Goal: Information Seeking & Learning: Learn about a topic

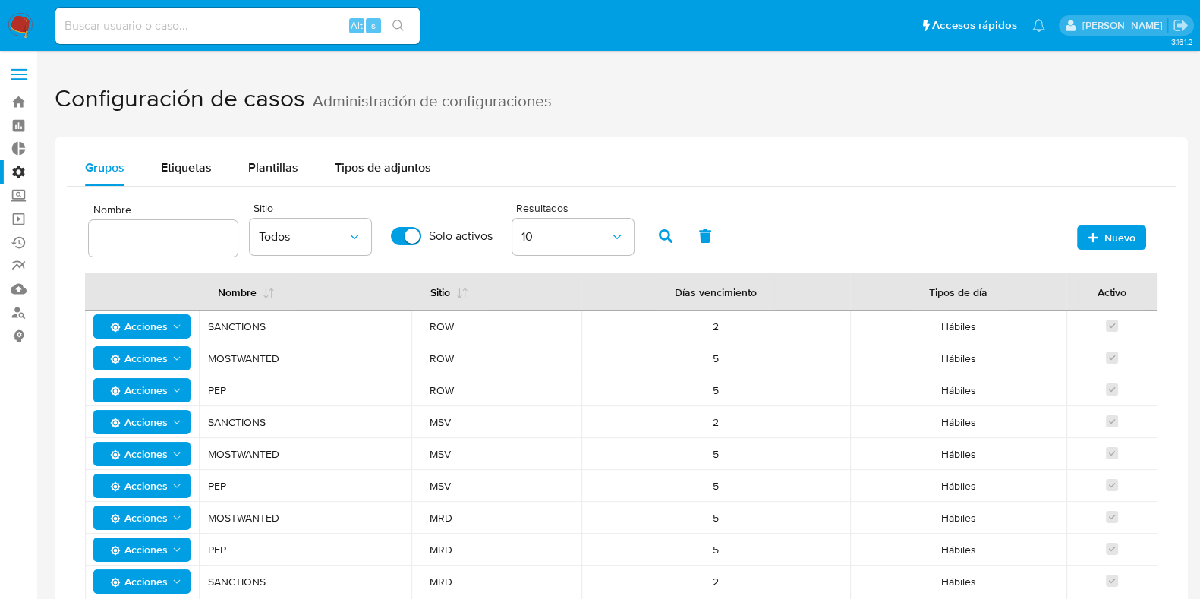
click at [149, 24] on input at bounding box center [237, 26] width 364 height 20
type input "[EMAIL_ADDRESS][DOMAIN_NAME]"
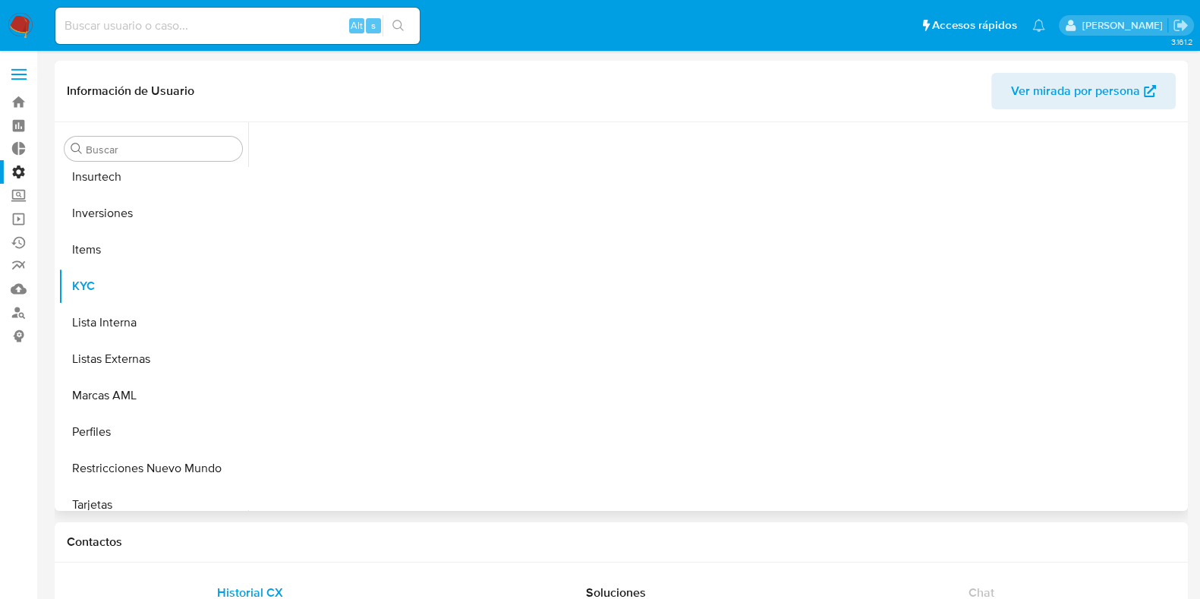
scroll to position [786, 0]
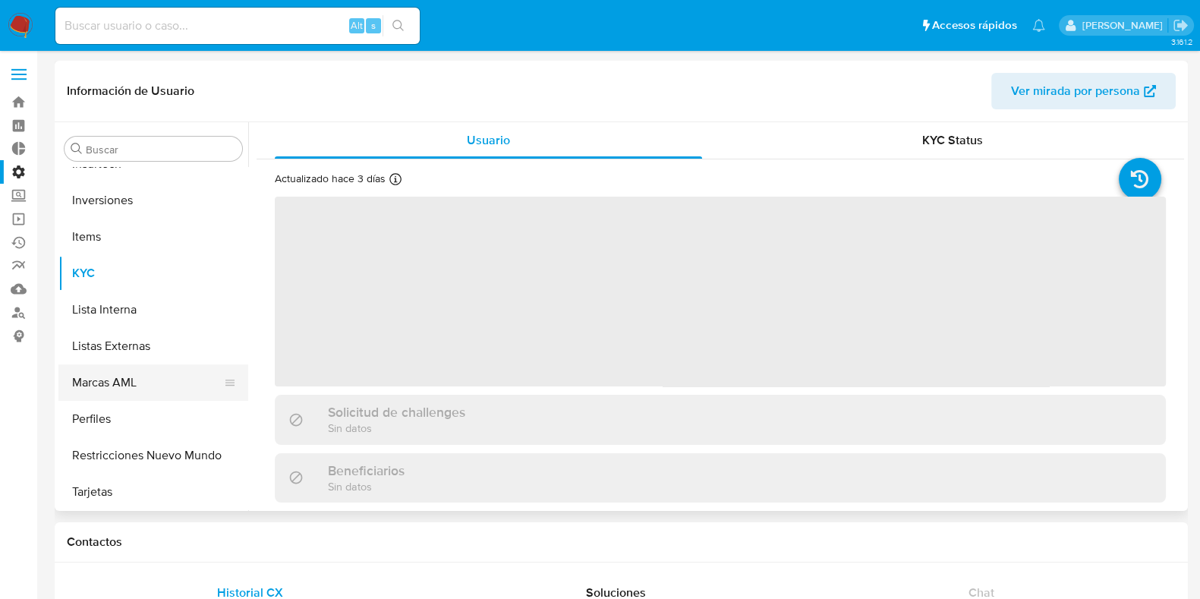
select select "10"
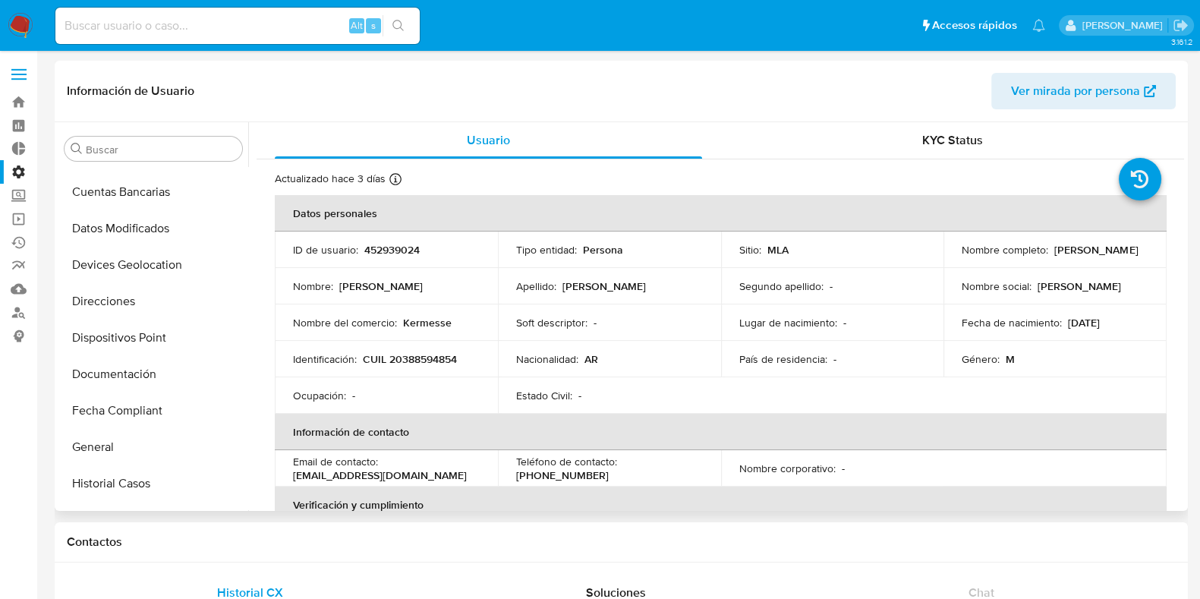
scroll to position [663, 0]
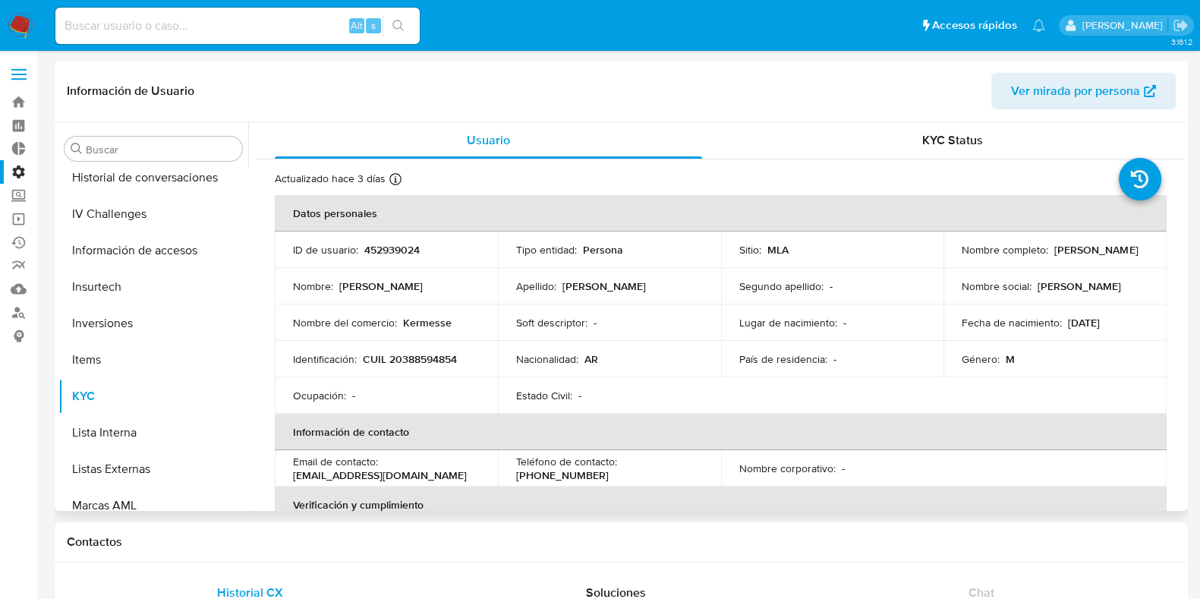
click at [451, 324] on div "Nombre del comercio : Kermesse" at bounding box center [386, 323] width 187 height 14
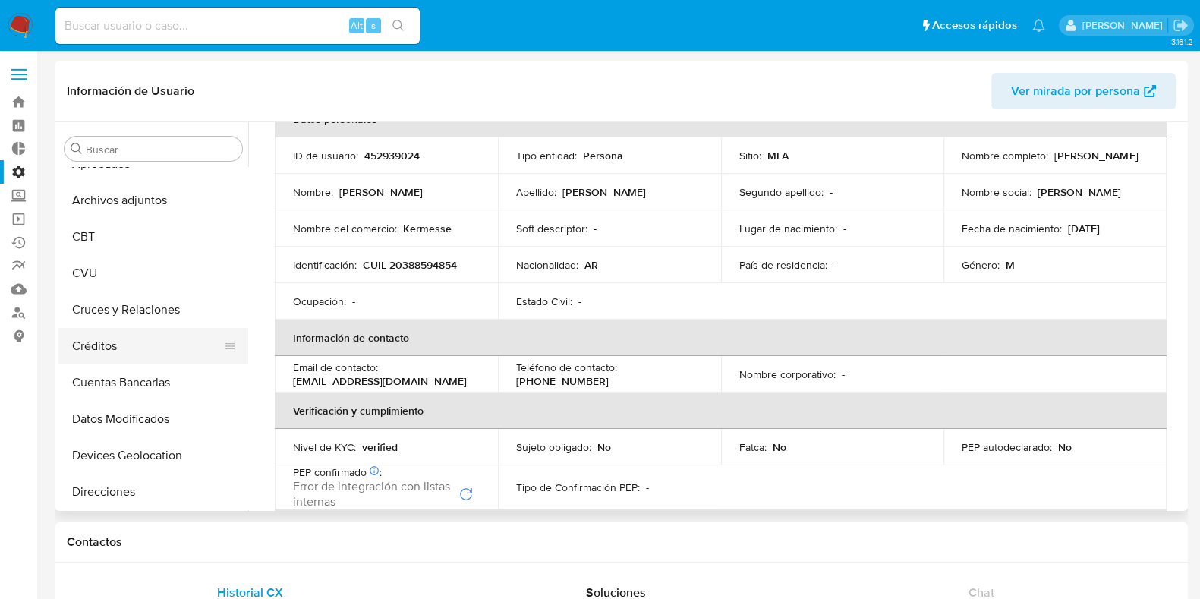
scroll to position [0, 0]
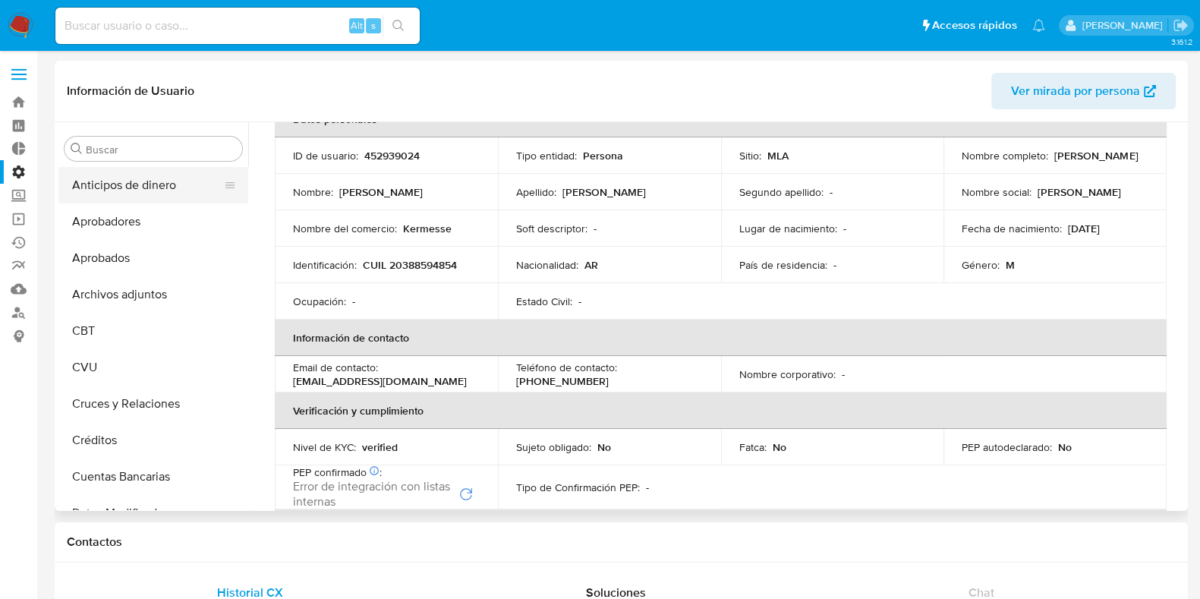
click at [143, 187] on button "Anticipos de dinero" at bounding box center [147, 185] width 178 height 36
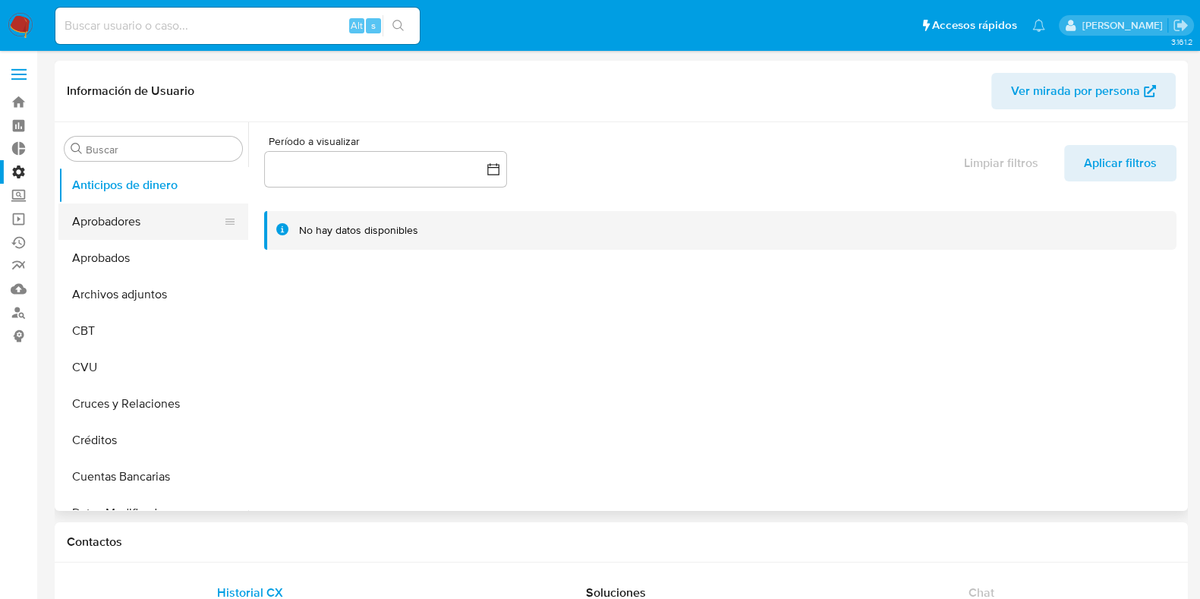
click at [105, 214] on button "Aprobadores" at bounding box center [147, 221] width 178 height 36
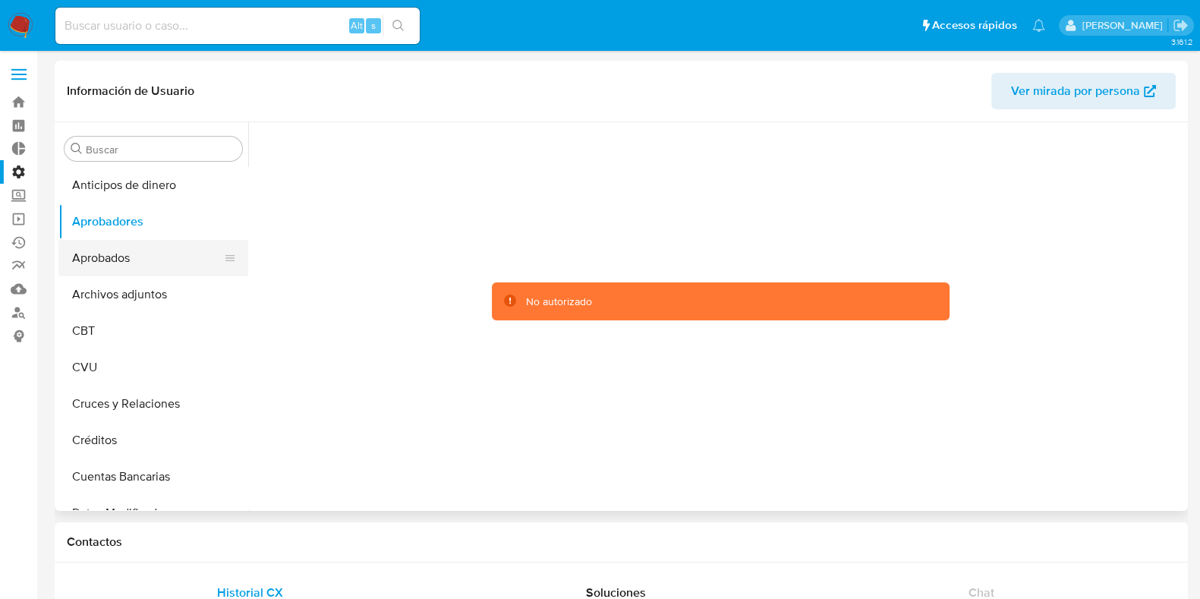
click at [122, 252] on button "Aprobados" at bounding box center [147, 258] width 178 height 36
click at [129, 299] on button "Archivos adjuntos" at bounding box center [147, 294] width 178 height 36
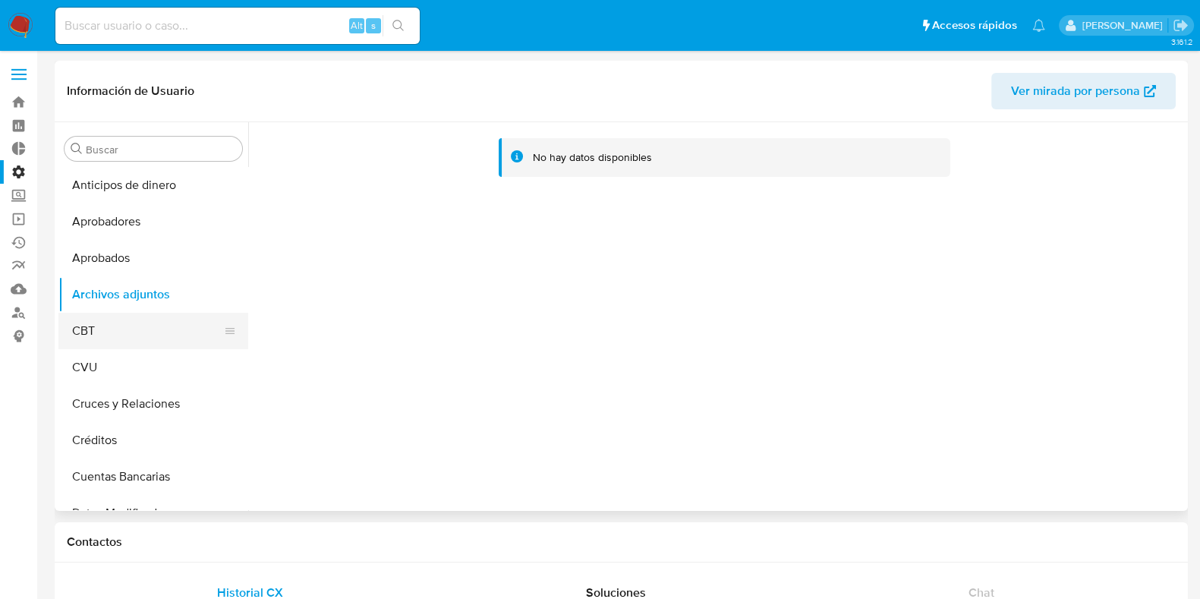
click at [156, 327] on button "CBT" at bounding box center [147, 331] width 178 height 36
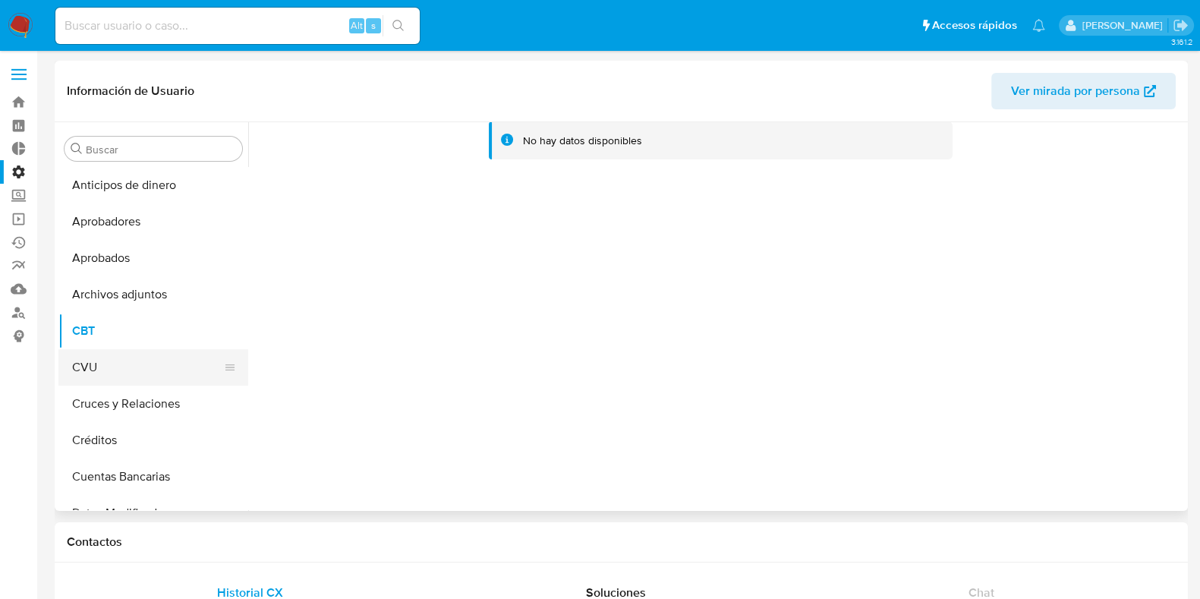
click at [147, 375] on button "CVU" at bounding box center [147, 367] width 178 height 36
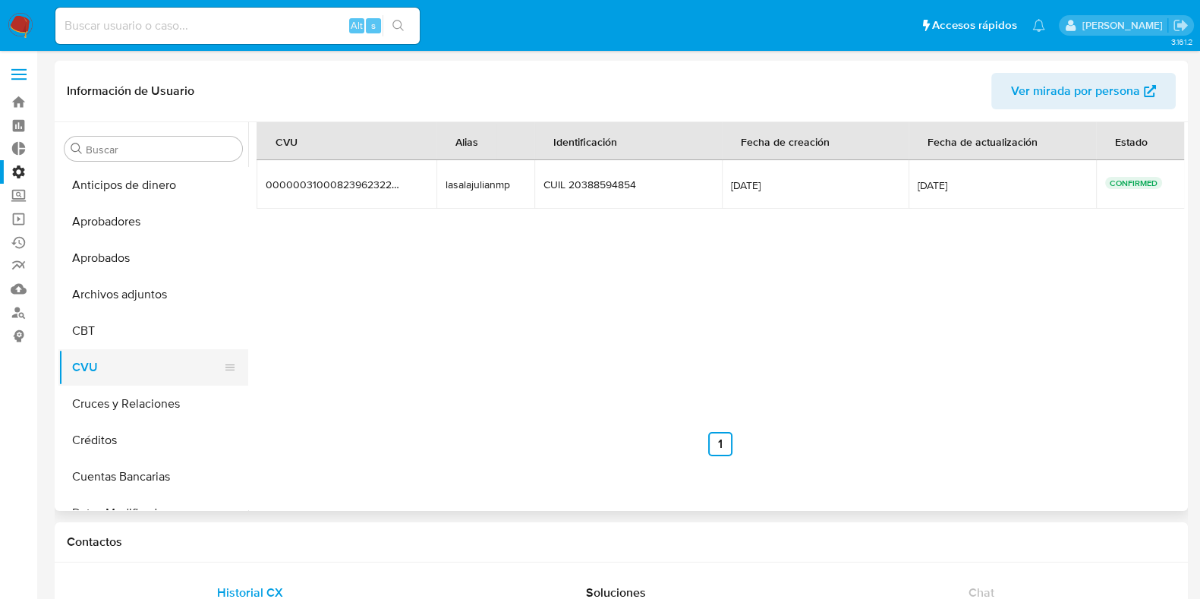
scroll to position [94, 0]
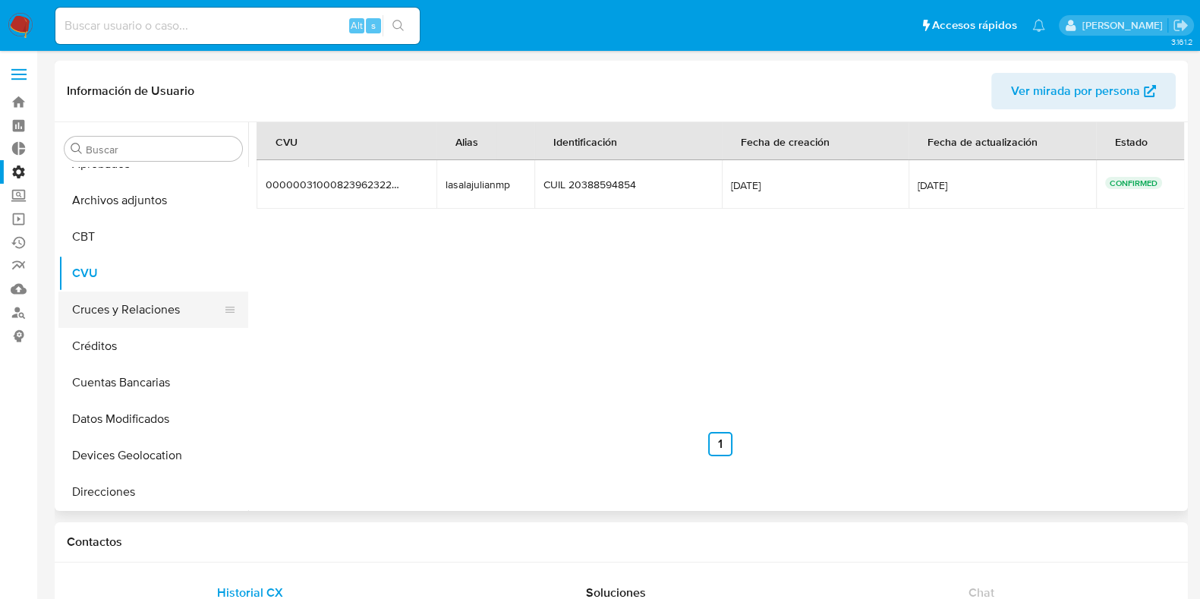
click at [145, 310] on button "Cruces y Relaciones" at bounding box center [147, 309] width 178 height 36
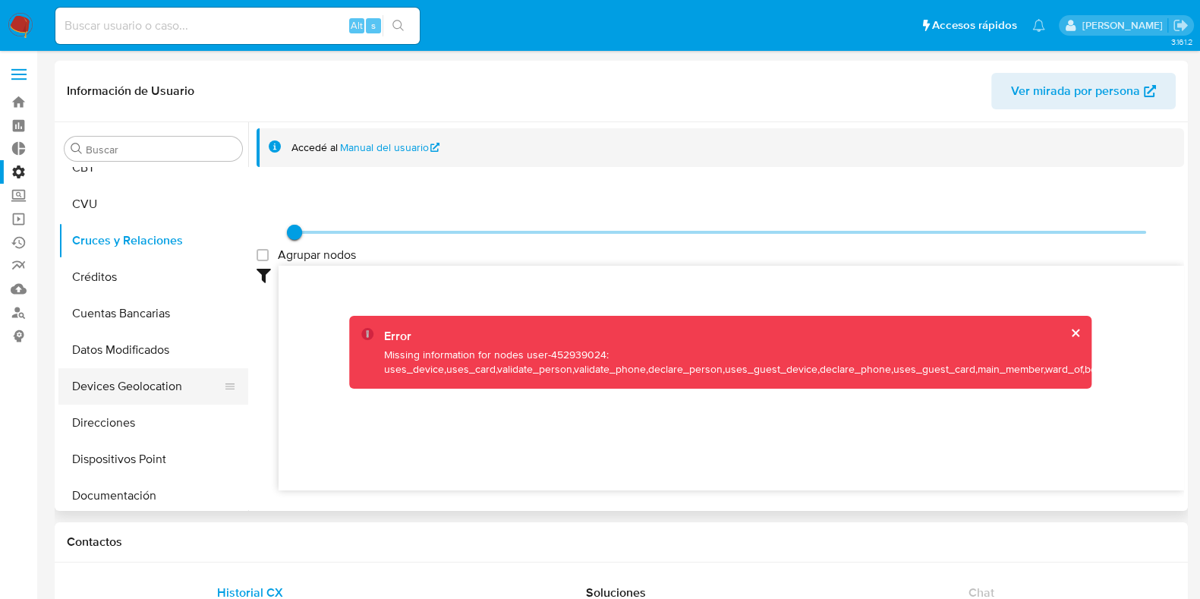
scroll to position [189, 0]
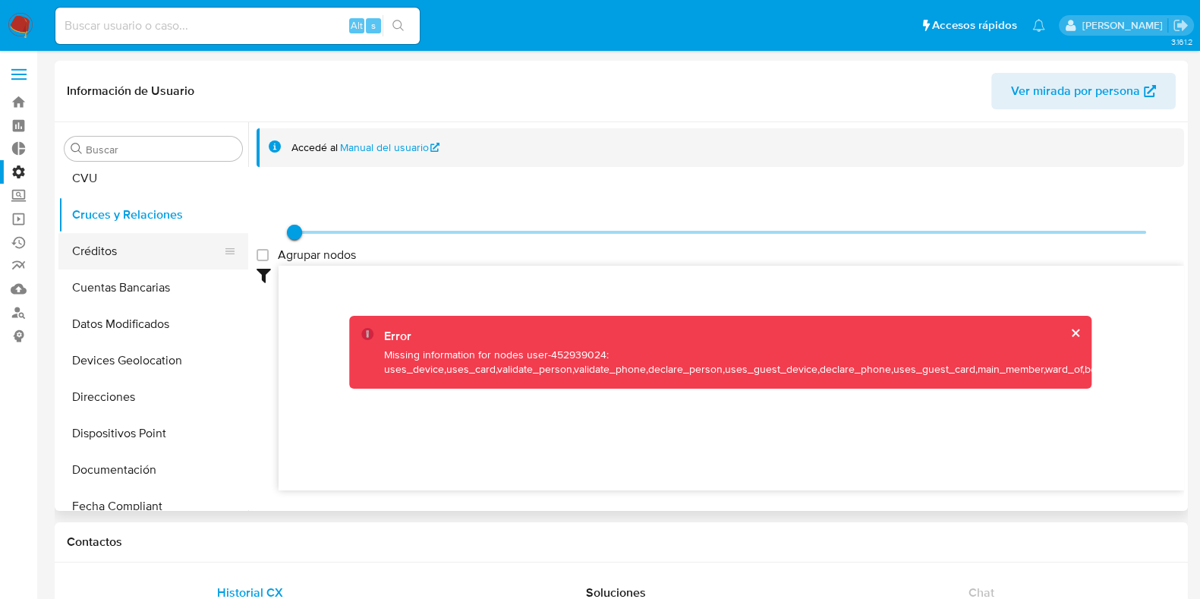
click at [118, 259] on button "Créditos" at bounding box center [147, 251] width 178 height 36
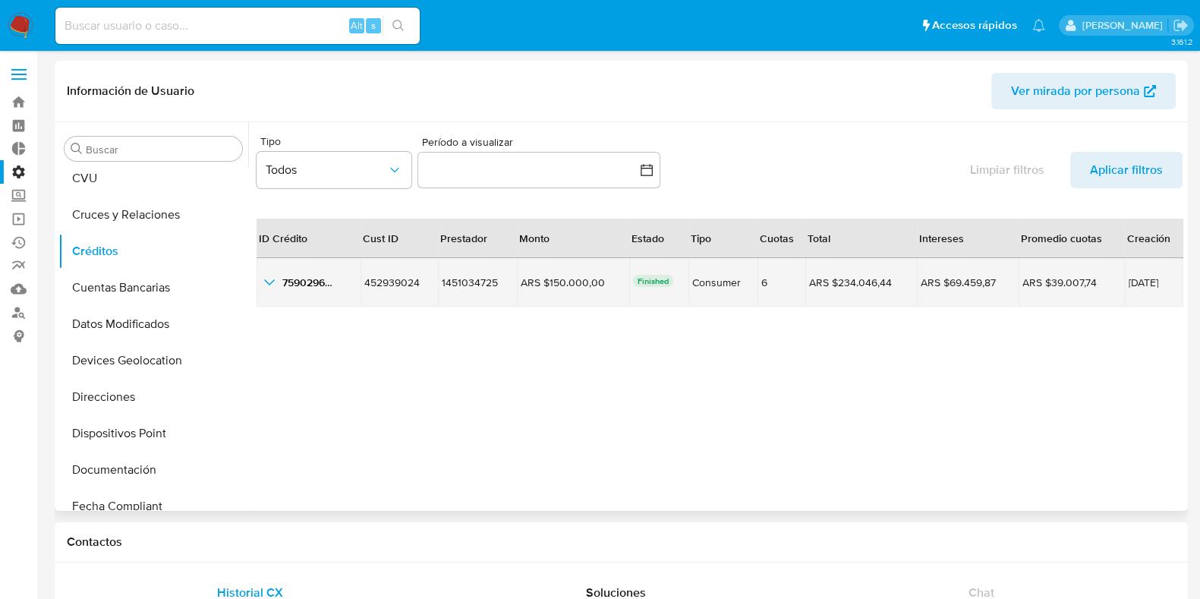
click at [269, 281] on icon "button_show_hidden_detail_by_id_0" at bounding box center [269, 282] width 18 height 18
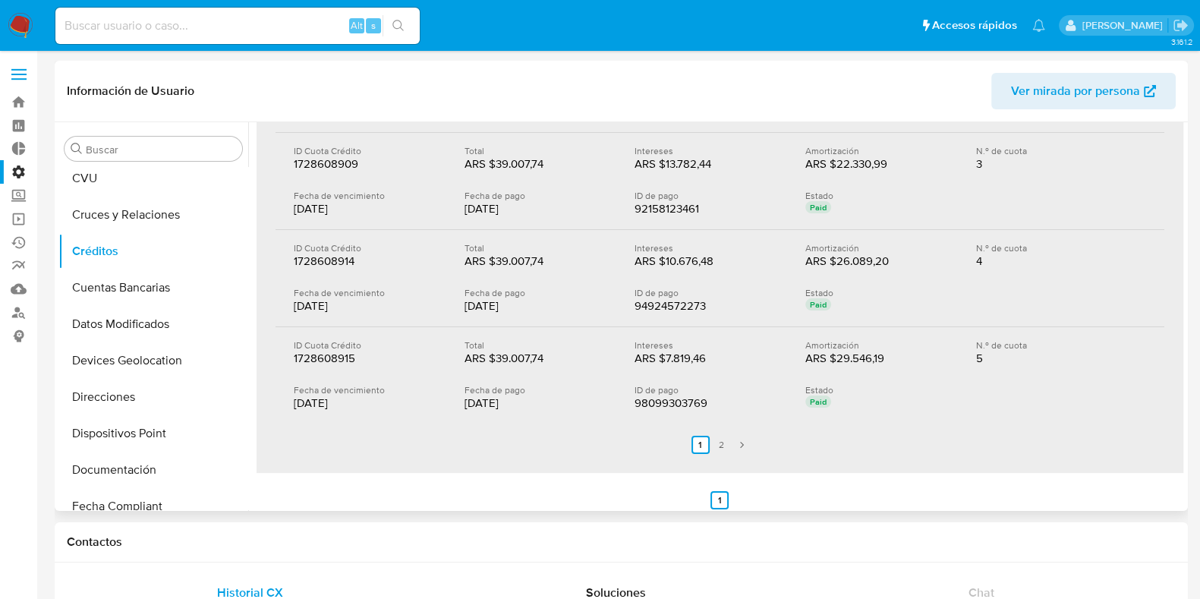
scroll to position [379, 0]
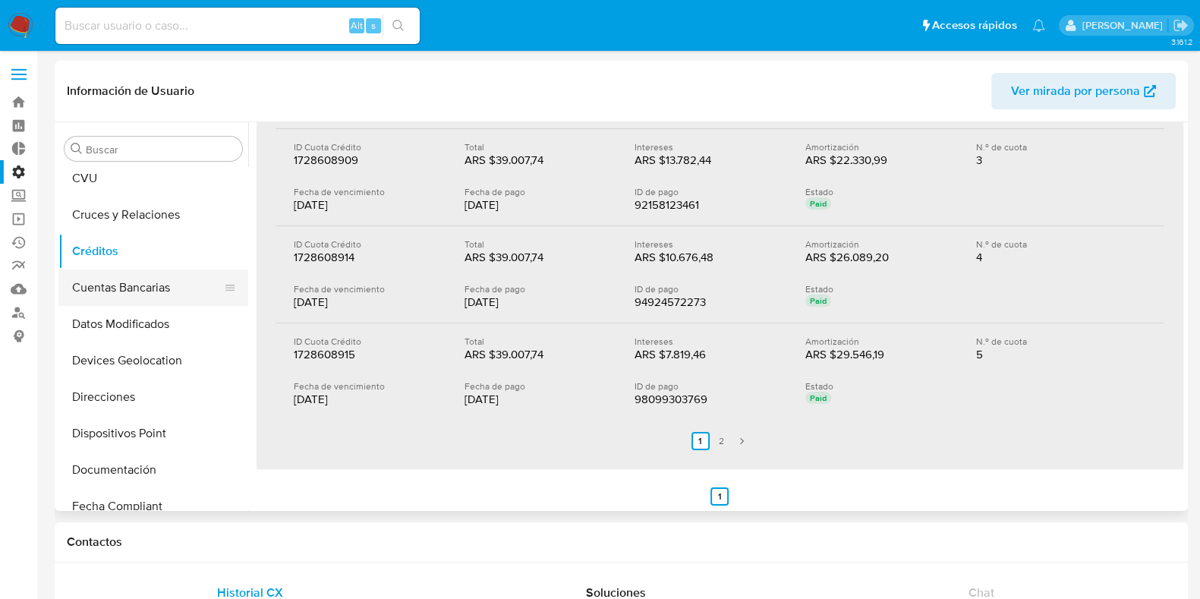
click at [120, 299] on button "Cuentas Bancarias" at bounding box center [147, 287] width 178 height 36
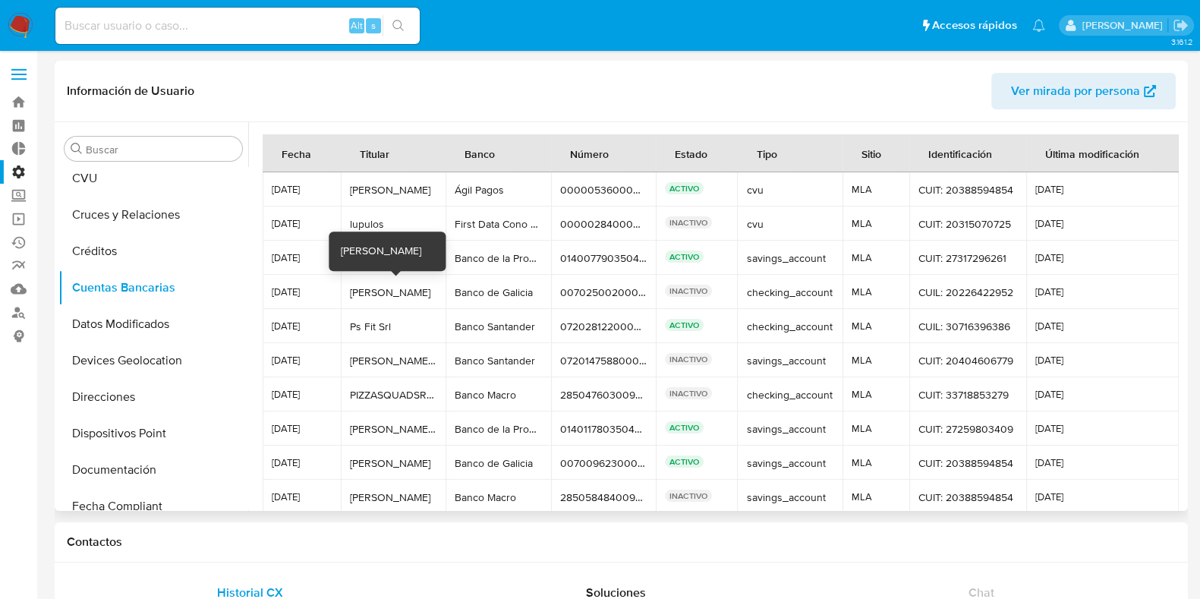
scroll to position [71, 0]
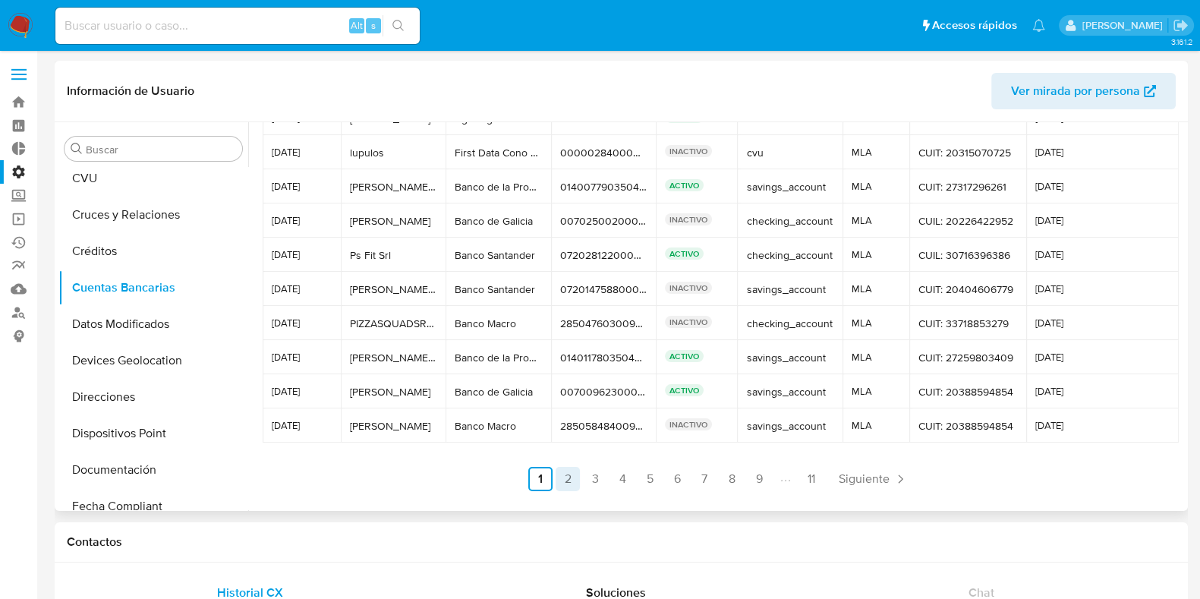
click at [574, 481] on link "2" at bounding box center [567, 479] width 24 height 24
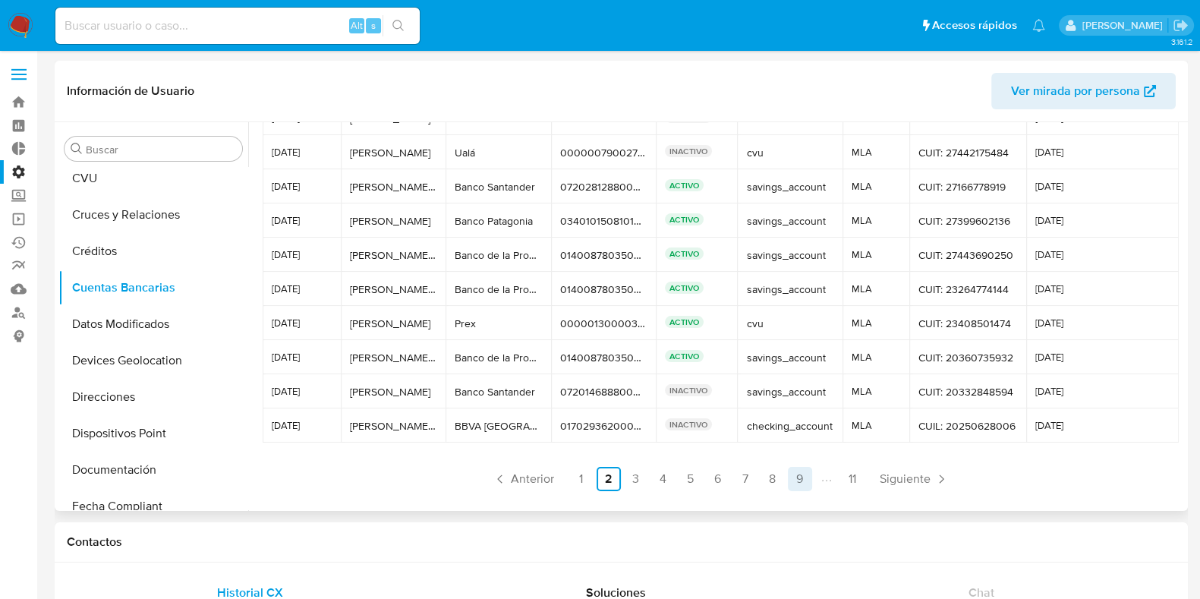
click at [797, 481] on link "9" at bounding box center [800, 479] width 24 height 24
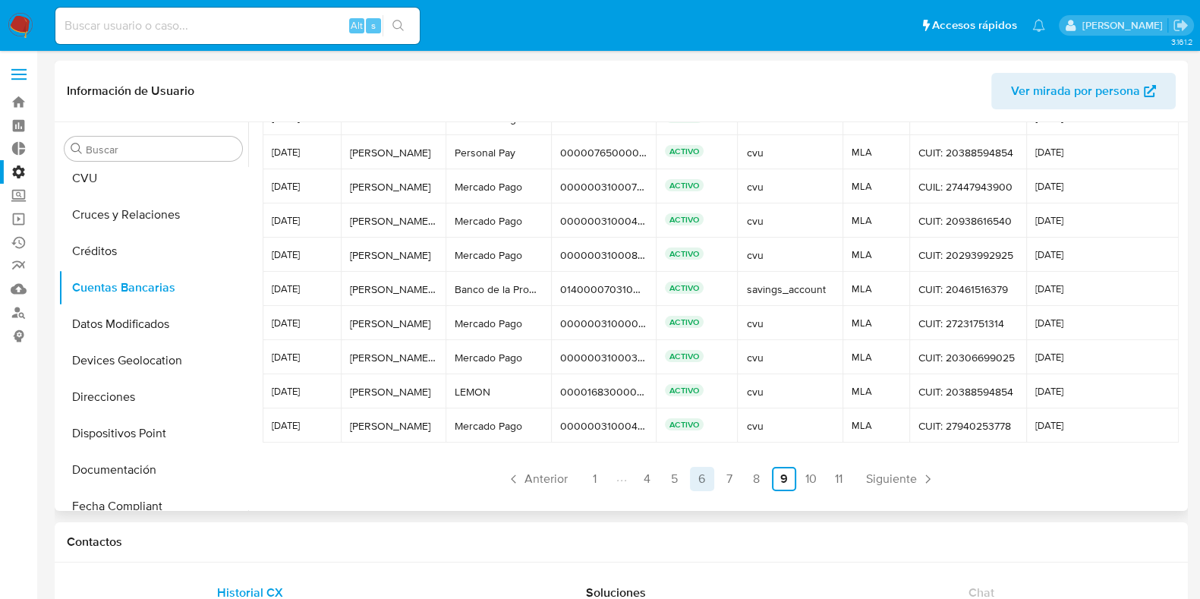
click at [696, 480] on link "6" at bounding box center [702, 479] width 24 height 24
click at [124, 325] on button "Datos Modificados" at bounding box center [147, 324] width 178 height 36
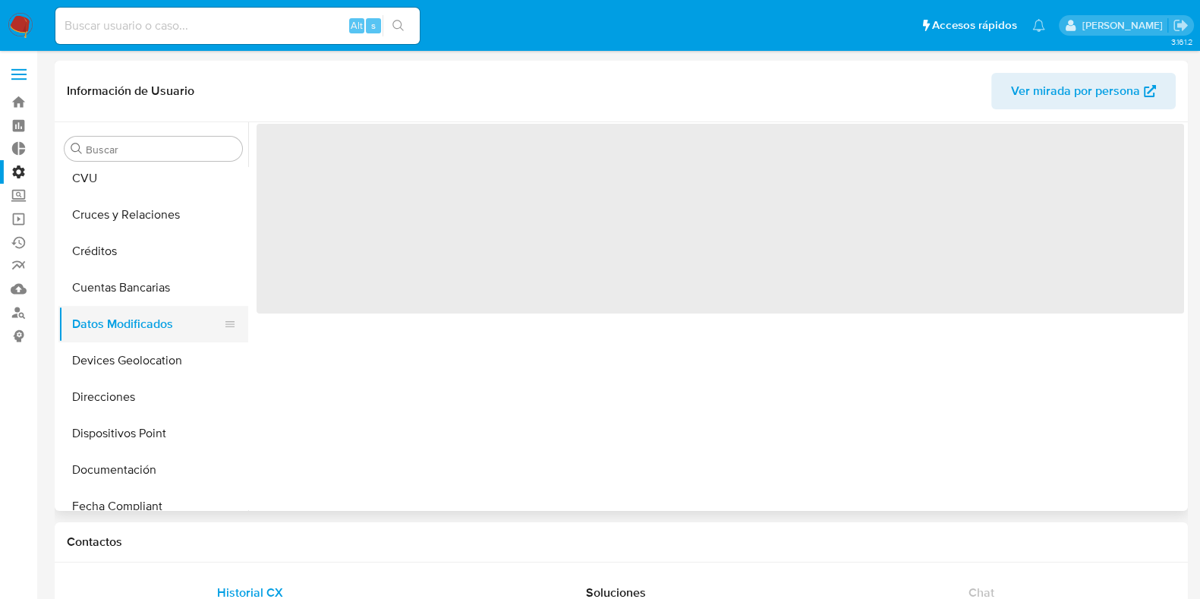
scroll to position [0, 0]
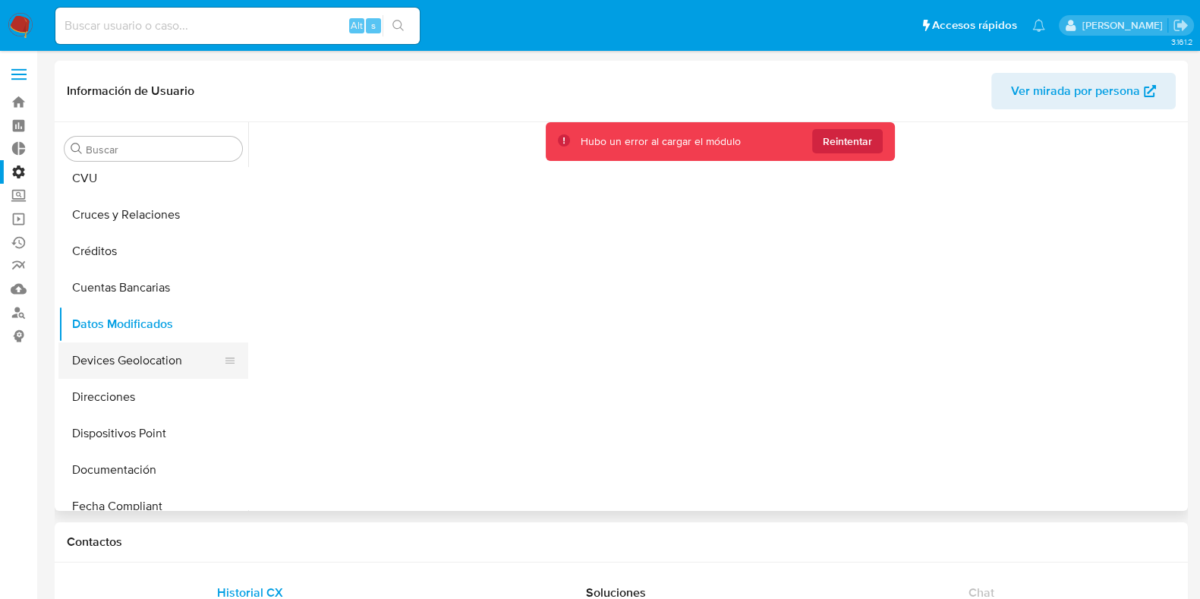
click at [121, 354] on button "Devices Geolocation" at bounding box center [147, 360] width 178 height 36
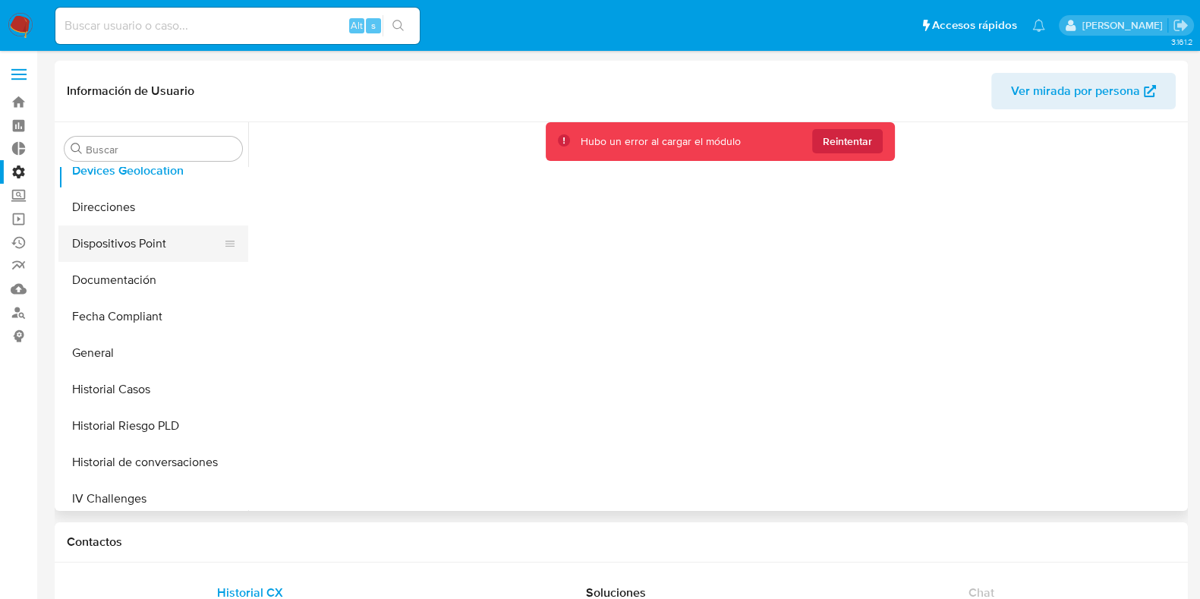
scroll to position [379, 0]
click at [140, 208] on button "Direcciones" at bounding box center [147, 207] width 178 height 36
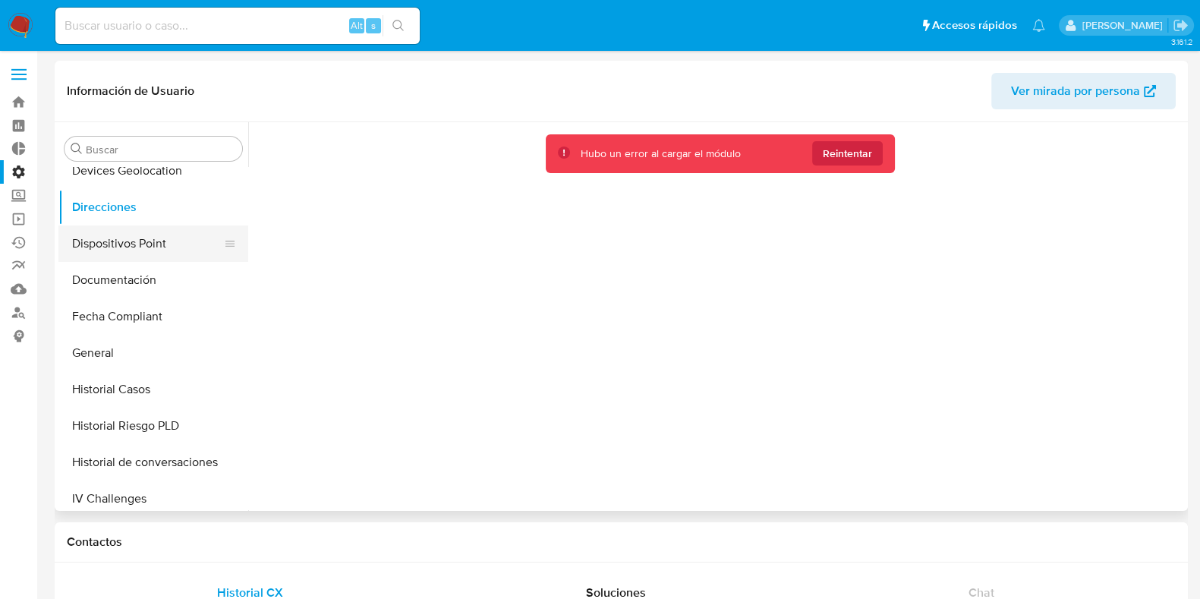
click at [127, 233] on button "Dispositivos Point" at bounding box center [147, 243] width 178 height 36
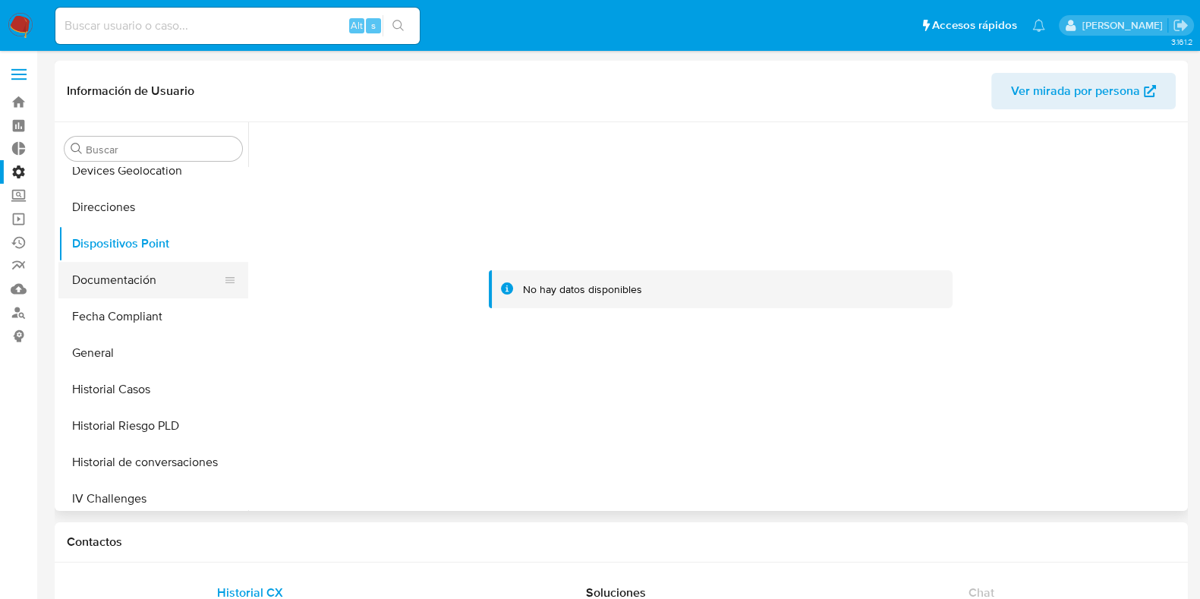
click at [131, 275] on button "Documentación" at bounding box center [147, 280] width 178 height 36
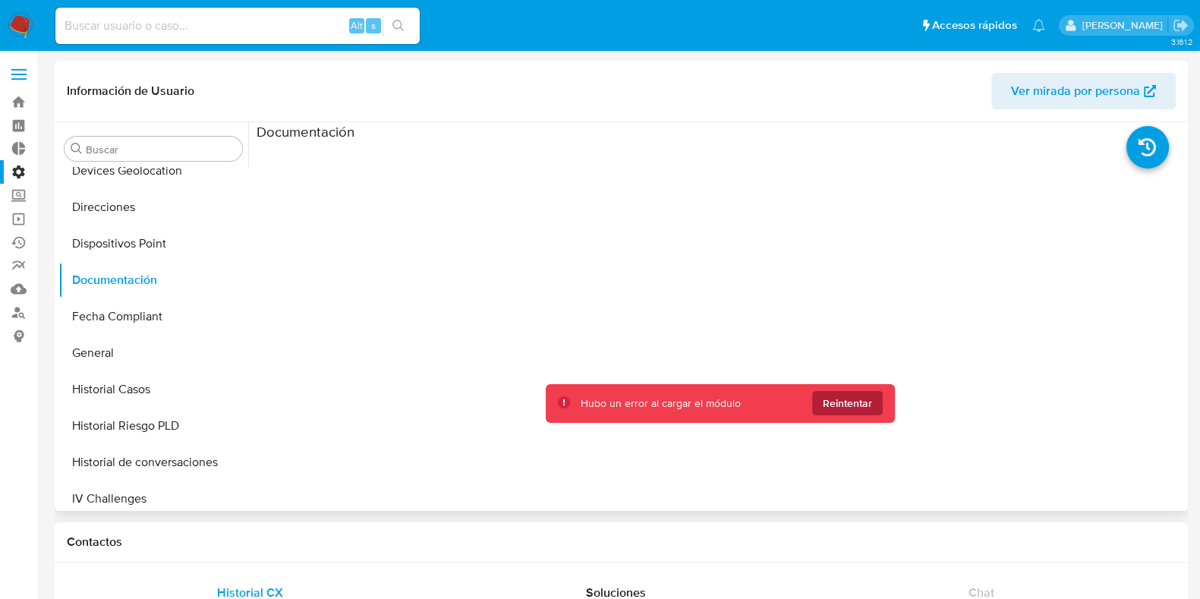
click at [835, 405] on span "Reintentar" at bounding box center [846, 403] width 49 height 24
click at [140, 320] on button "Fecha Compliant" at bounding box center [147, 316] width 178 height 36
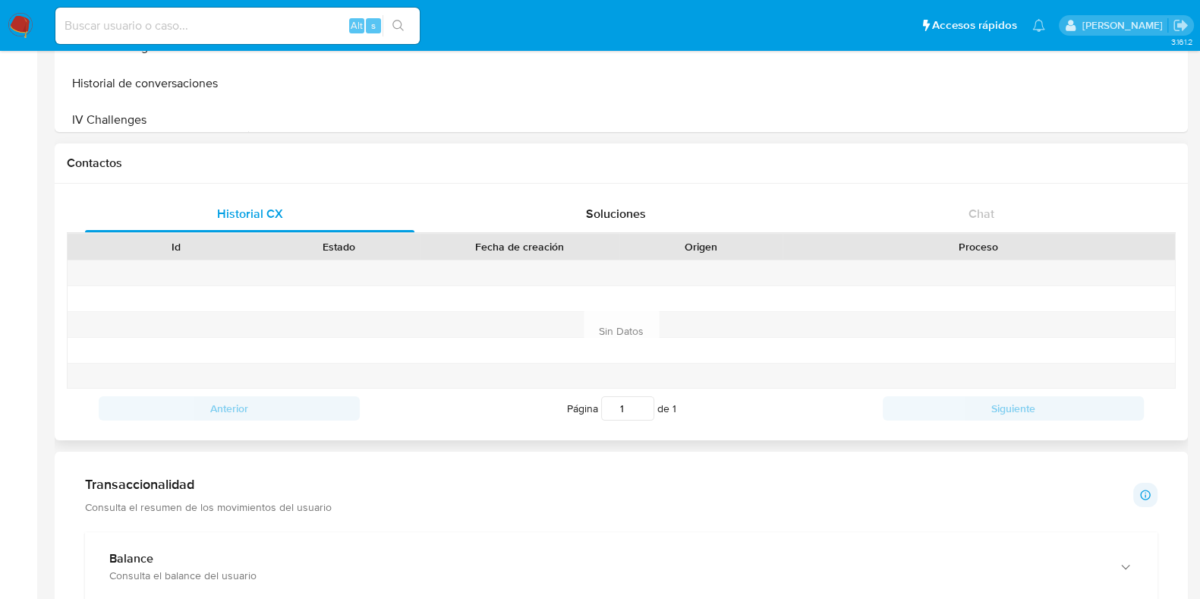
scroll to position [94, 0]
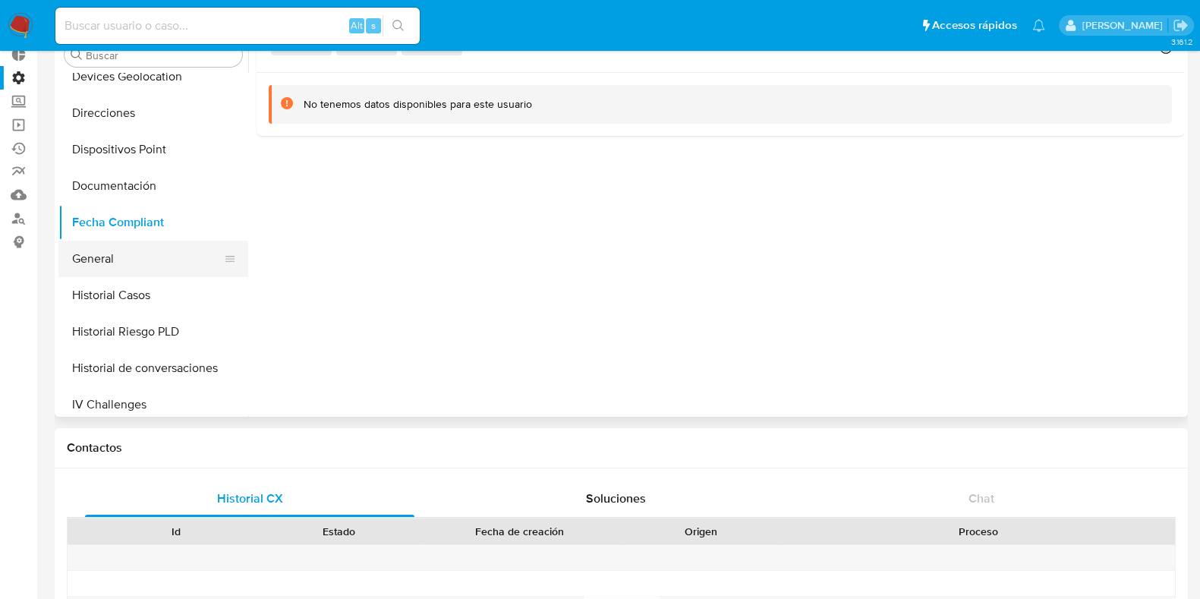
click at [137, 266] on button "General" at bounding box center [147, 259] width 178 height 36
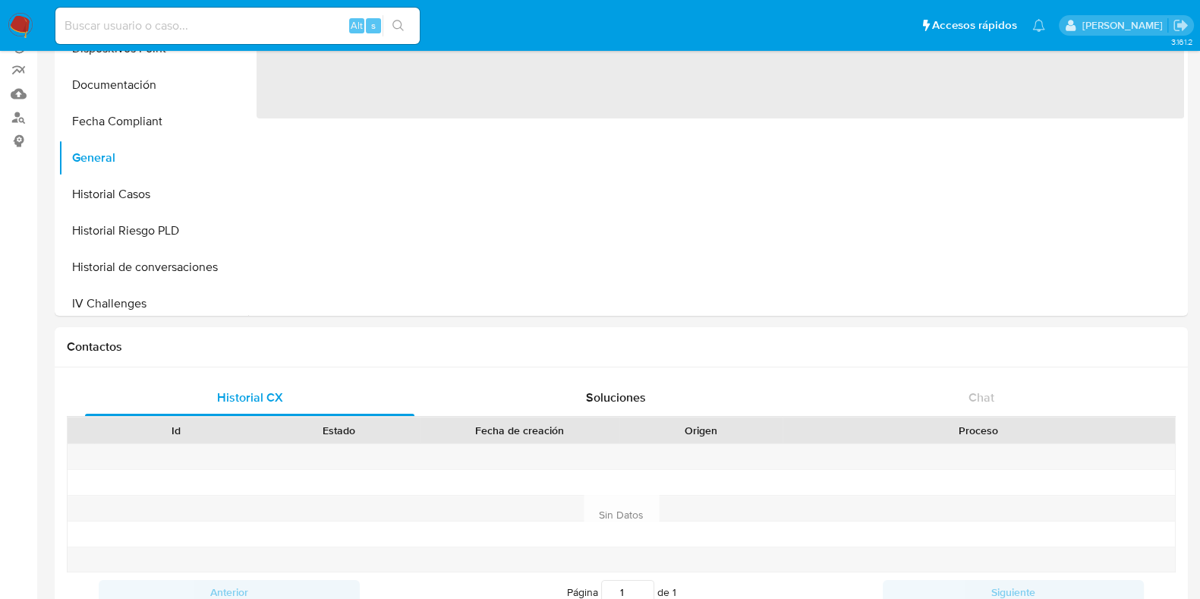
scroll to position [285, 0]
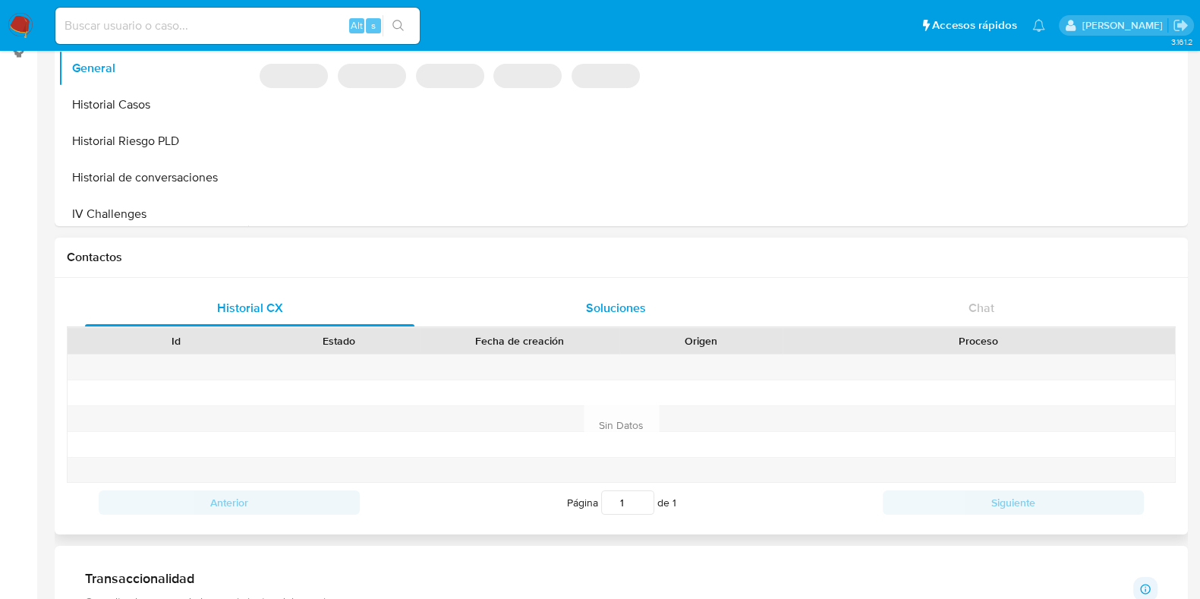
click at [552, 313] on div "Soluciones" at bounding box center [615, 308] width 329 height 36
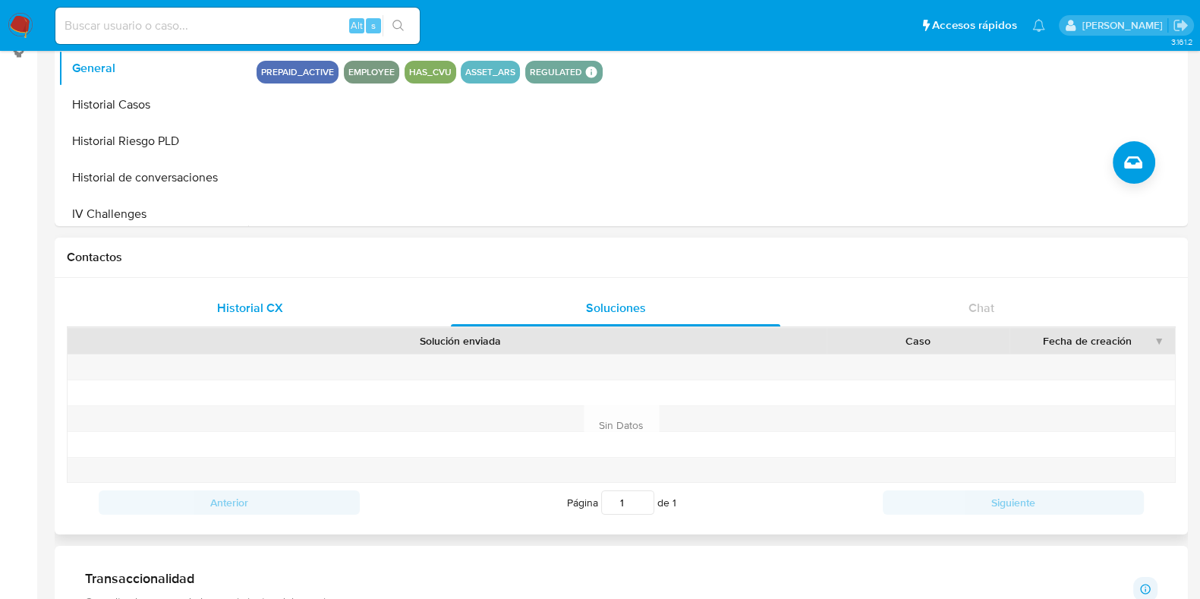
click at [322, 316] on div "Historial CX" at bounding box center [249, 308] width 329 height 36
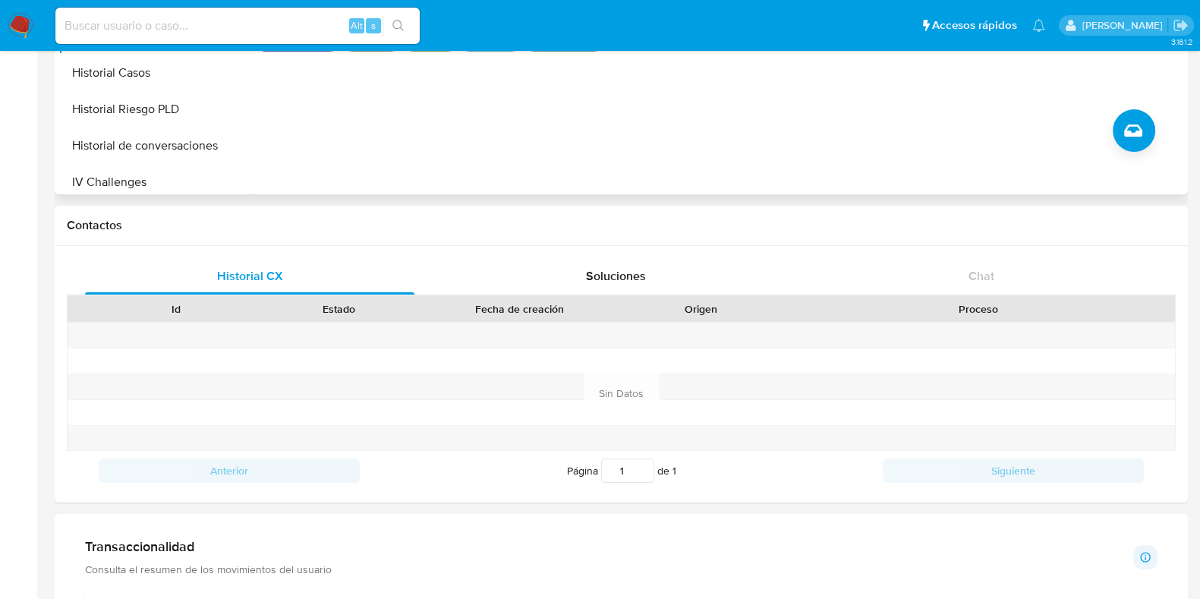
scroll to position [94, 0]
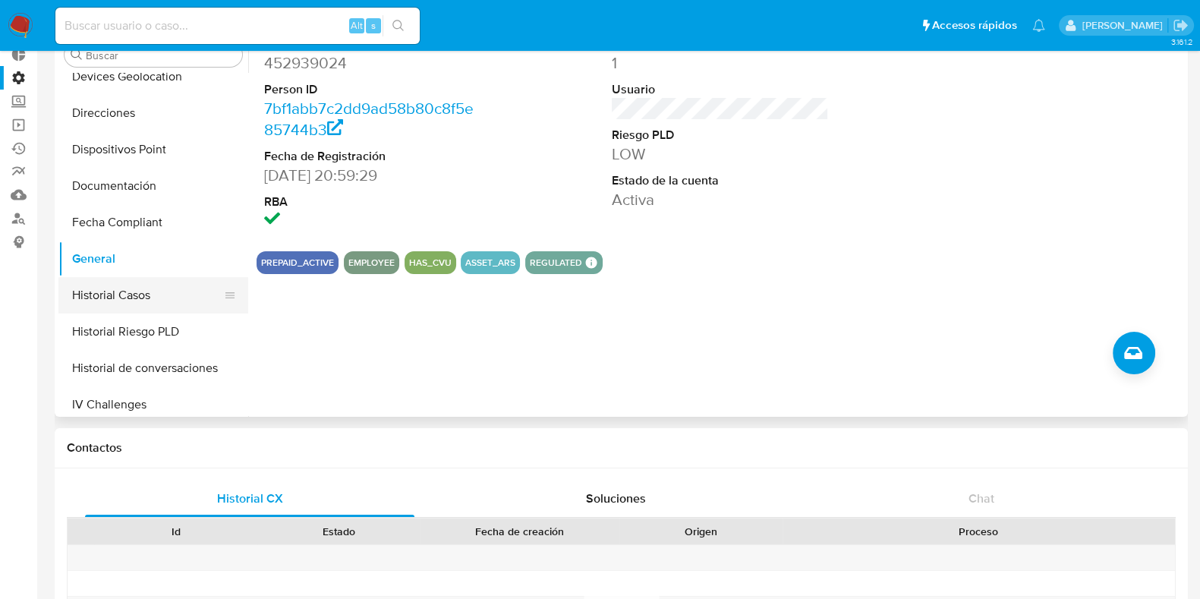
click at [83, 294] on button "Historial Casos" at bounding box center [147, 295] width 178 height 36
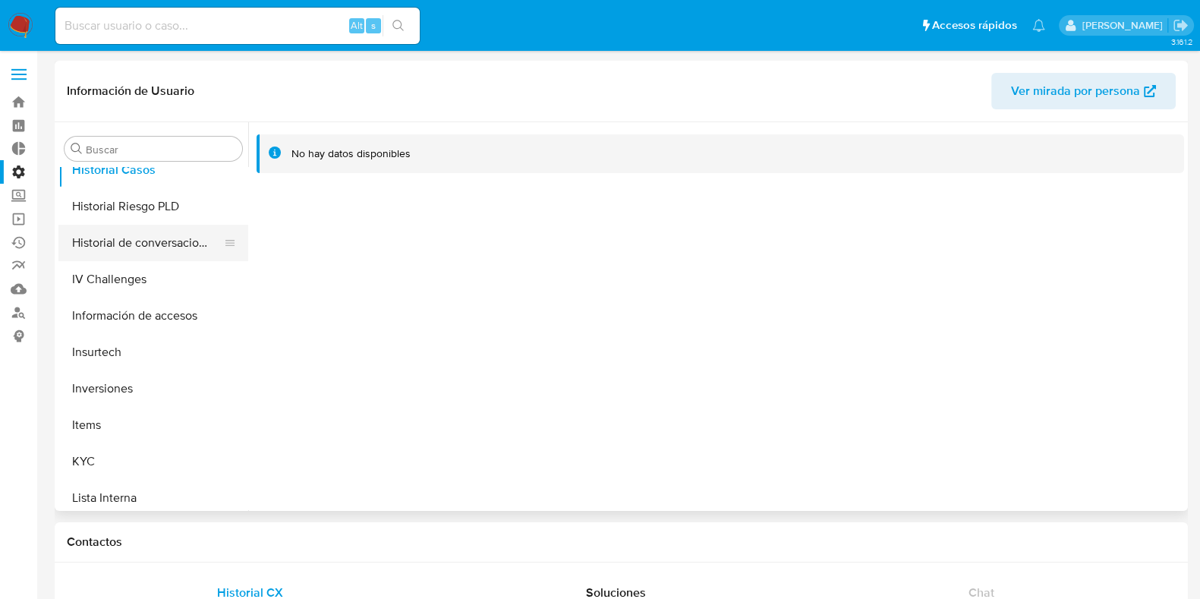
scroll to position [568, 0]
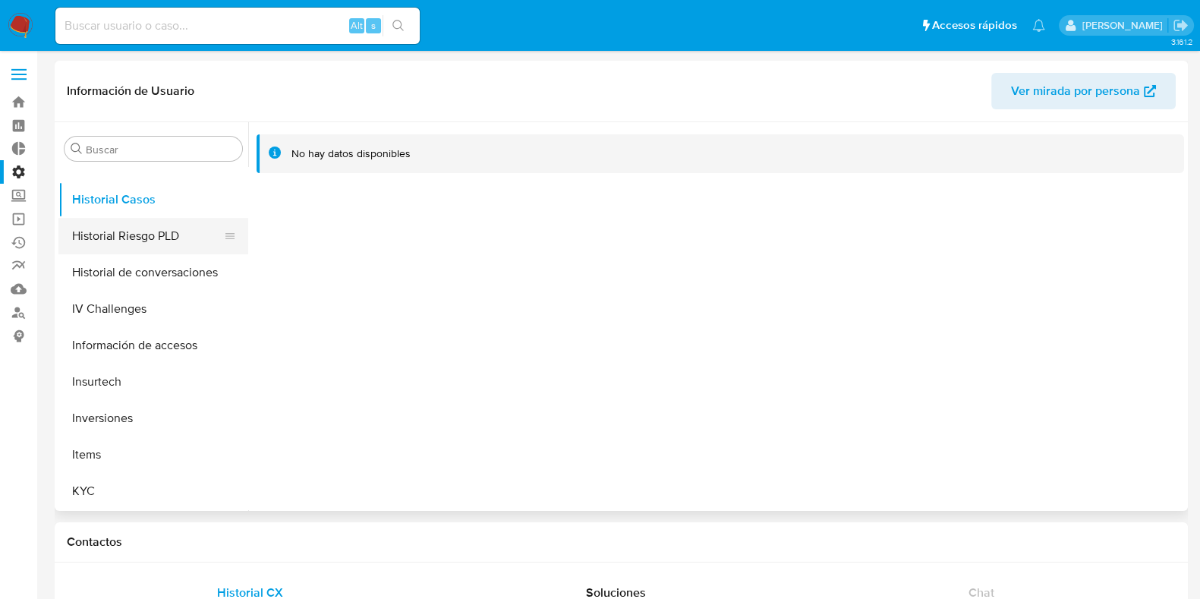
click at [124, 222] on button "Historial Riesgo PLD" at bounding box center [147, 236] width 178 height 36
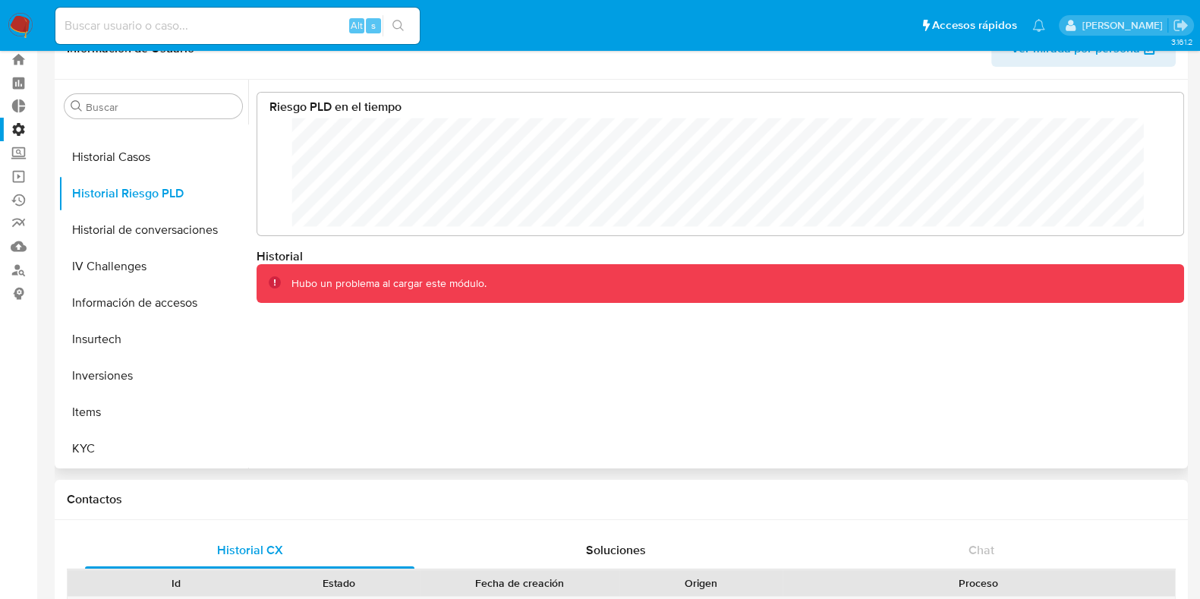
scroll to position [0, 0]
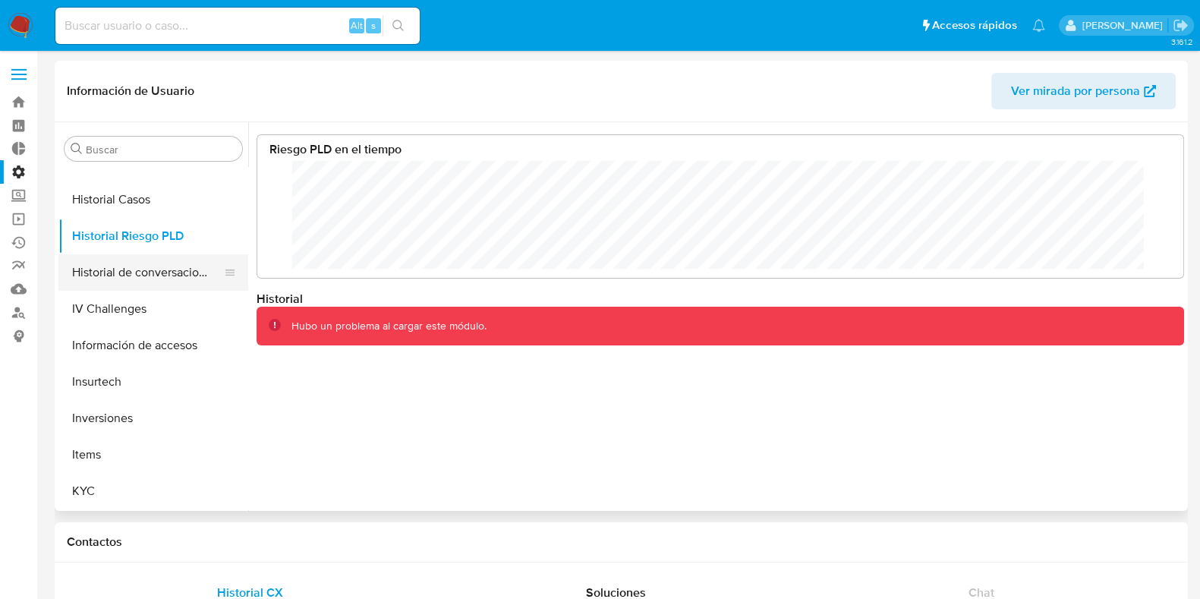
click at [145, 275] on button "Historial de conversaciones" at bounding box center [147, 272] width 178 height 36
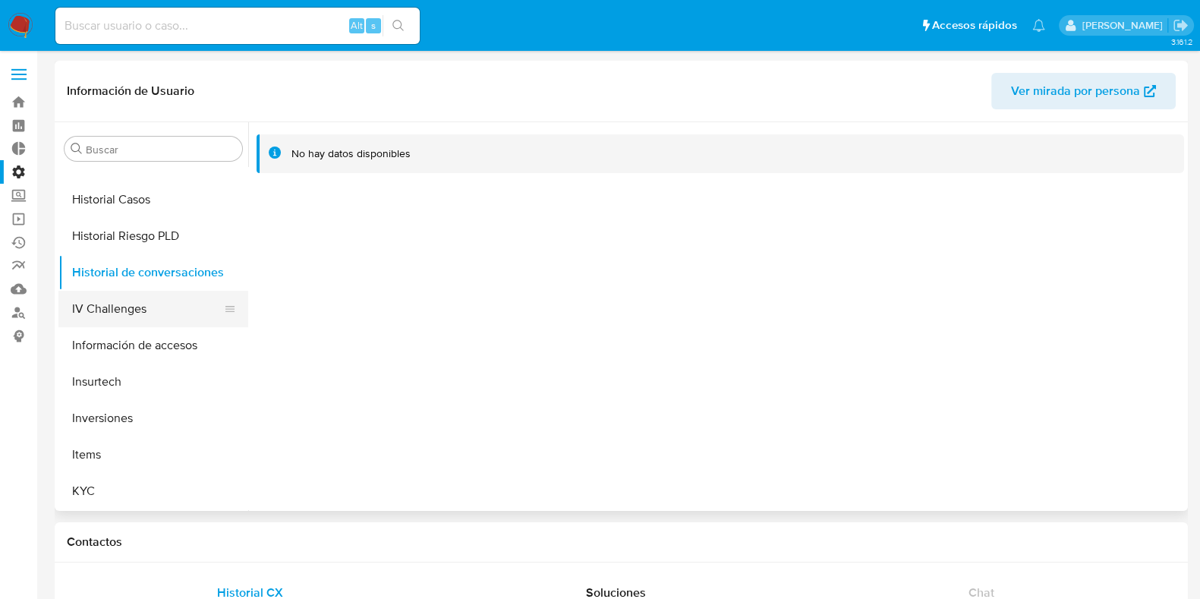
click at [95, 311] on button "IV Challenges" at bounding box center [147, 309] width 178 height 36
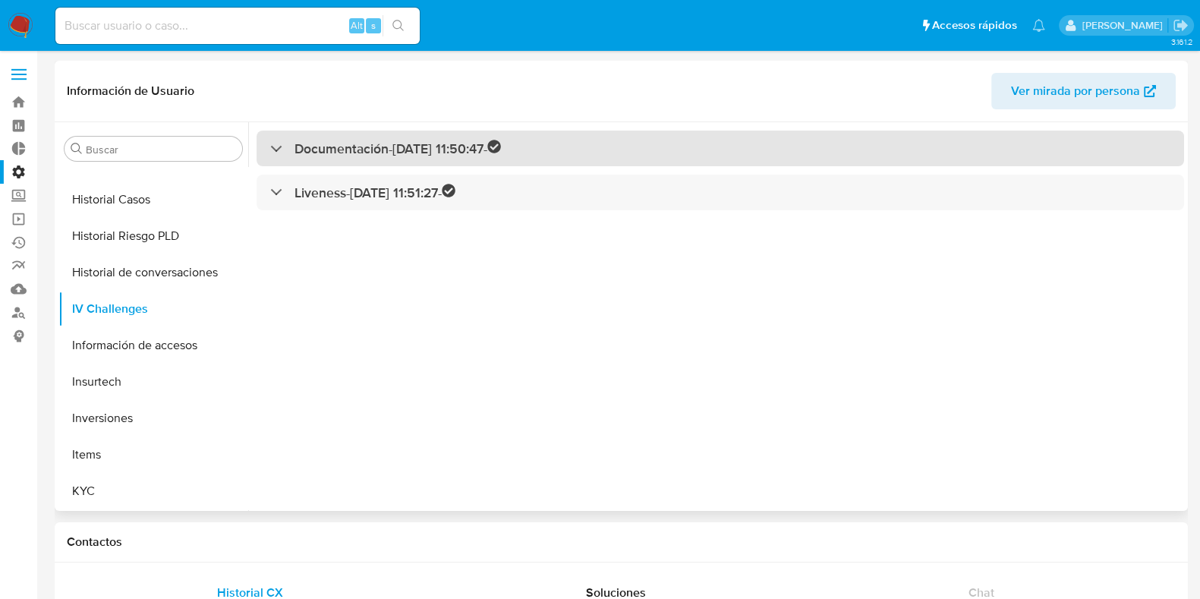
click at [270, 148] on div at bounding box center [270, 148] width 0 height 0
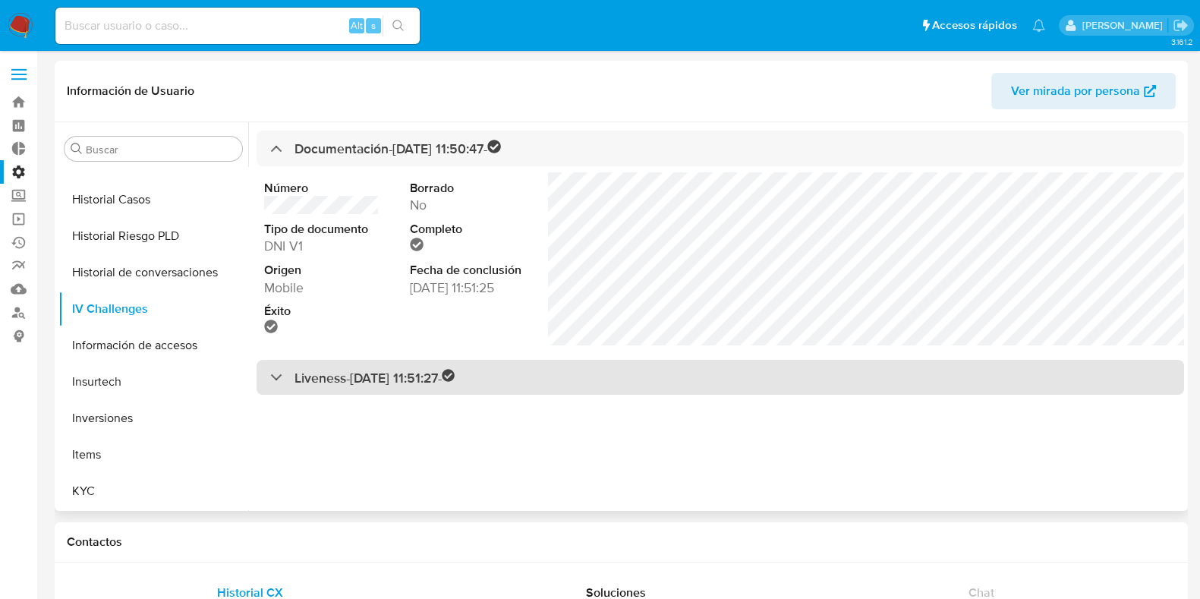
click at [281, 379] on div "Liveness - 22/08/2022 11:51:27 -" at bounding box center [362, 377] width 185 height 17
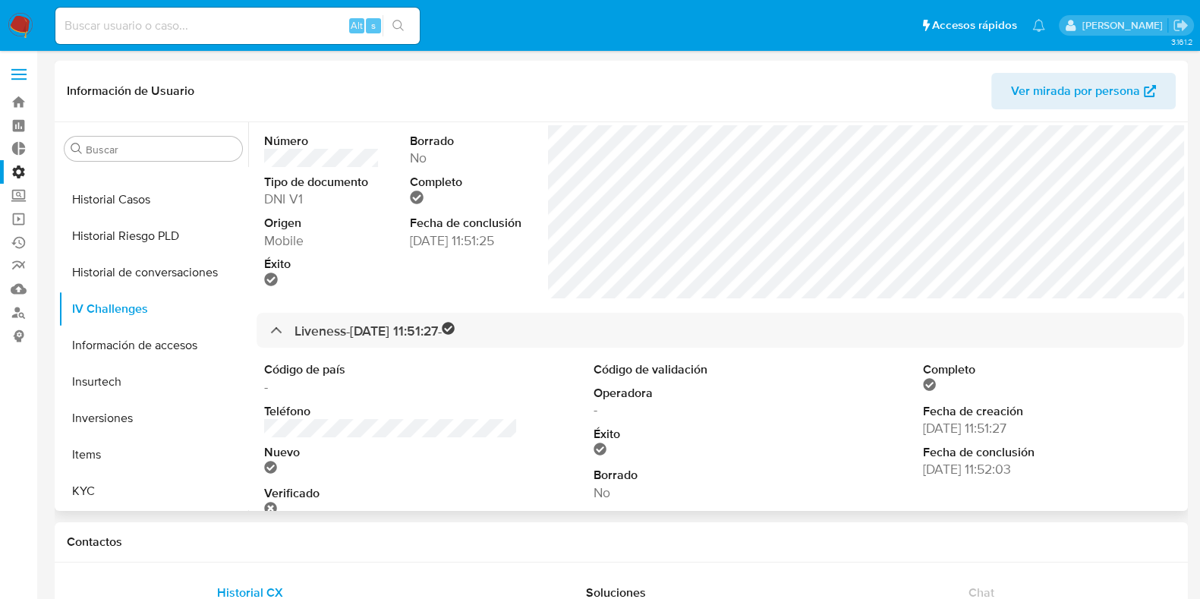
scroll to position [86, 0]
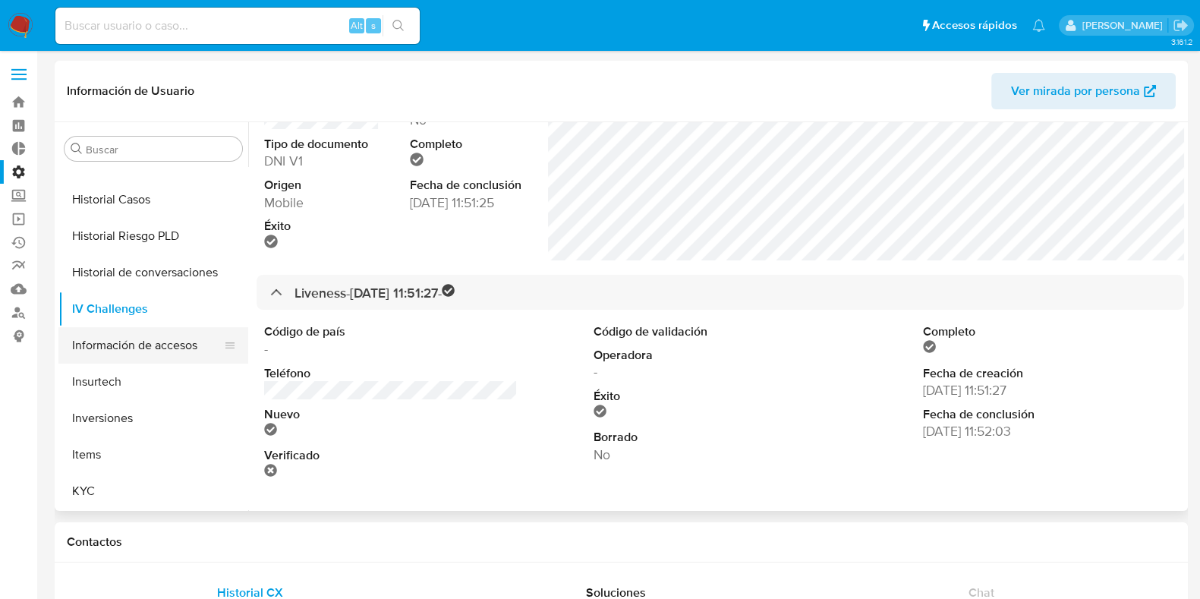
click at [101, 354] on button "Información de accesos" at bounding box center [147, 345] width 178 height 36
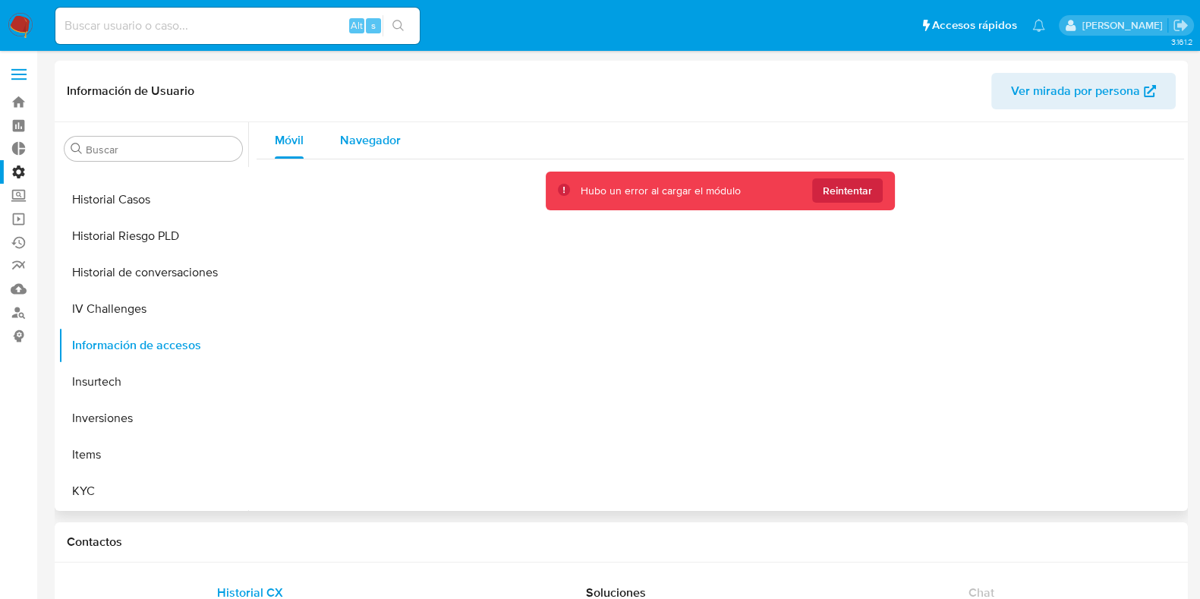
click at [357, 140] on span "Navegador" at bounding box center [370, 139] width 61 height 17
click at [128, 385] on button "Insurtech" at bounding box center [147, 381] width 178 height 36
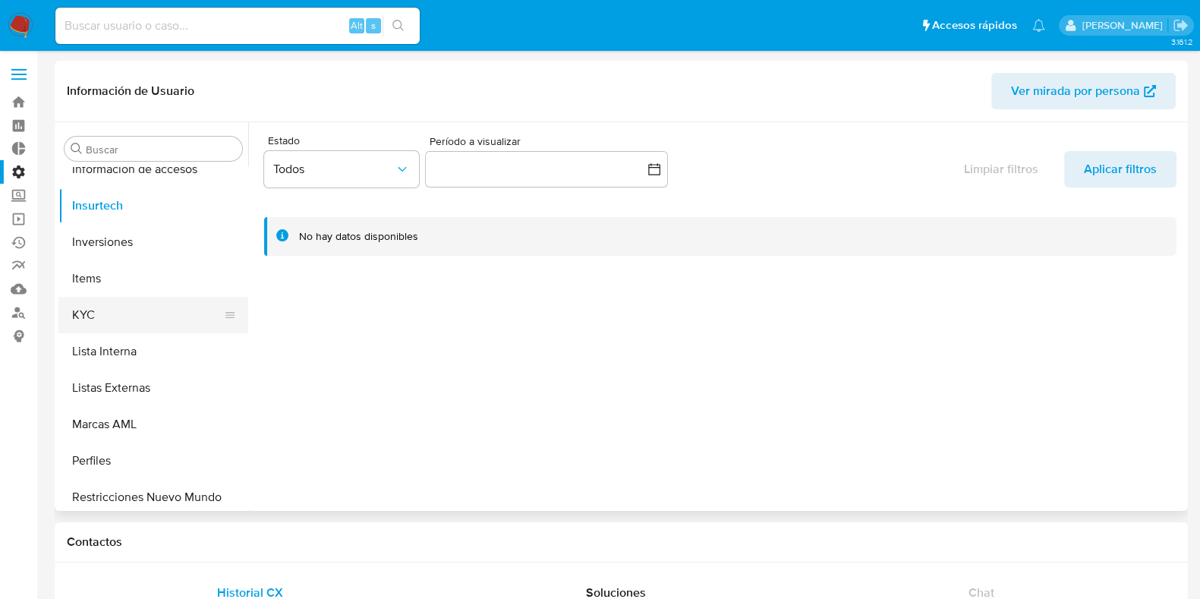
scroll to position [758, 0]
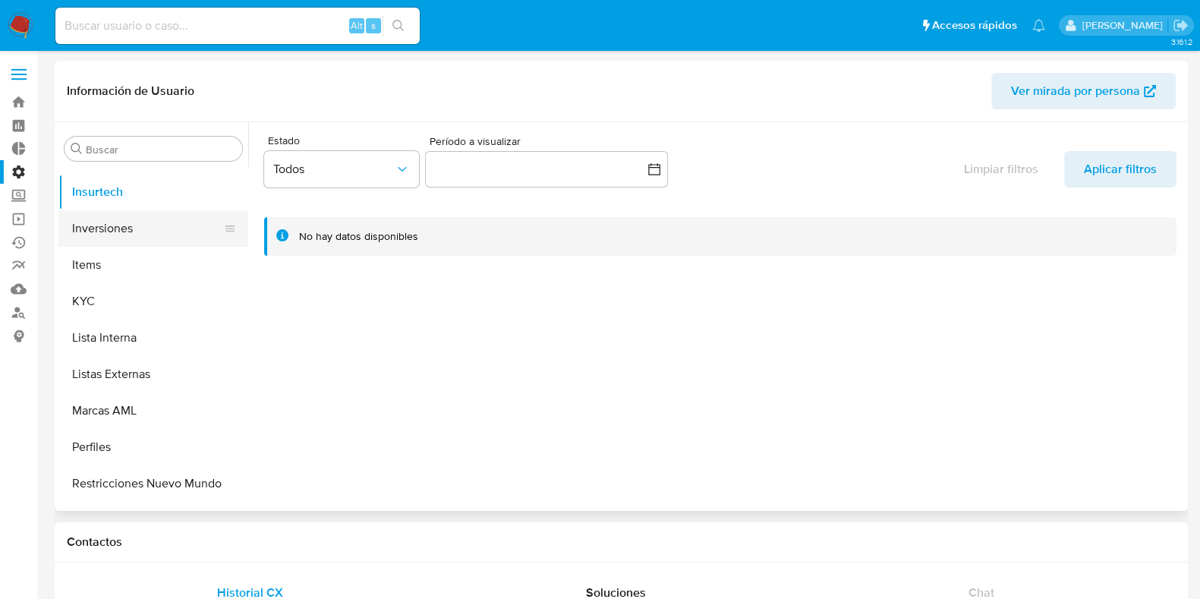
click at [105, 213] on button "Inversiones" at bounding box center [147, 228] width 178 height 36
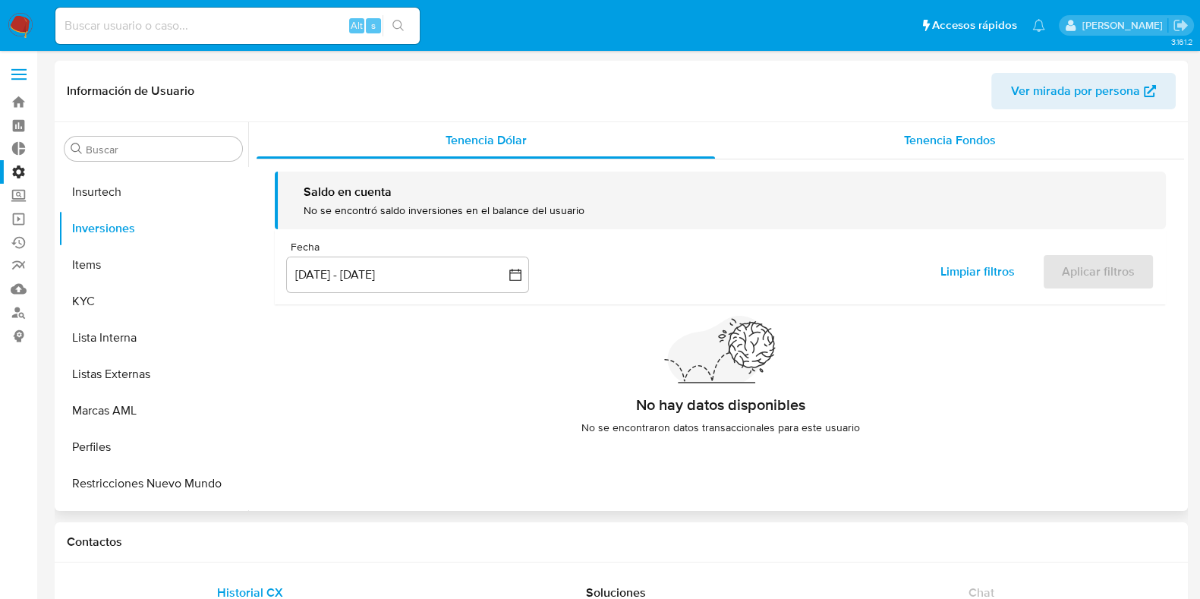
click at [828, 127] on div "Tenencia Fondos" at bounding box center [949, 140] width 469 height 36
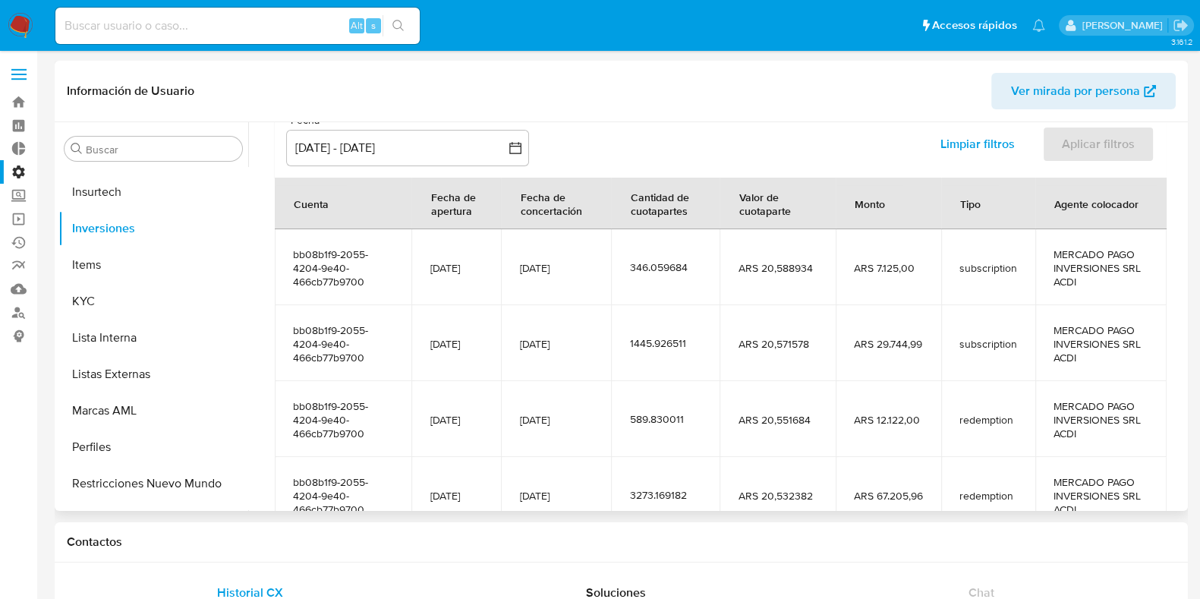
scroll to position [52, 0]
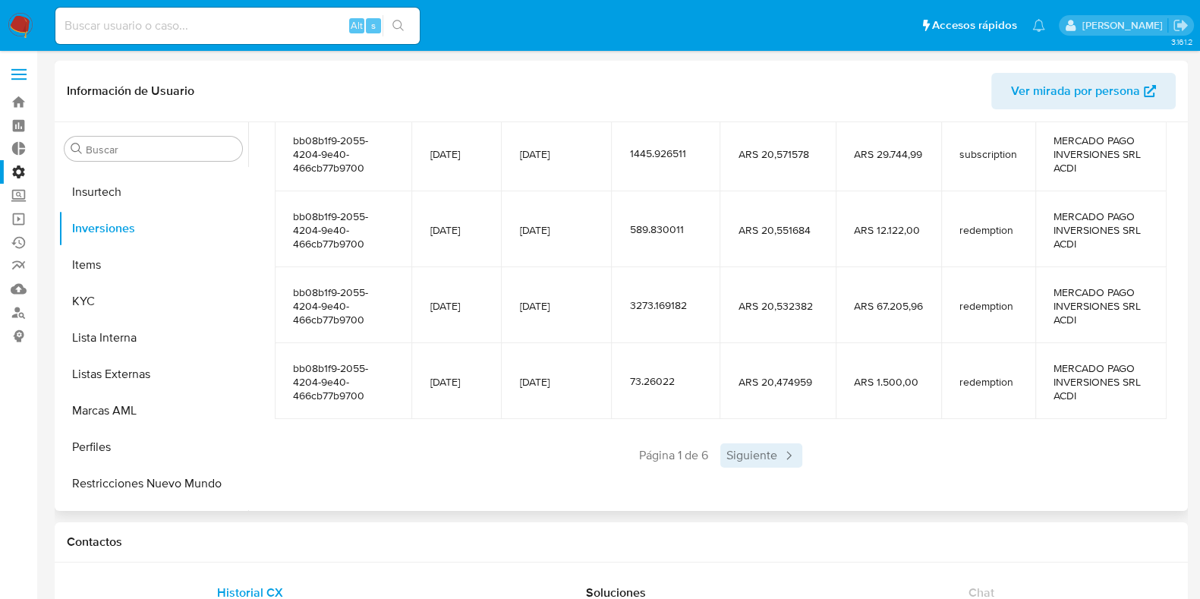
click at [743, 460] on span "Siguiente" at bounding box center [761, 455] width 82 height 24
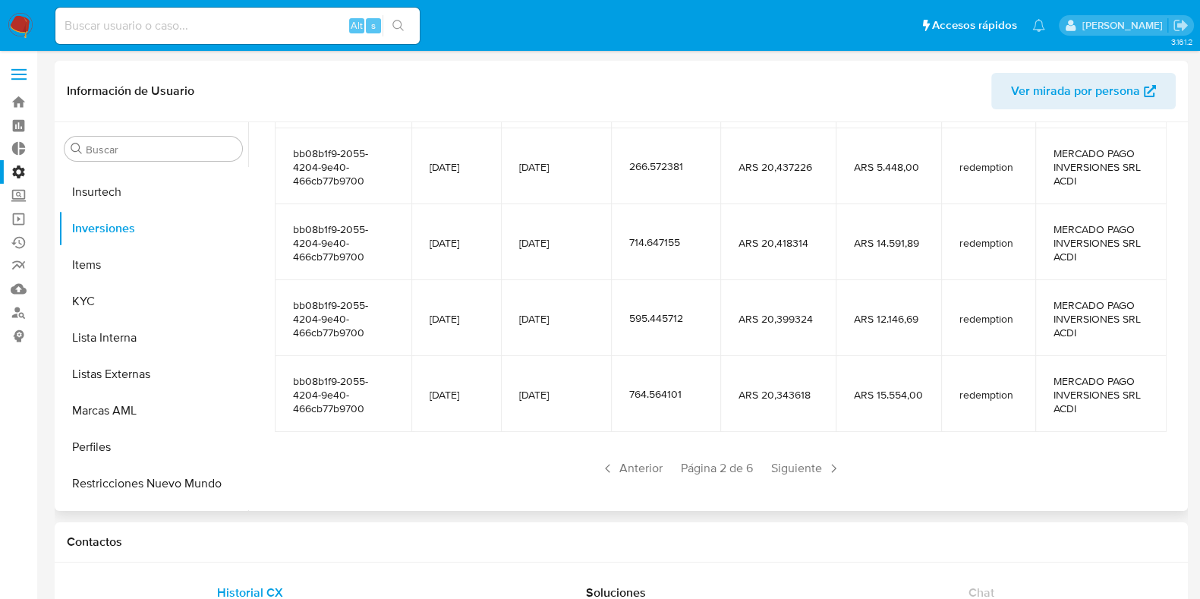
scroll to position [336, 0]
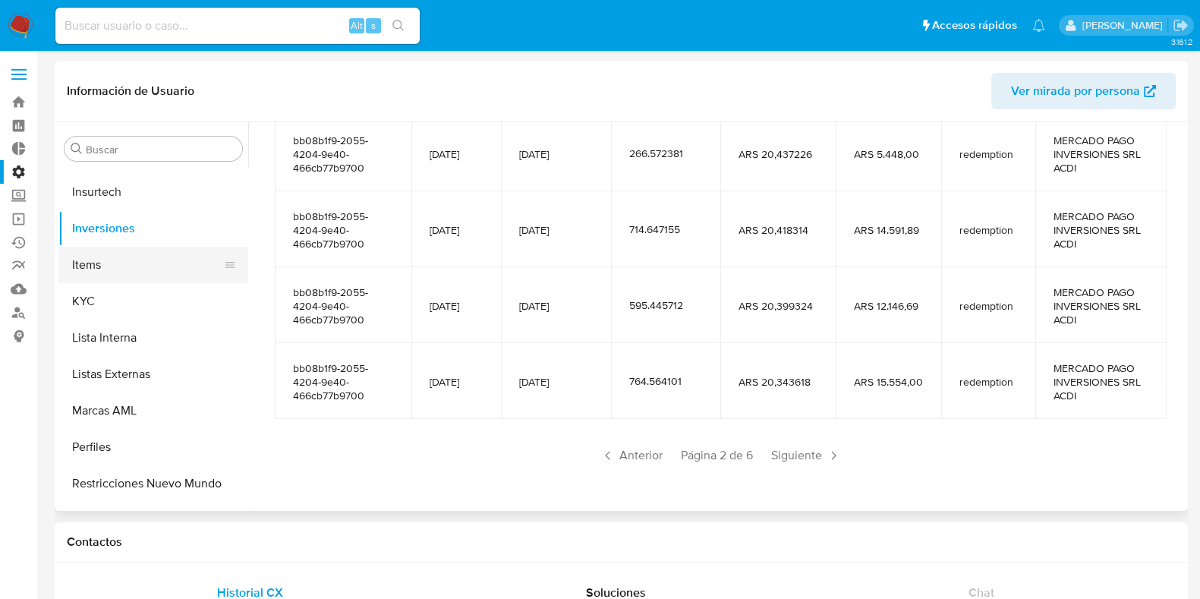
click at [95, 271] on button "Items" at bounding box center [147, 265] width 178 height 36
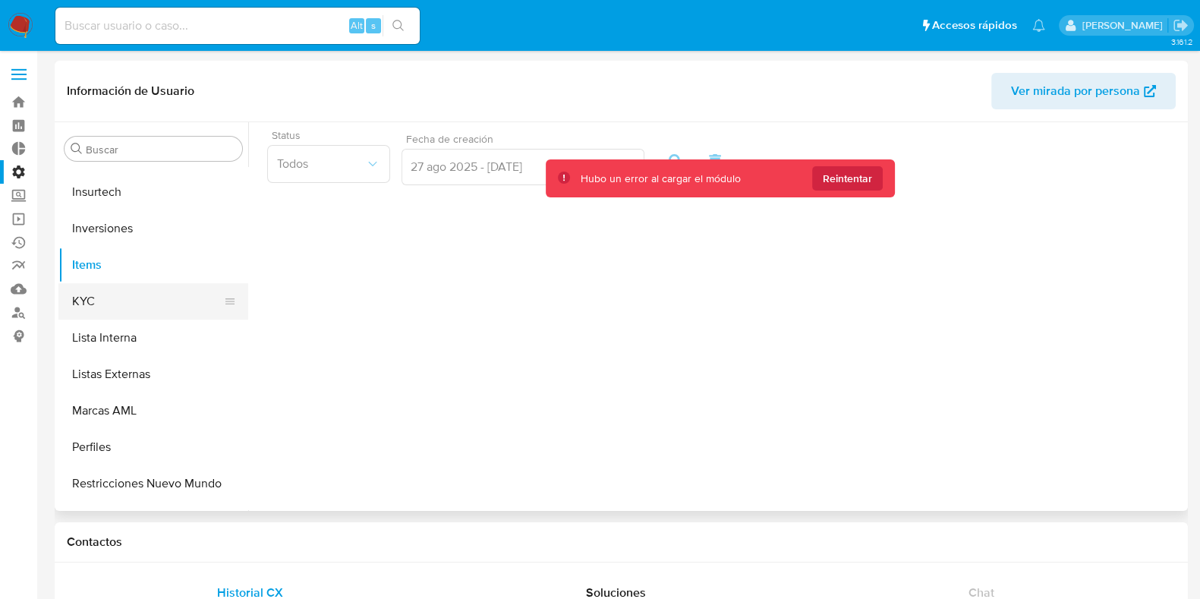
click at [175, 301] on button "KYC" at bounding box center [147, 301] width 178 height 36
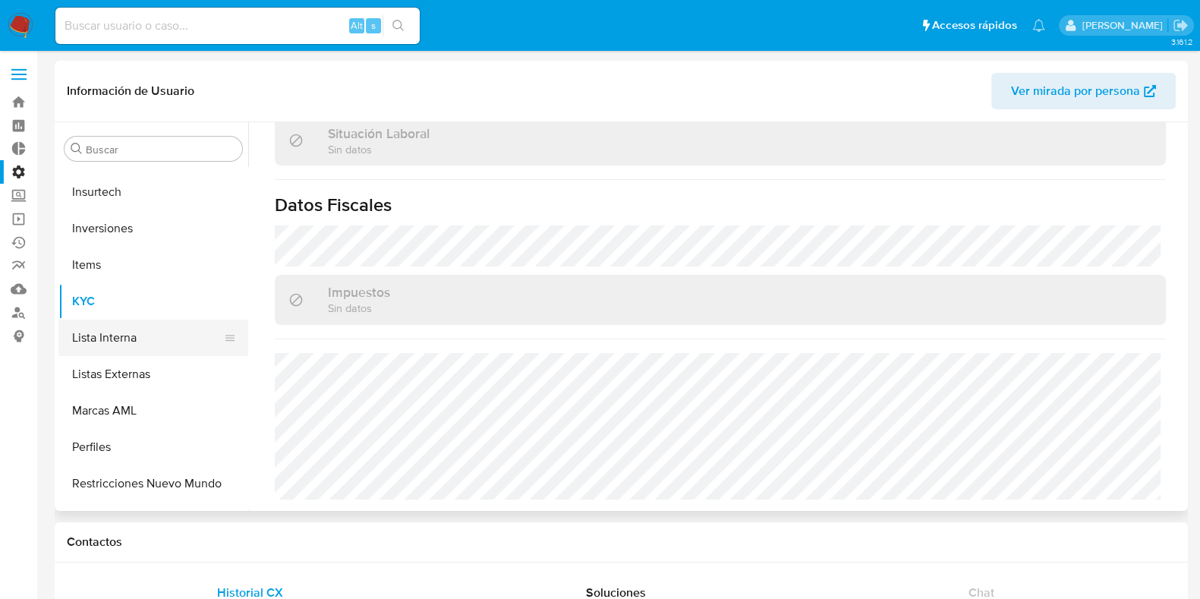
click at [143, 339] on button "Lista Interna" at bounding box center [147, 337] width 178 height 36
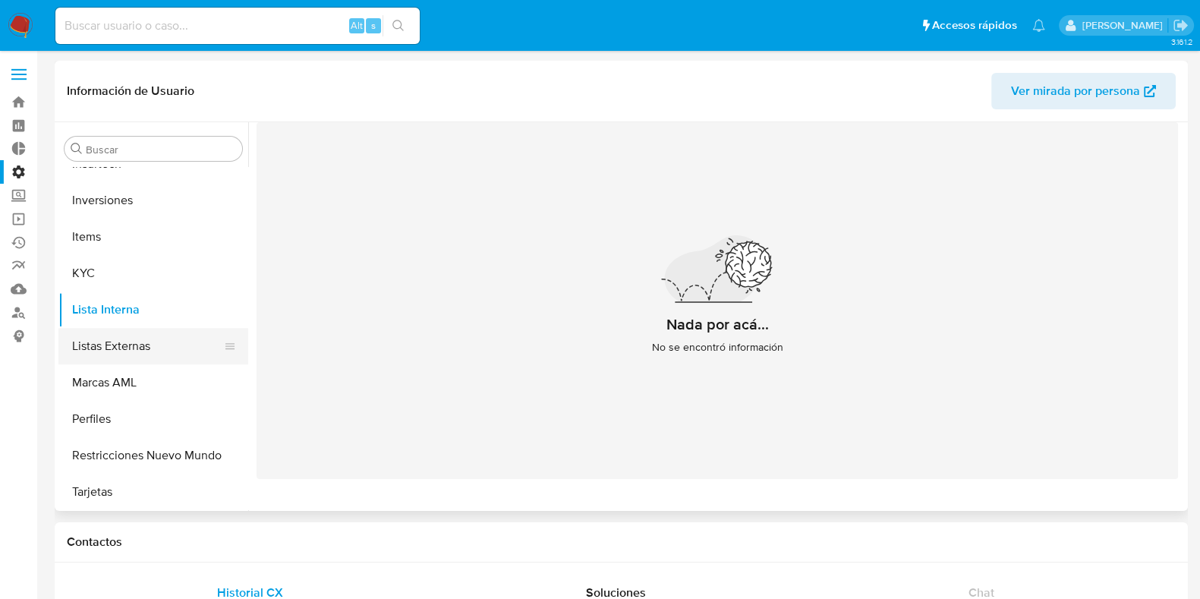
scroll to position [787, 0]
click at [162, 344] on button "Listas Externas" at bounding box center [147, 345] width 178 height 36
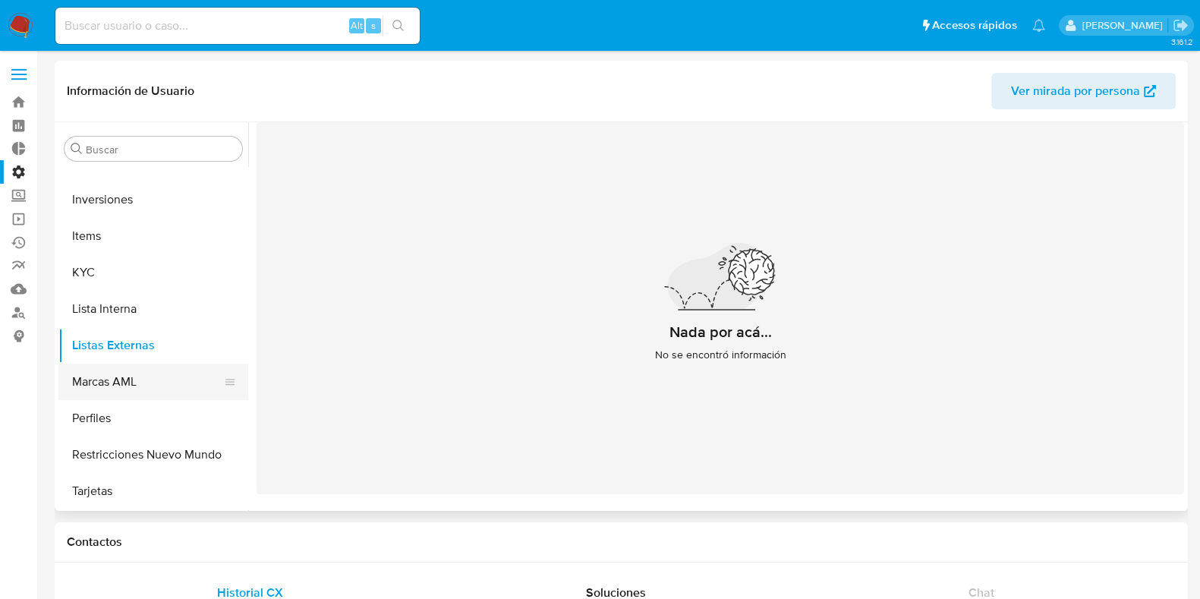
click at [143, 385] on button "Marcas AML" at bounding box center [147, 381] width 178 height 36
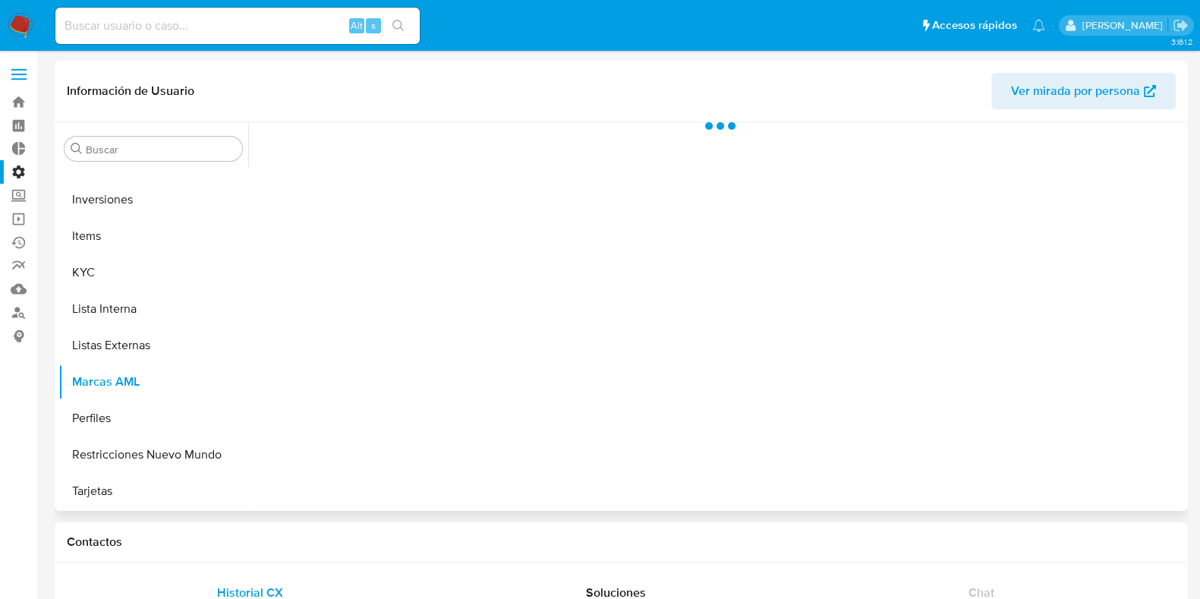
scroll to position [786, 0]
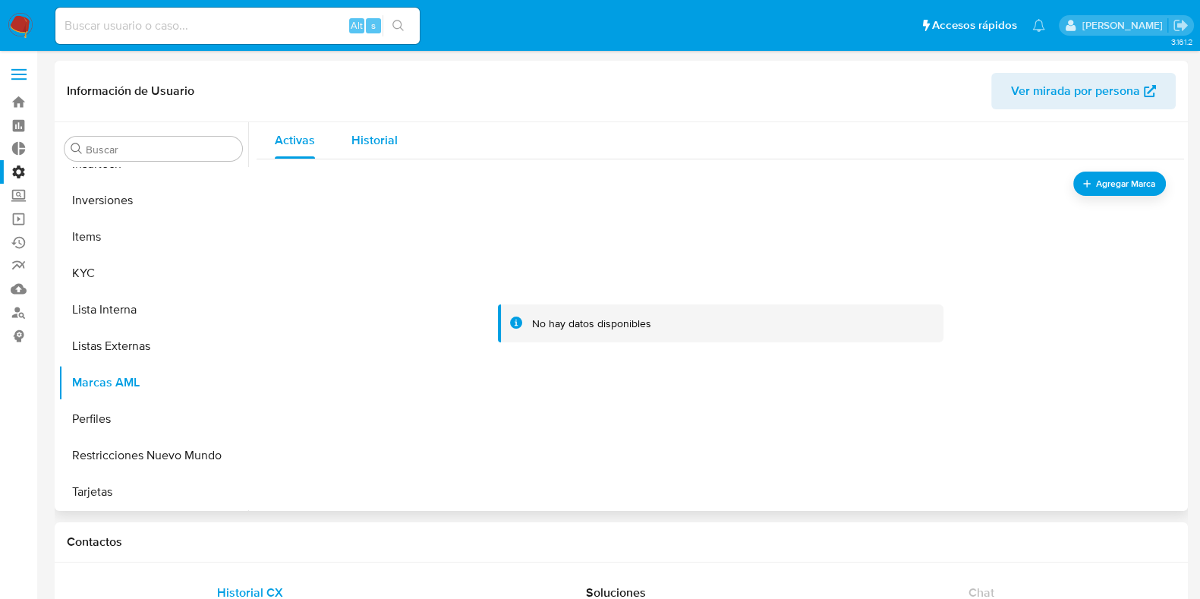
click at [391, 146] on span "Historial" at bounding box center [374, 139] width 46 height 17
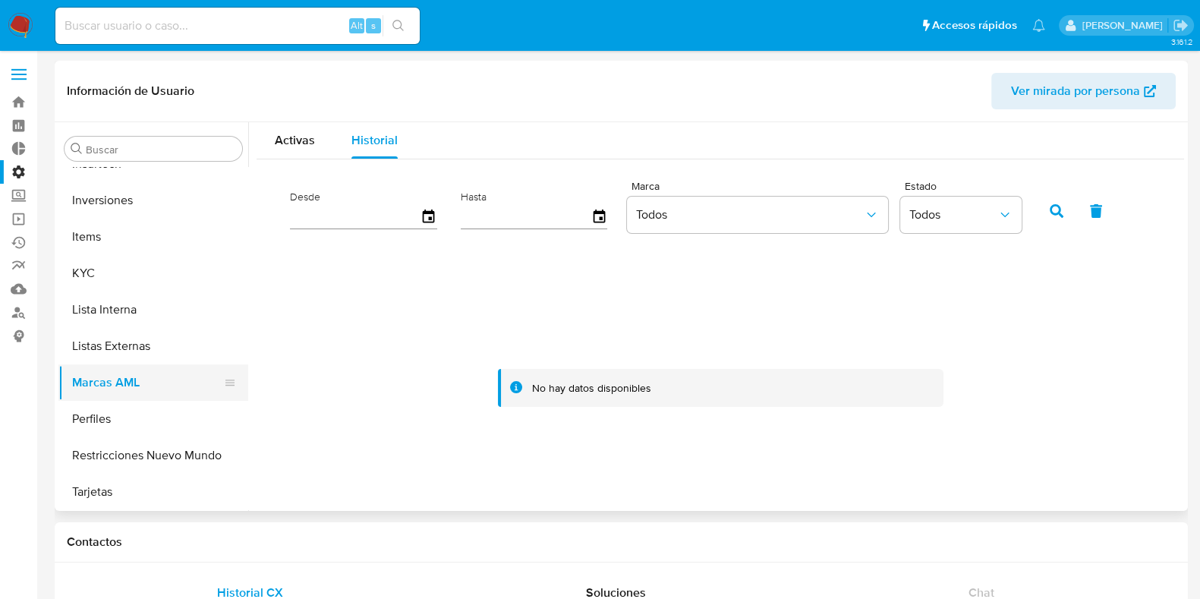
scroll to position [787, 0]
click at [142, 413] on button "Perfiles" at bounding box center [147, 418] width 178 height 36
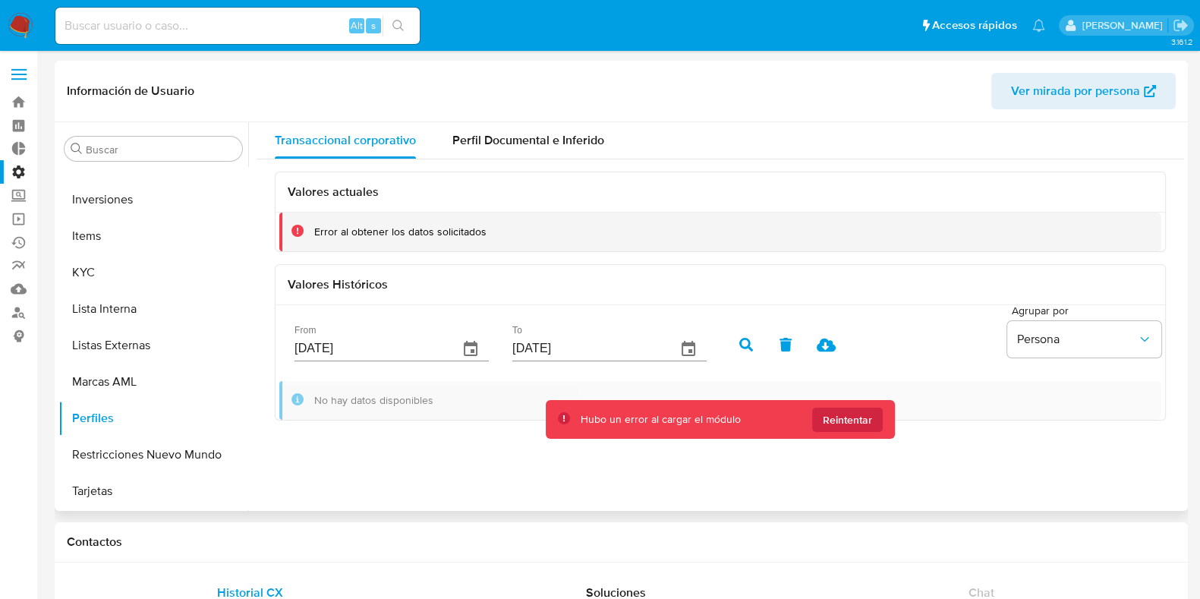
scroll to position [786, 0]
click at [548, 146] on span "Perfil Documental e Inferido" at bounding box center [528, 139] width 152 height 17
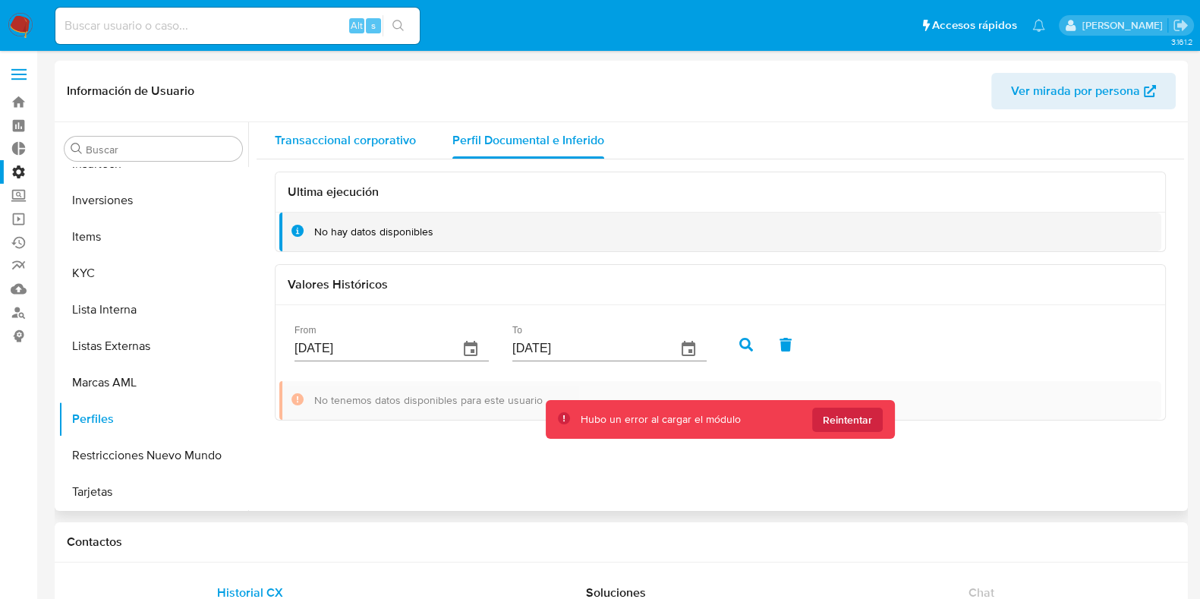
click at [383, 146] on span "Transaccional corporativo" at bounding box center [345, 139] width 141 height 17
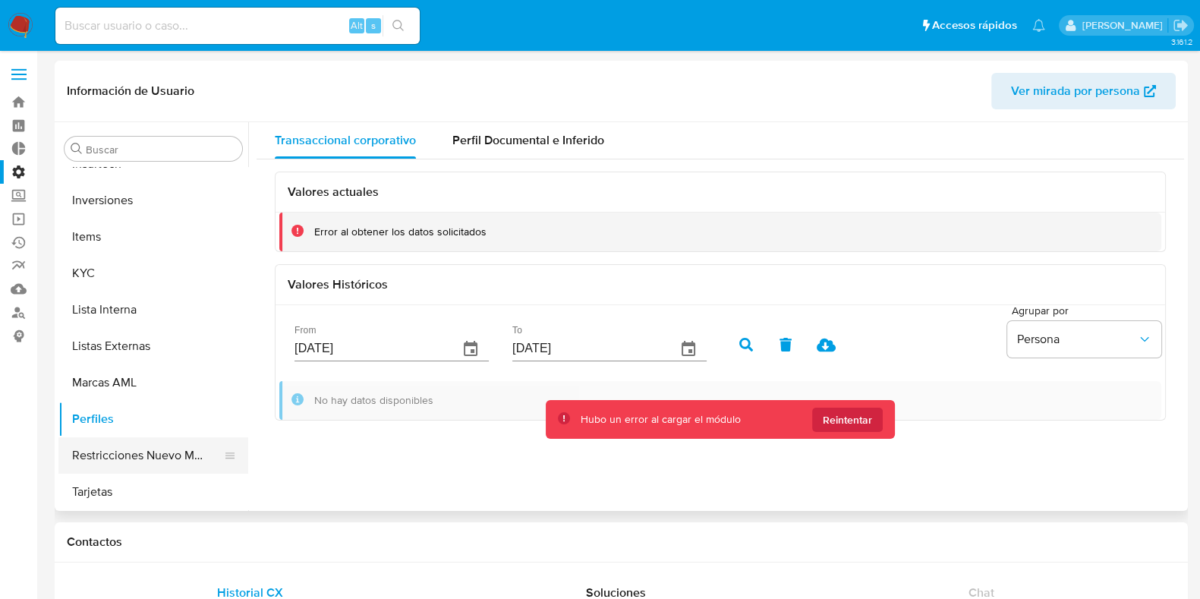
click at [130, 458] on button "Restricciones Nuevo Mundo" at bounding box center [147, 455] width 178 height 36
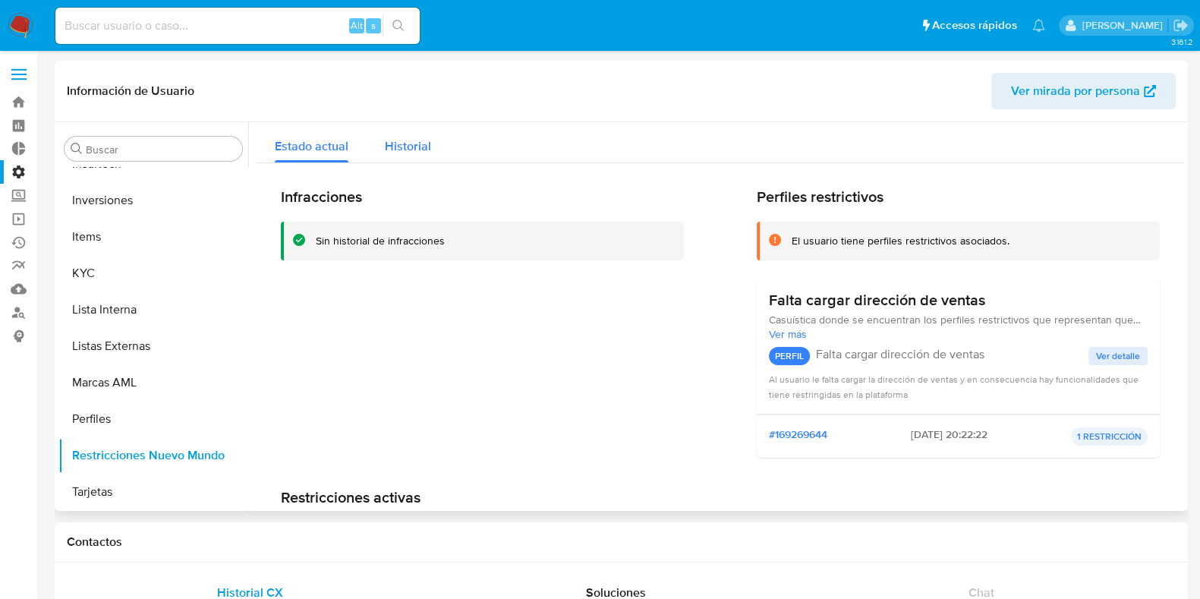
click at [415, 148] on span "Historial" at bounding box center [408, 145] width 46 height 17
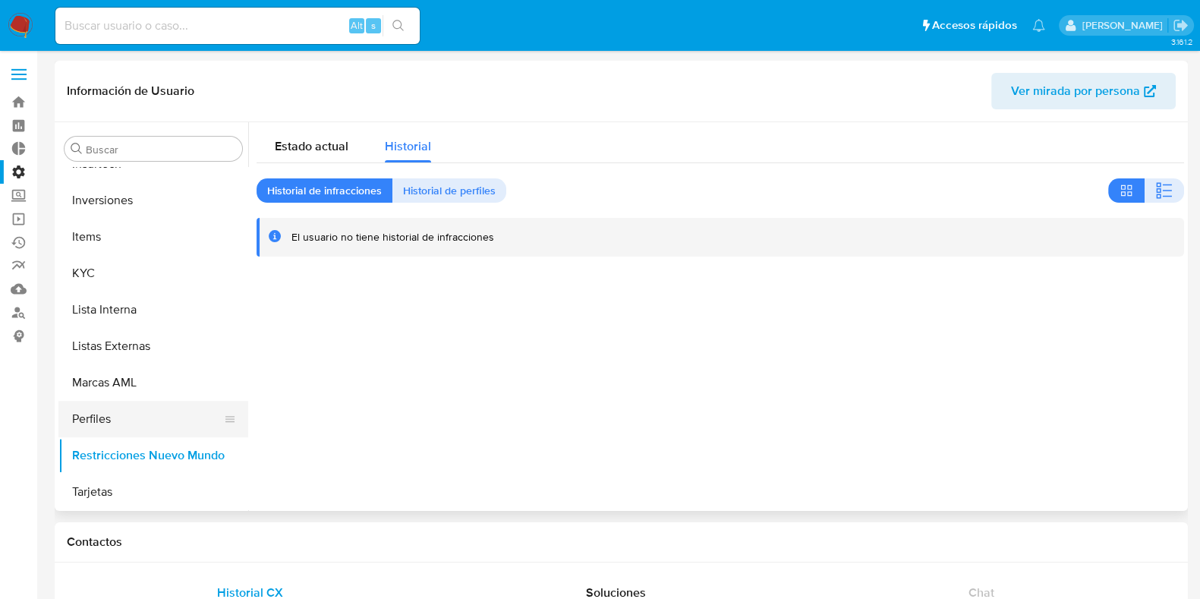
scroll to position [787, 0]
click at [92, 501] on button "Tarjetas" at bounding box center [147, 491] width 178 height 36
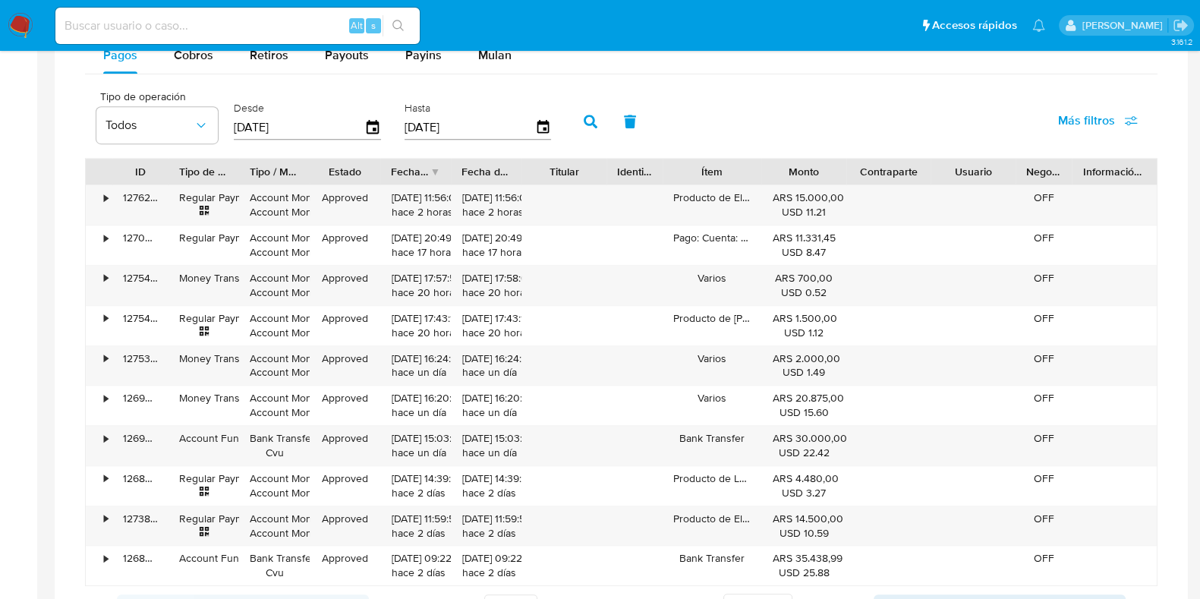
scroll to position [835, 0]
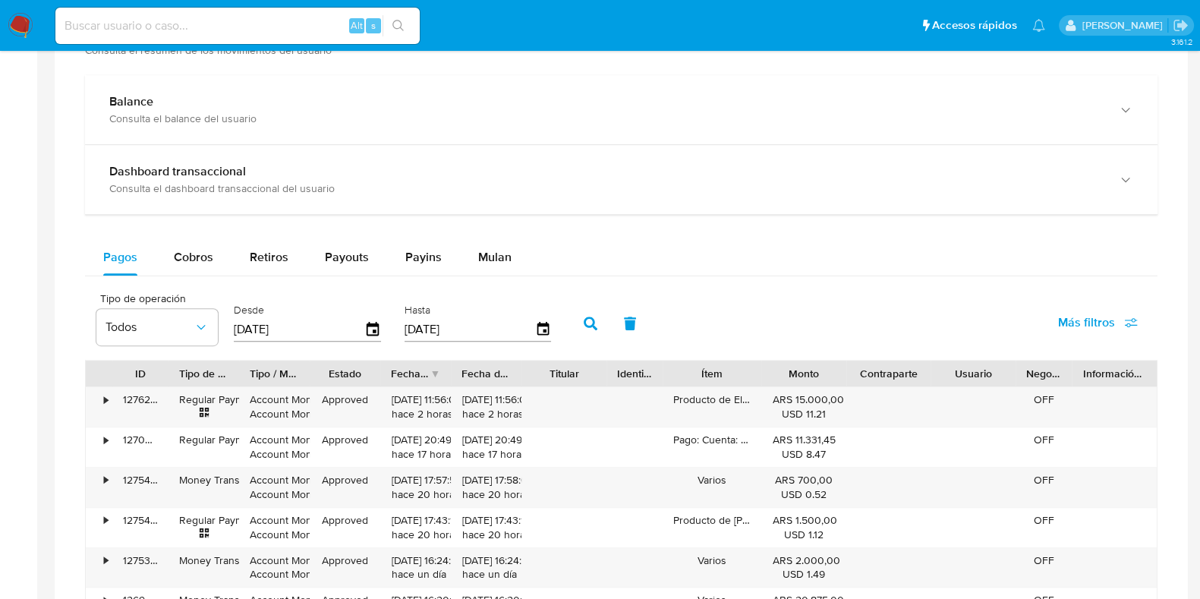
click at [24, 24] on img at bounding box center [21, 26] width 26 height 26
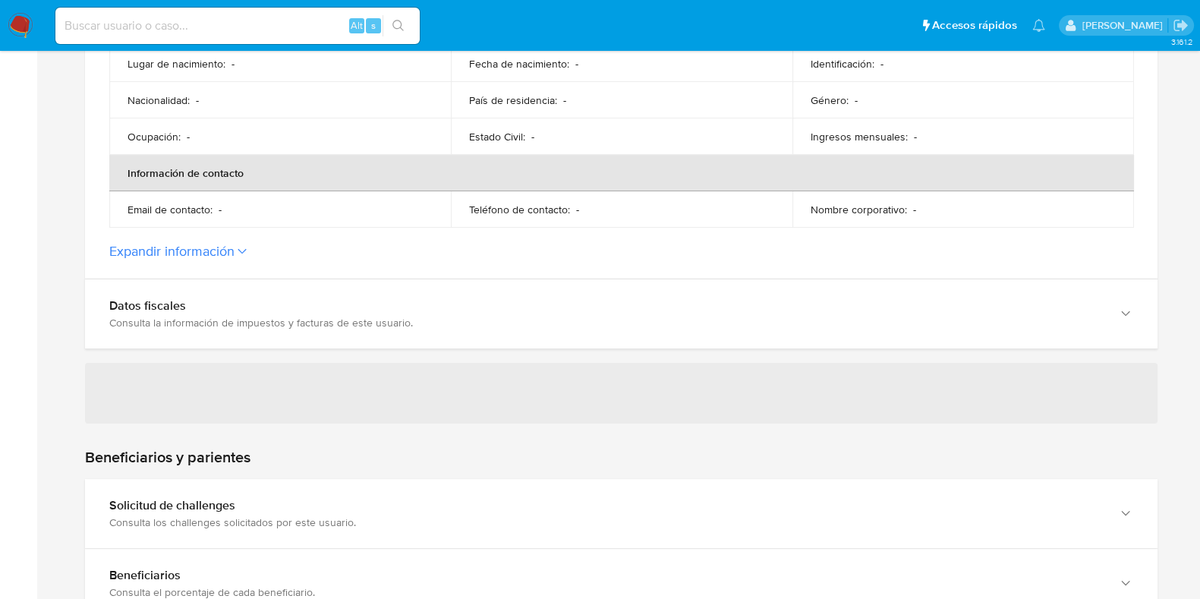
scroll to position [474, 0]
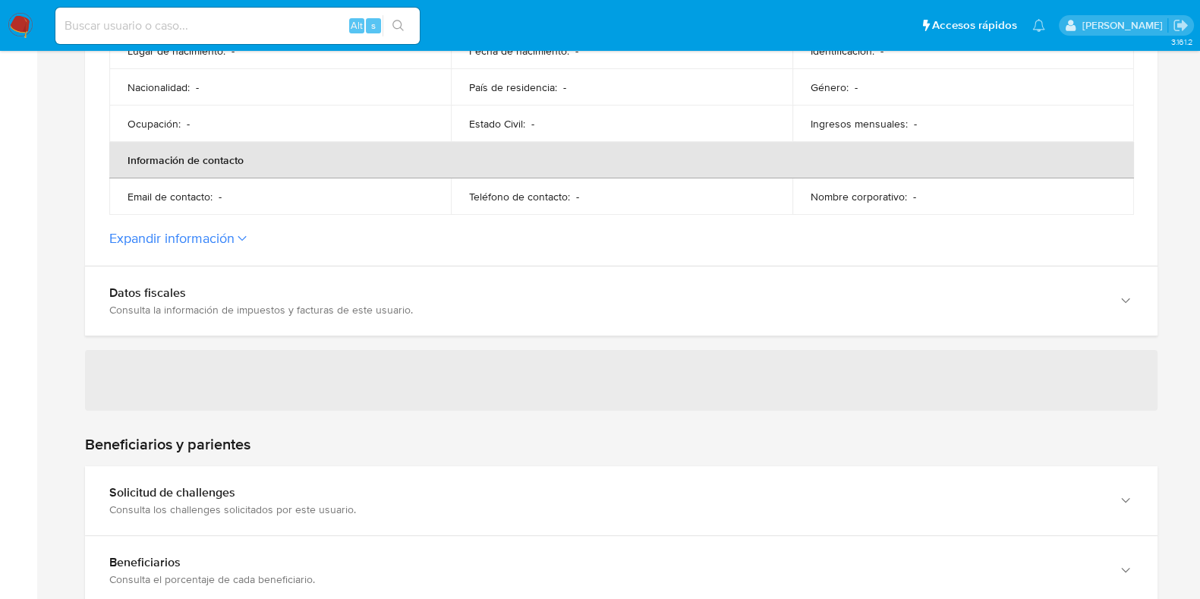
click at [237, 241] on label "Expandir información" at bounding box center [621, 238] width 1024 height 17
click at [234, 241] on button "Expandir información" at bounding box center [171, 238] width 125 height 17
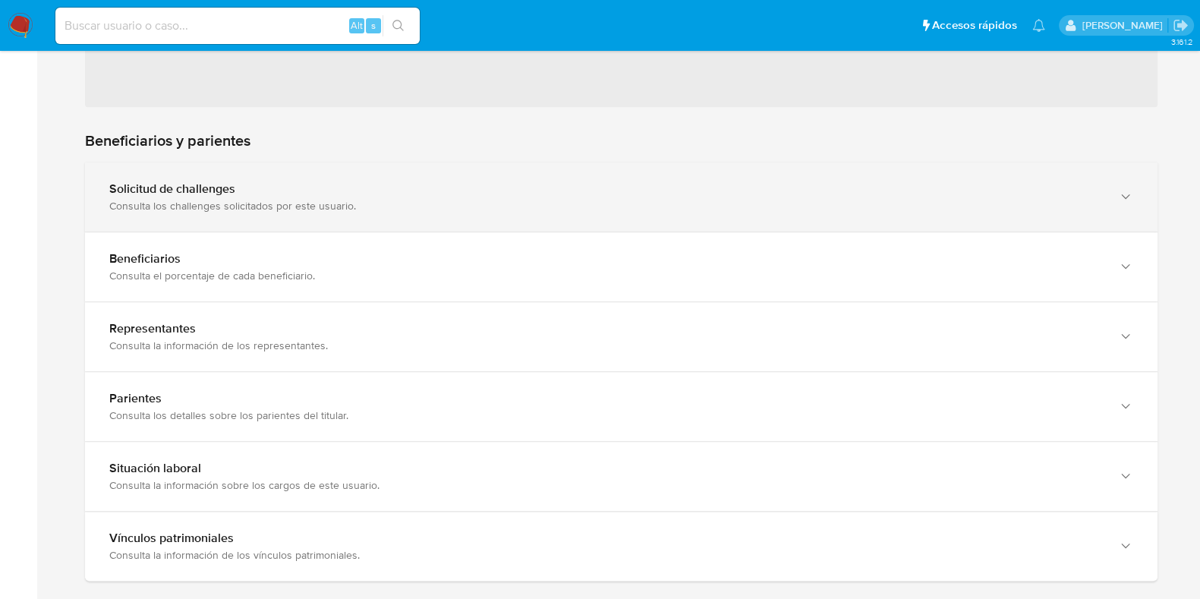
scroll to position [1061, 0]
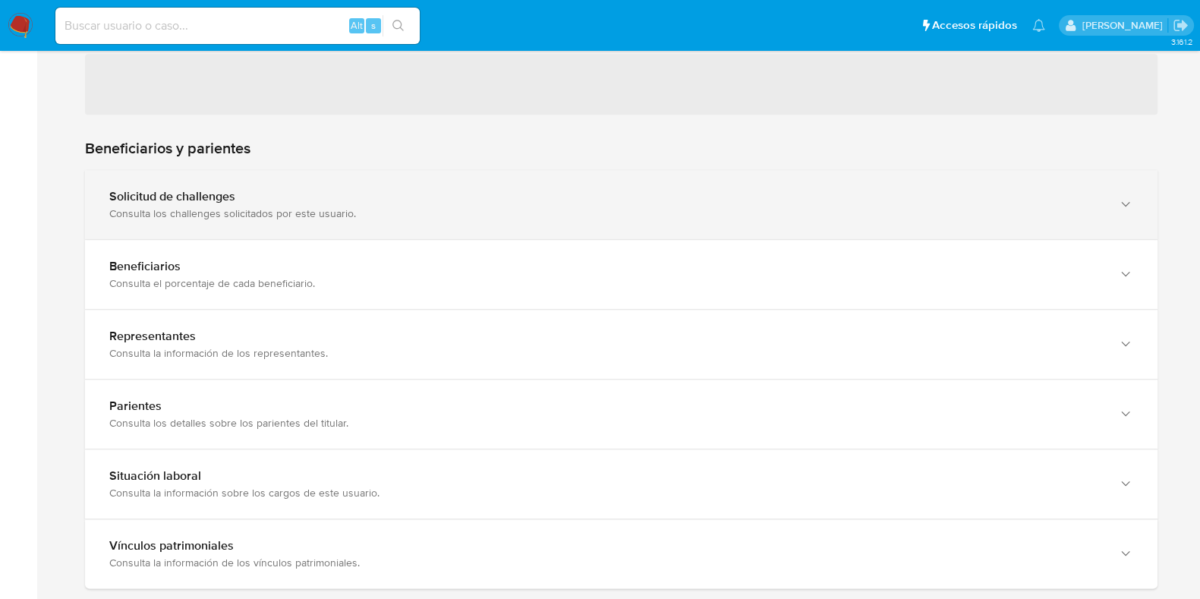
click at [231, 206] on div "Consulta los challenges solicitados por este usuario." at bounding box center [605, 213] width 993 height 14
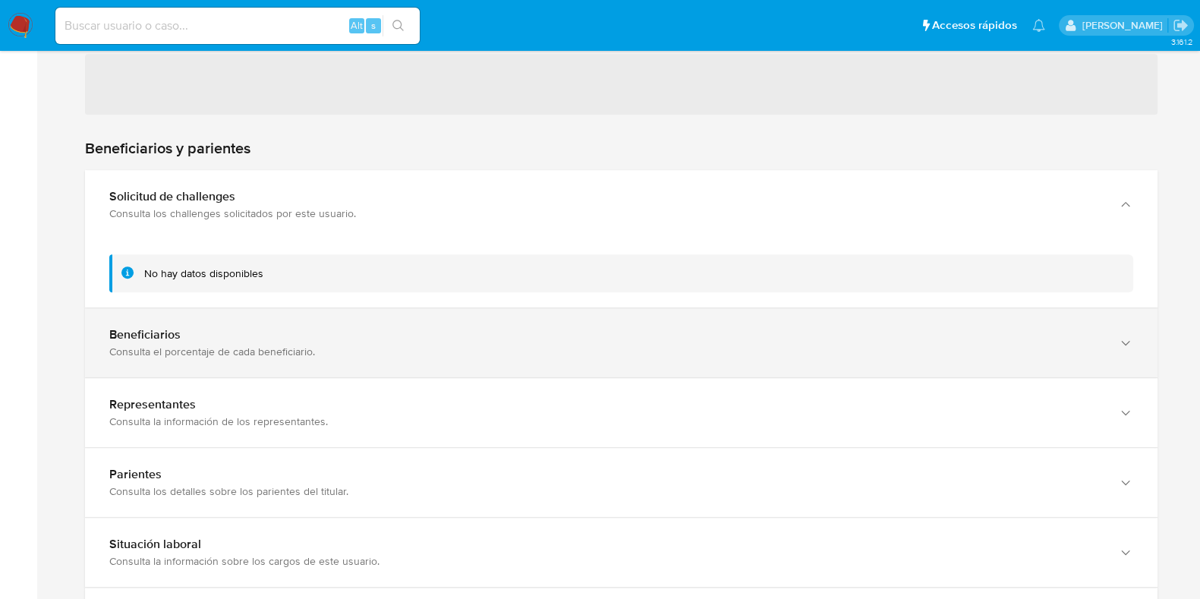
click at [336, 347] on div "Consulta el porcentaje de cada beneficiario." at bounding box center [605, 351] width 993 height 14
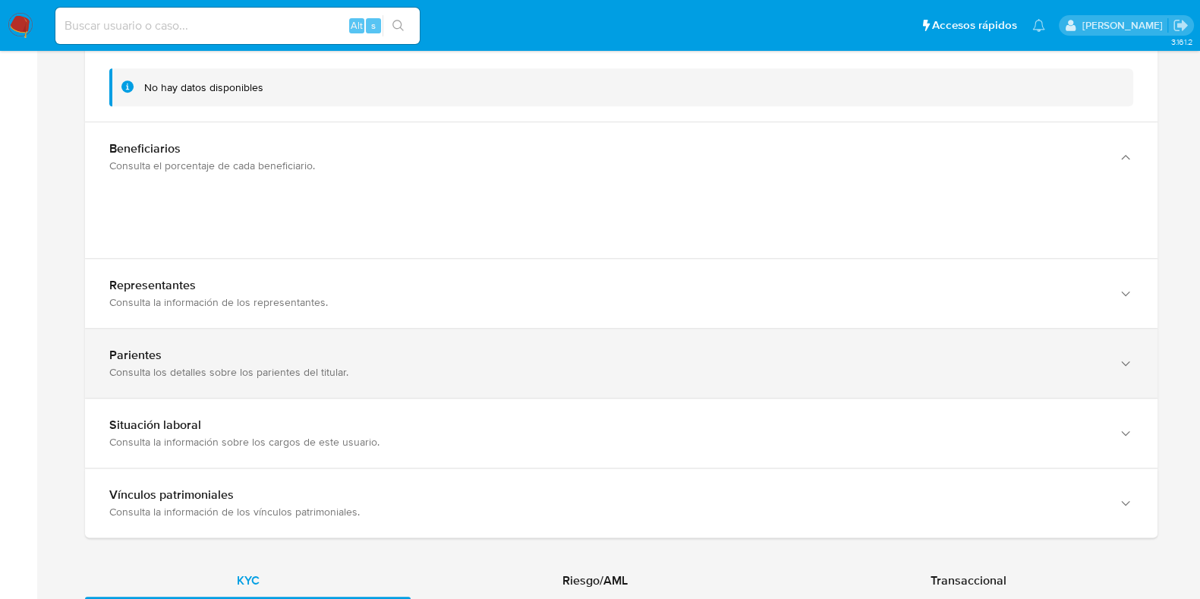
scroll to position [1251, 0]
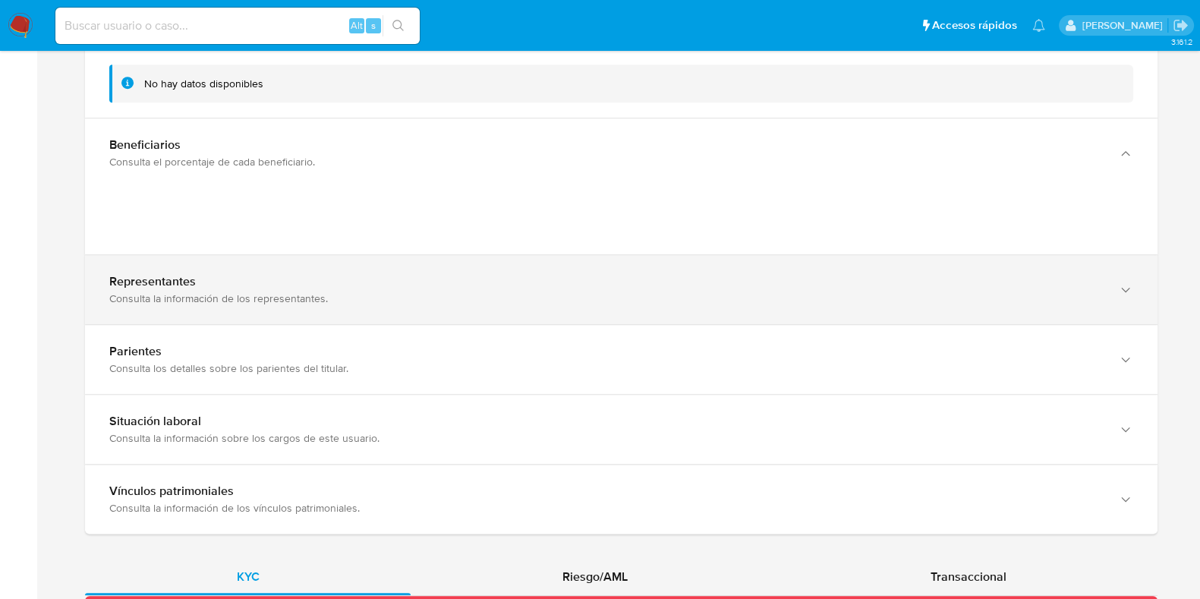
click at [307, 305] on div "Representantes Consulta la información de los representantes." at bounding box center [621, 289] width 1072 height 69
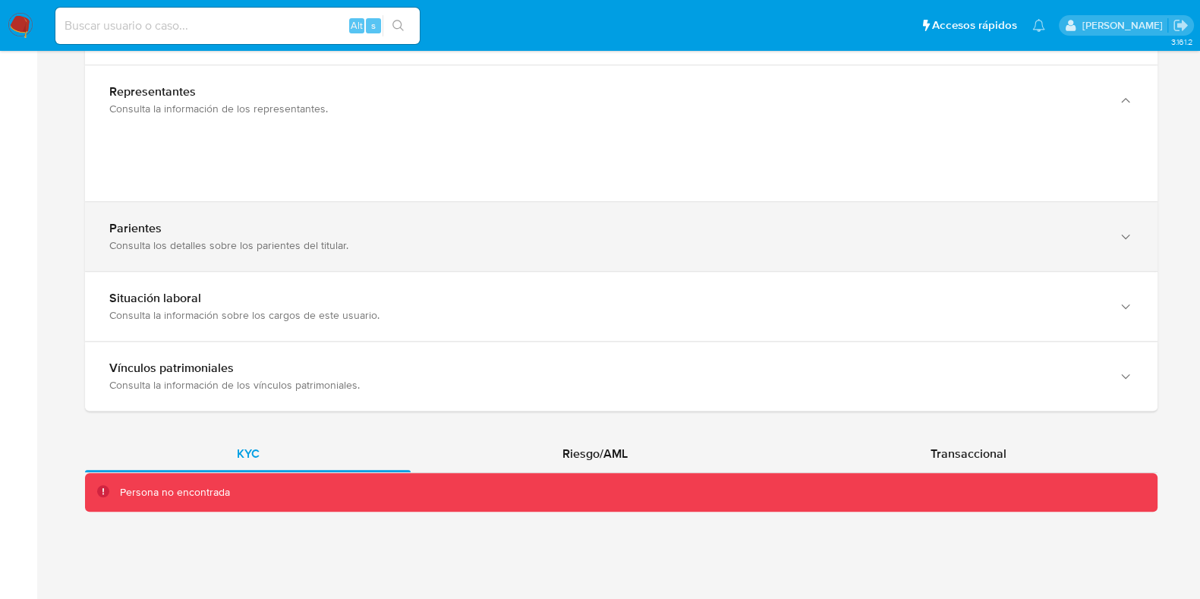
scroll to position [1453, 0]
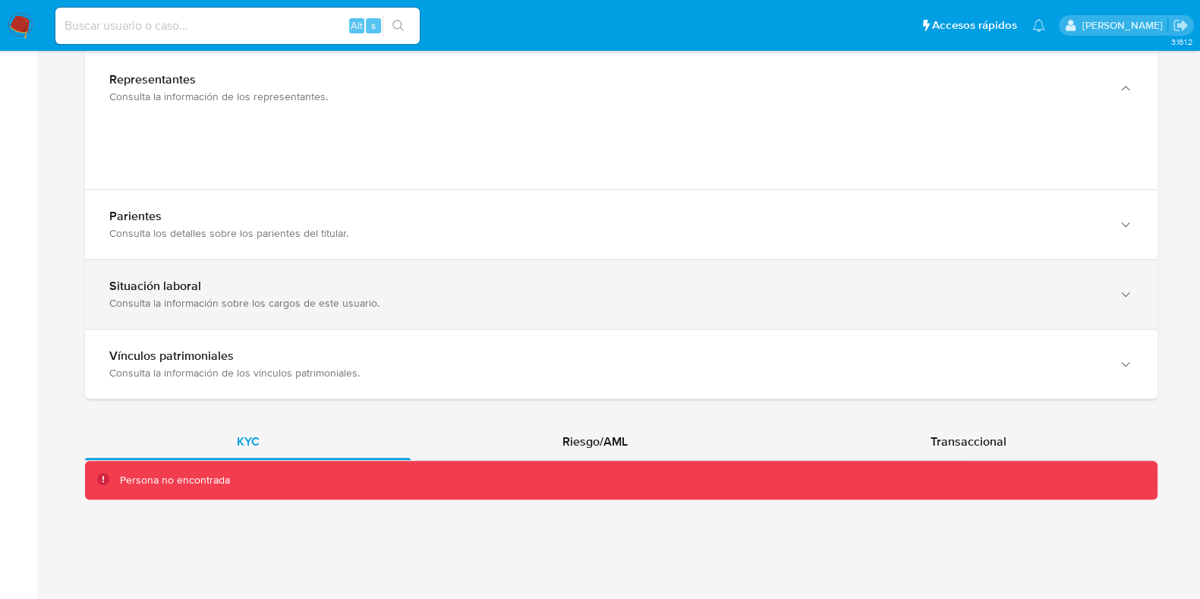
click at [323, 301] on div "Consulta la información sobre los cargos de este usuario." at bounding box center [605, 303] width 993 height 14
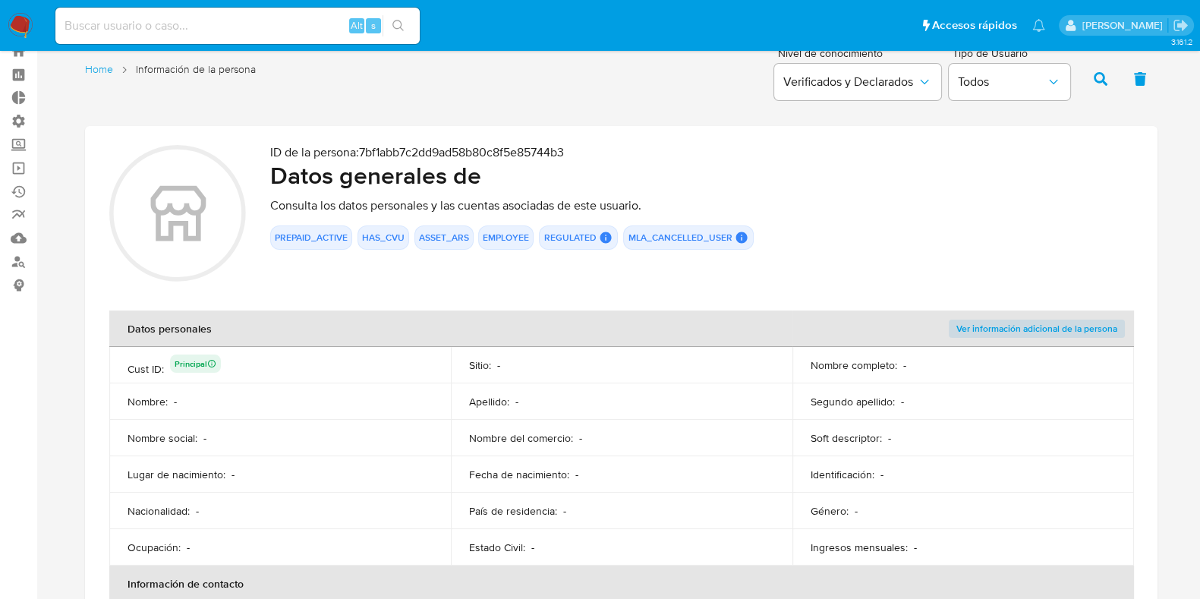
scroll to position [0, 0]
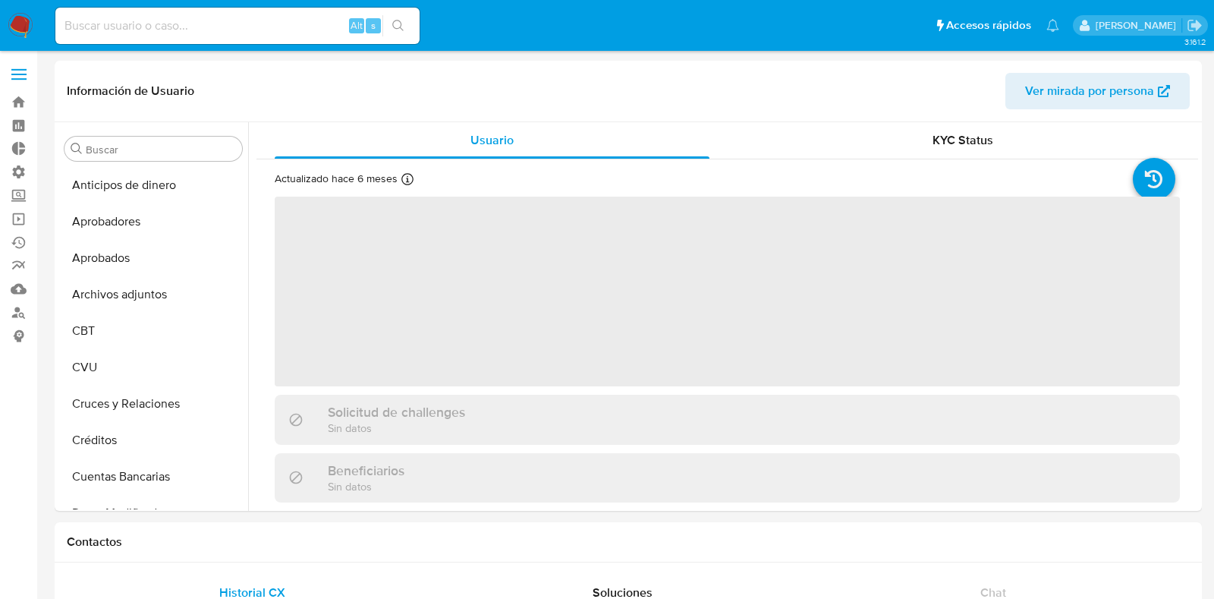
select select "10"
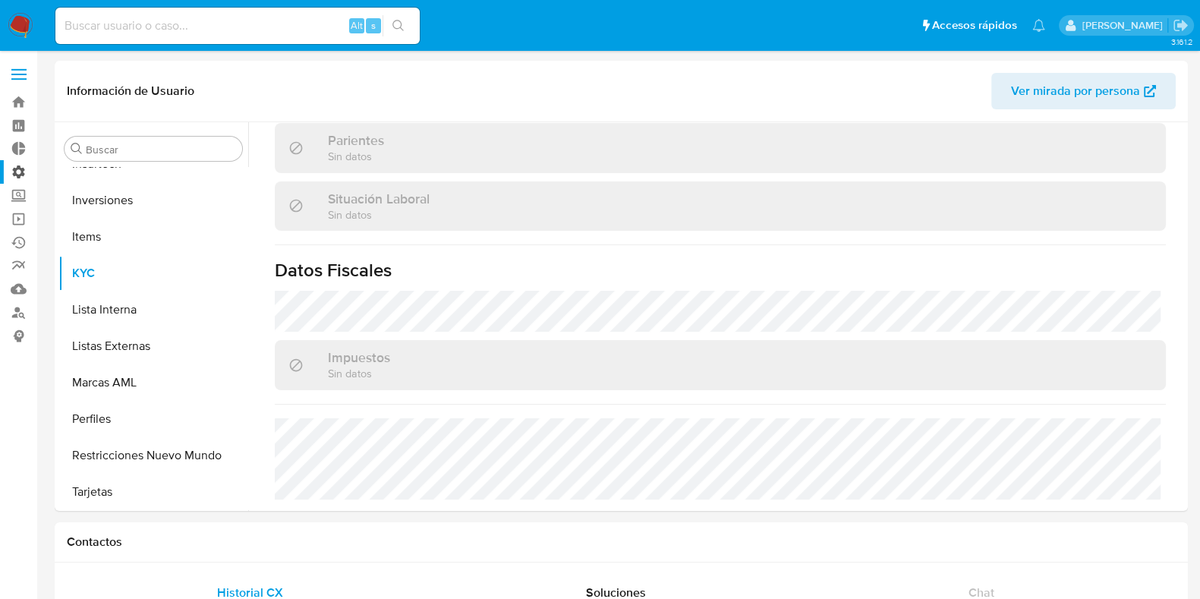
scroll to position [786, 0]
click at [1080, 90] on span "Ver mirada por persona" at bounding box center [1075, 91] width 129 height 36
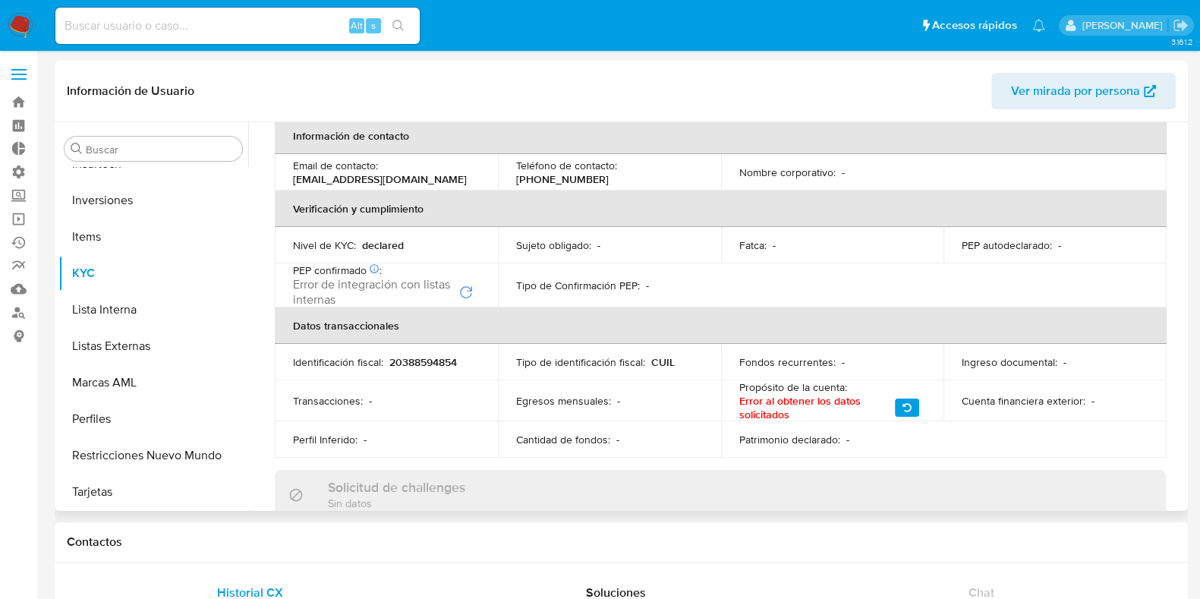
scroll to position [0, 0]
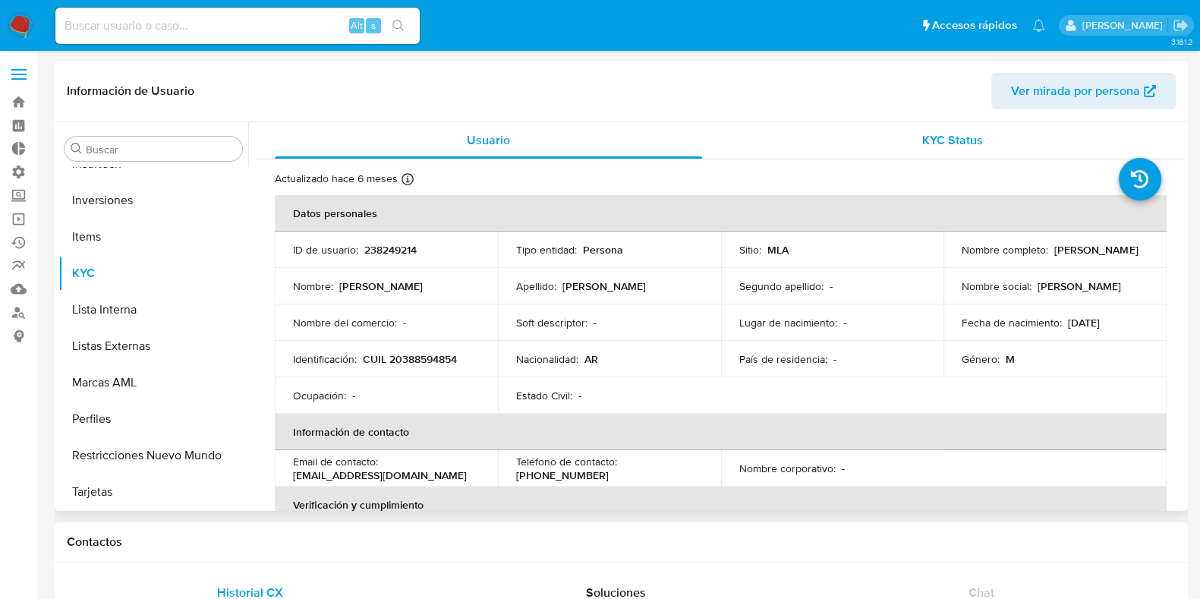
click at [885, 138] on div "KYC Status" at bounding box center [951, 140] width 427 height 36
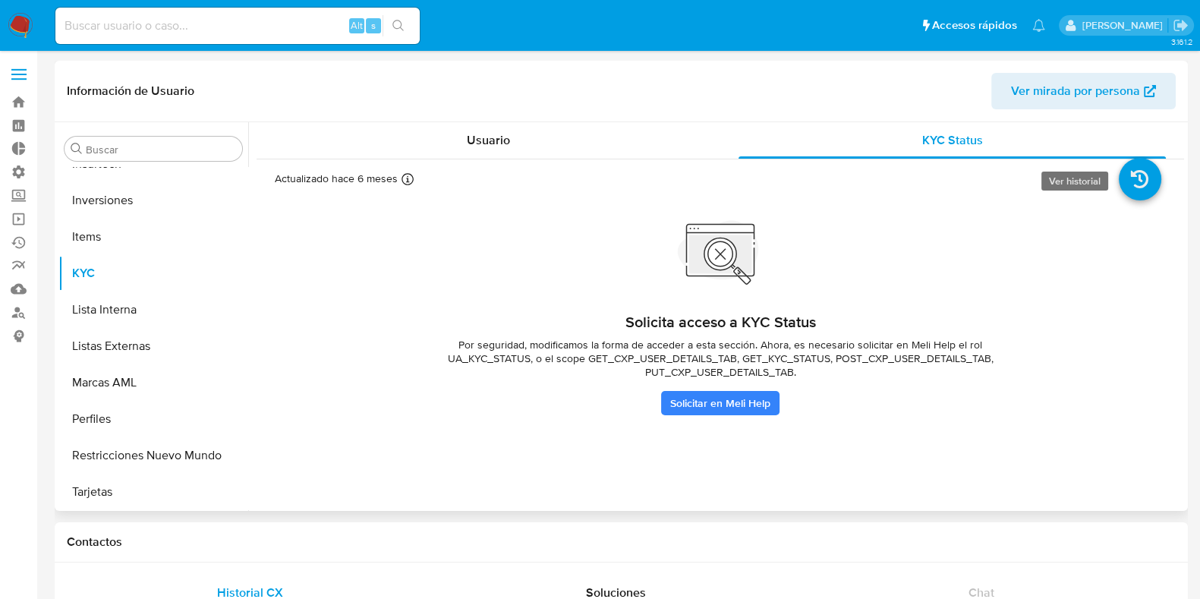
click at [1138, 182] on icon at bounding box center [1139, 179] width 42 height 42
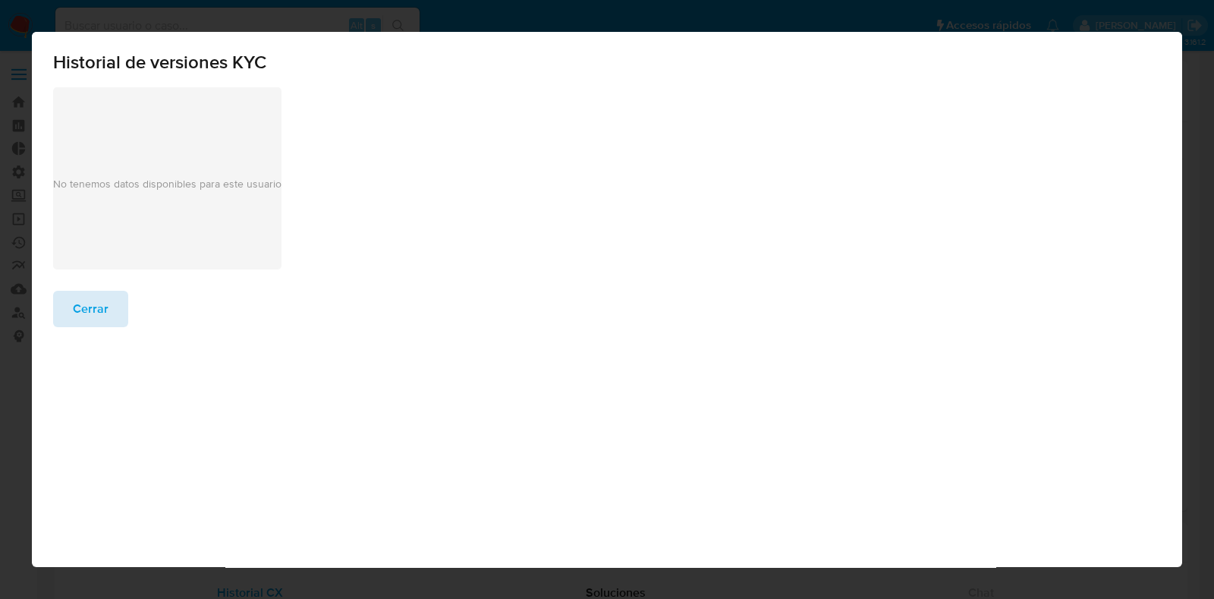
click at [87, 313] on span "Cerrar" at bounding box center [91, 308] width 36 height 33
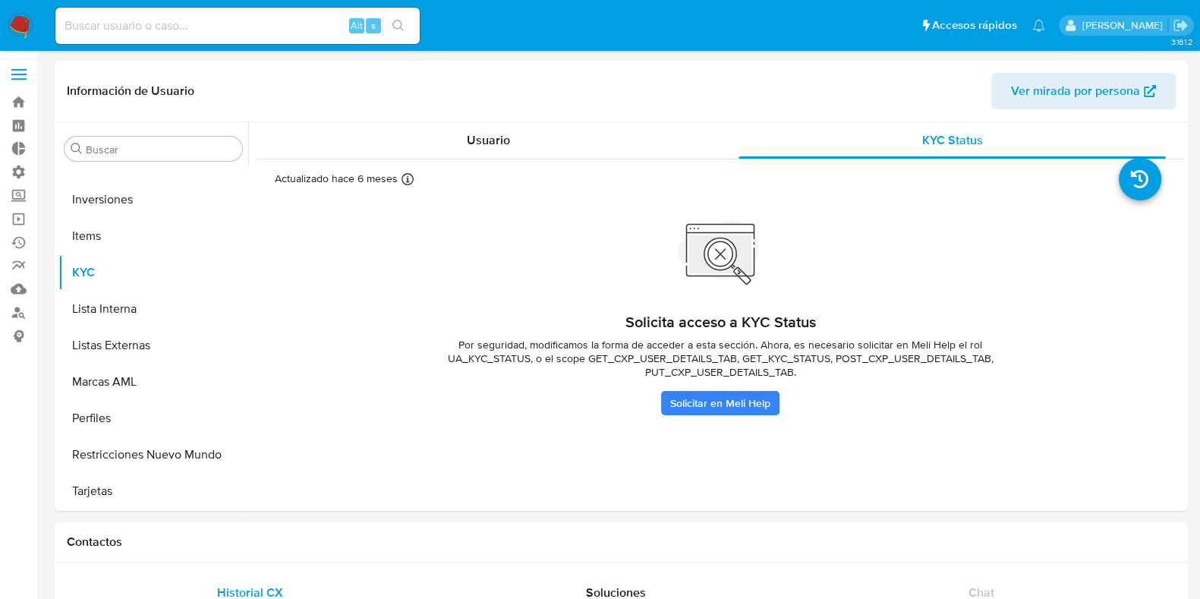
scroll to position [786, 0]
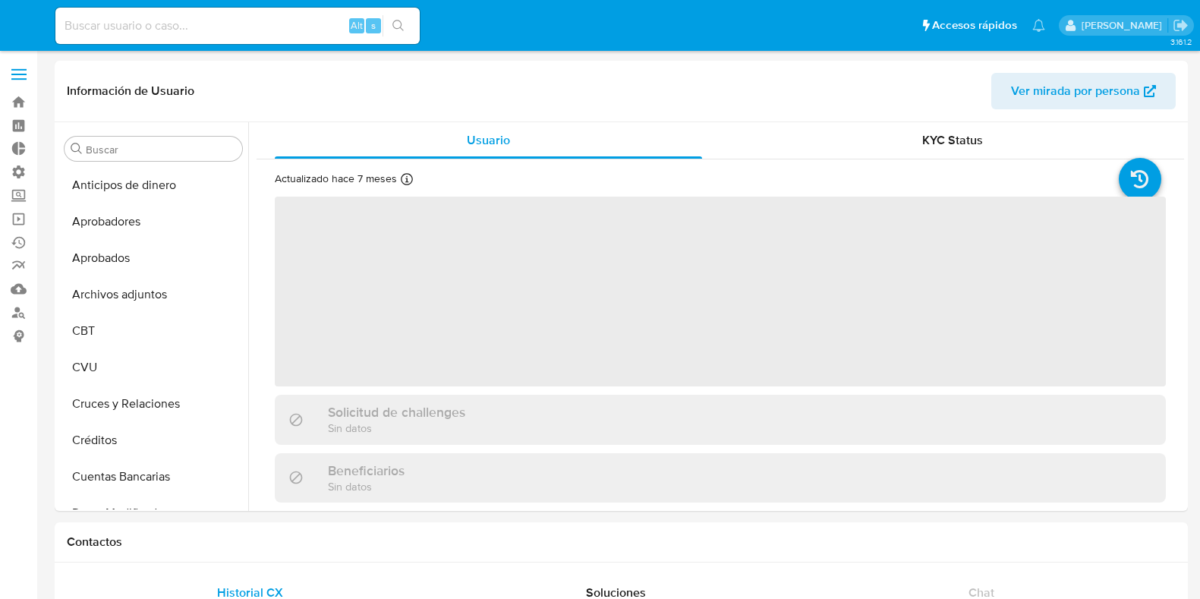
select select "10"
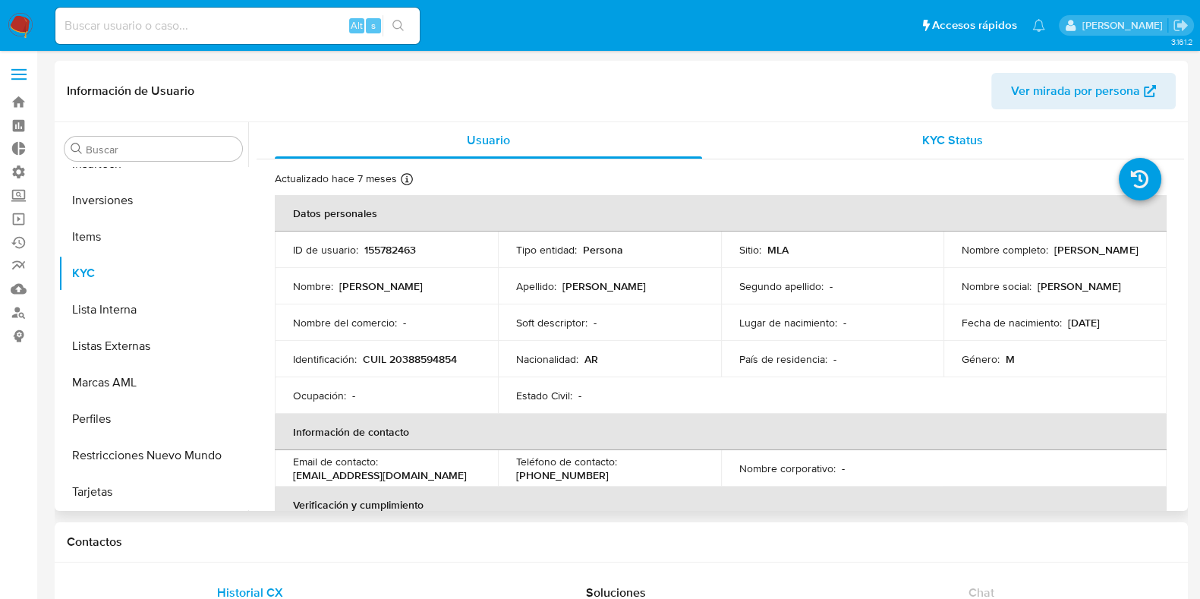
click at [900, 142] on div "KYC Status" at bounding box center [951, 140] width 427 height 36
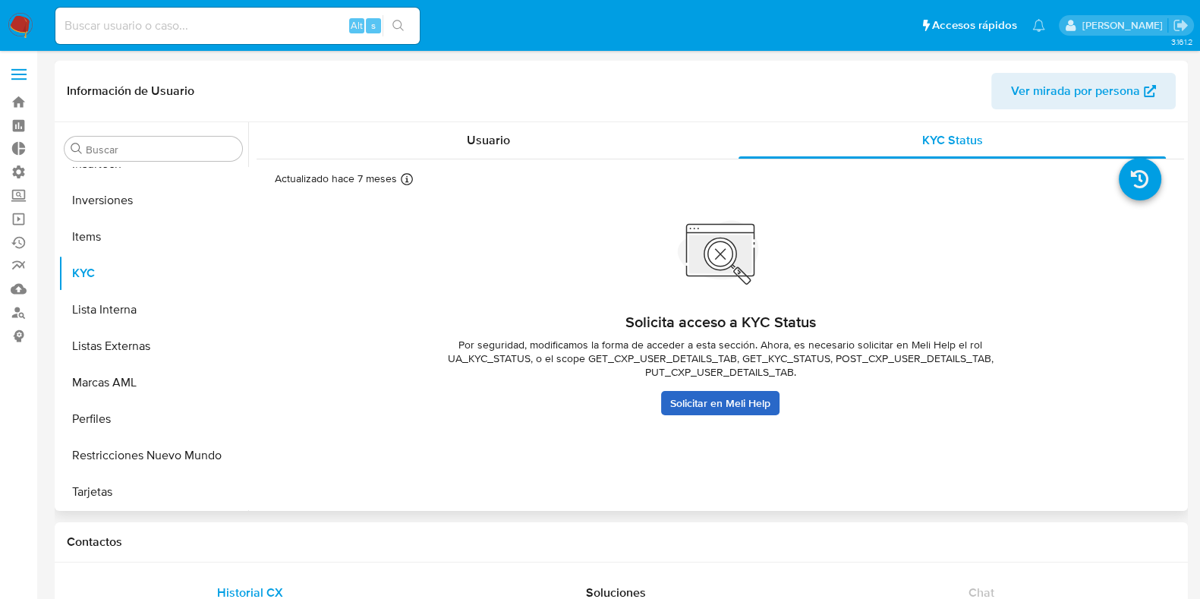
click at [697, 392] on link "Solicitar en Meli Help" at bounding box center [720, 403] width 118 height 24
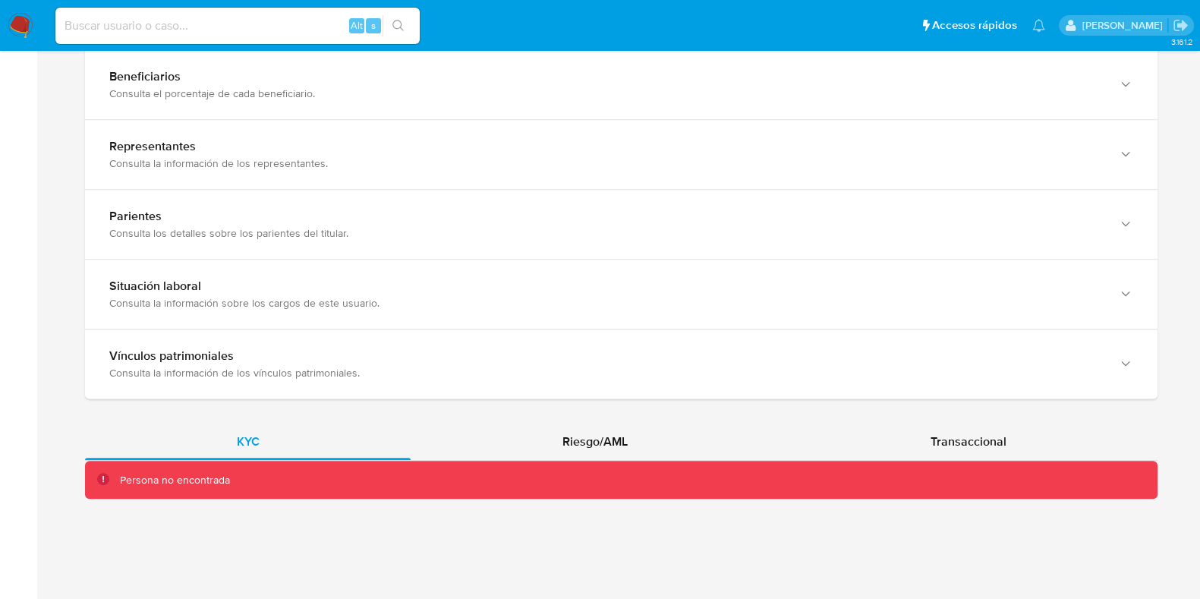
scroll to position [769, 0]
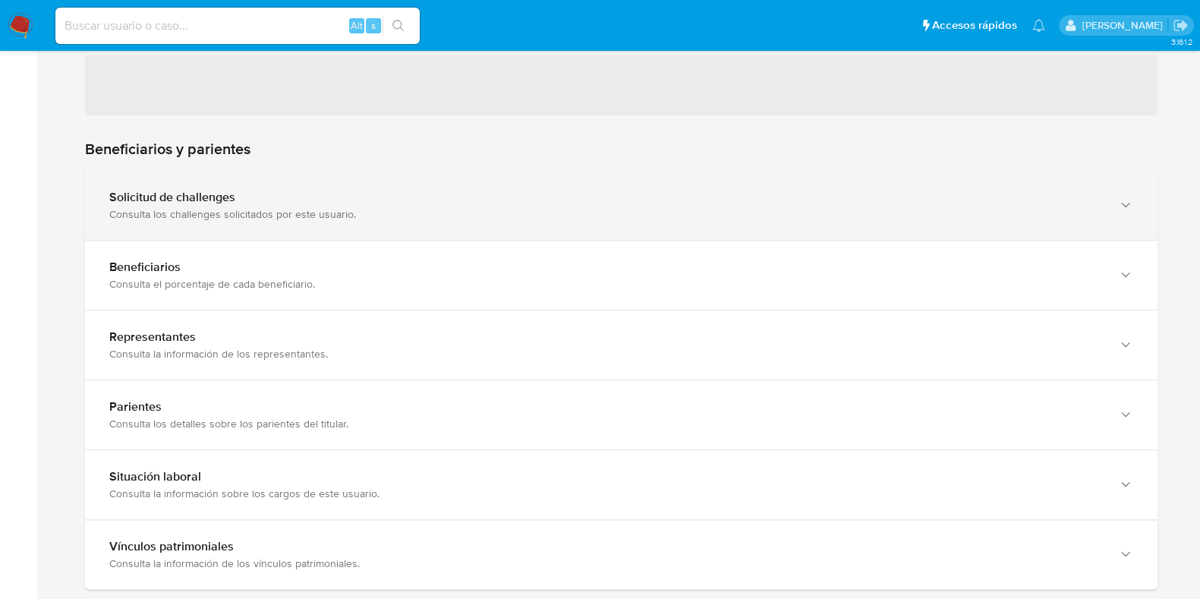
click at [326, 214] on div "Consulta los challenges solicitados por este usuario." at bounding box center [605, 214] width 993 height 14
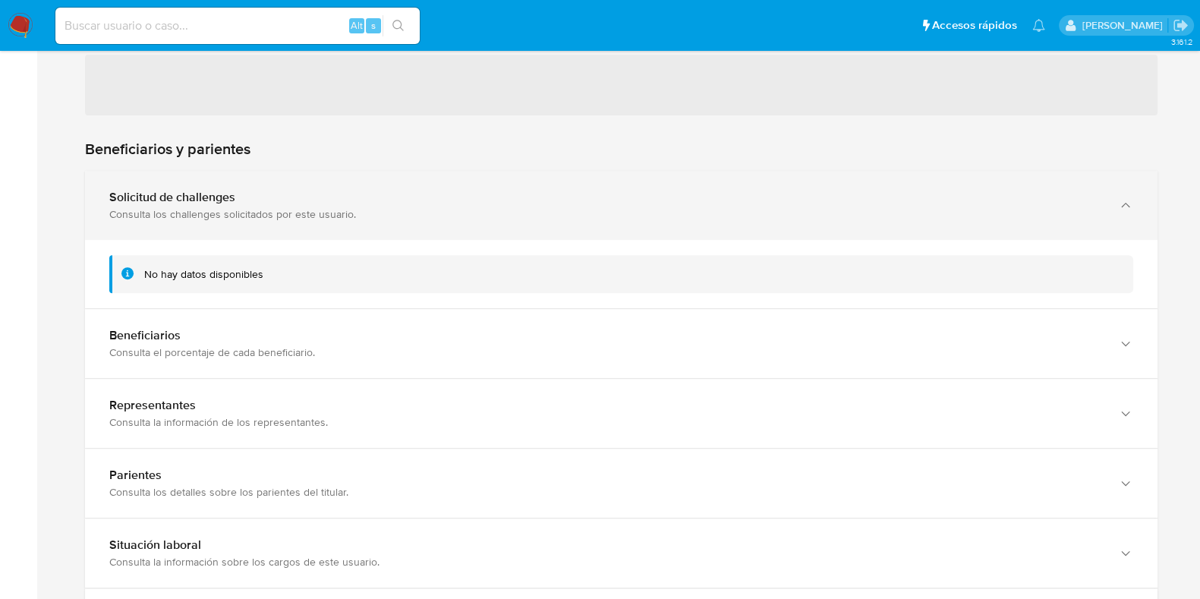
click at [326, 214] on div "Consulta los challenges solicitados por este usuario." at bounding box center [605, 214] width 993 height 14
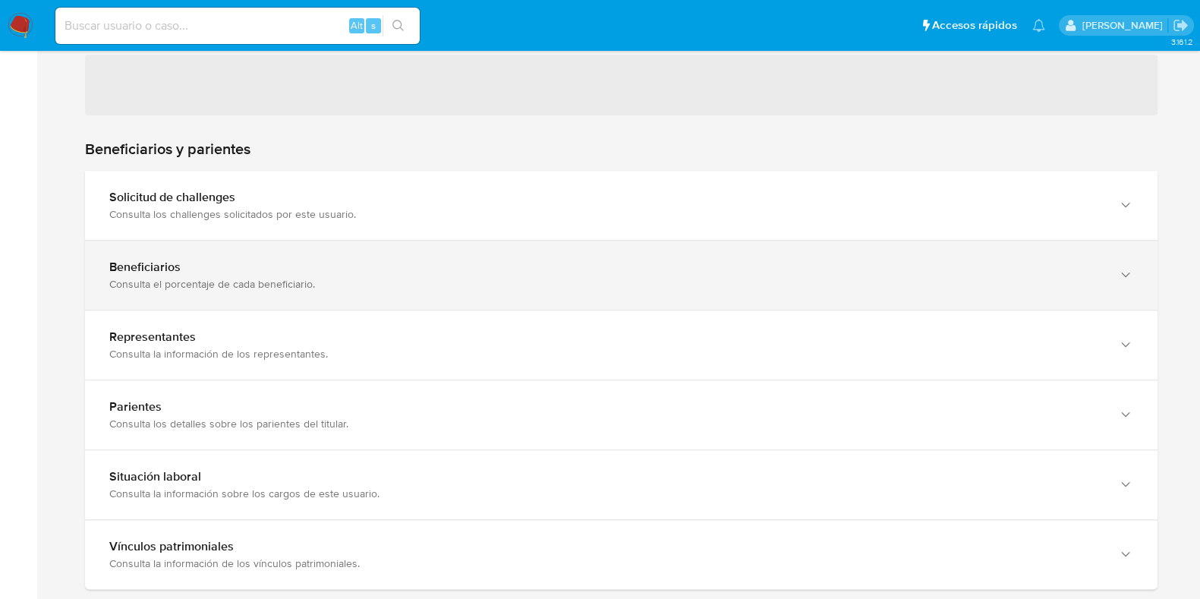
click at [288, 286] on div "Consulta el porcentaje de cada beneficiario." at bounding box center [605, 284] width 993 height 14
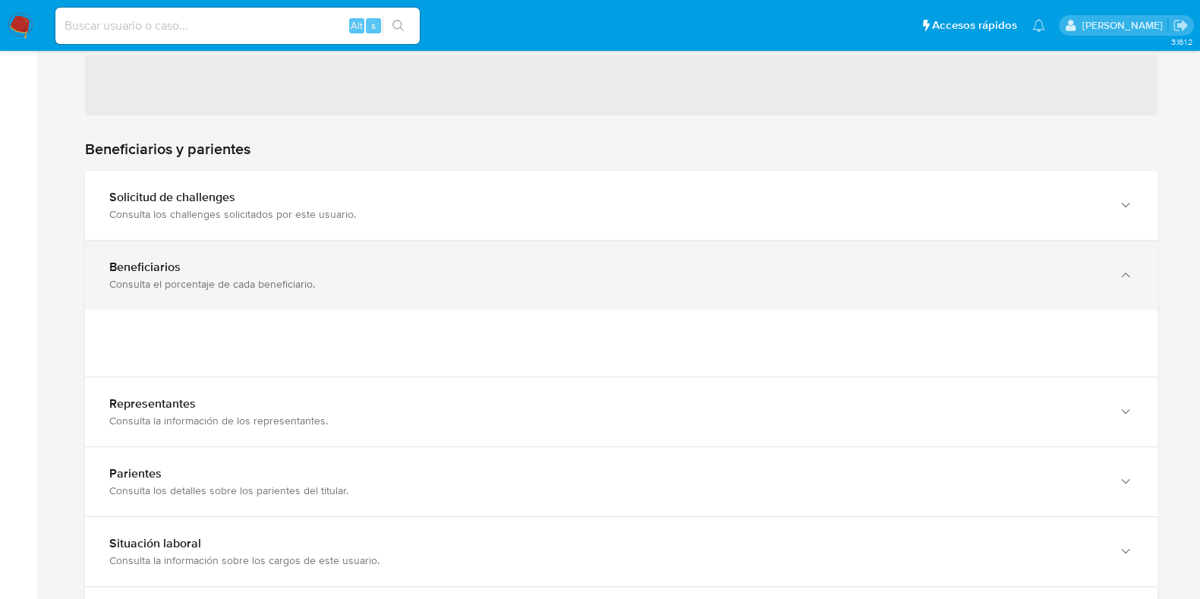
click at [288, 286] on div "Consulta el porcentaje de cada beneficiario." at bounding box center [605, 284] width 993 height 14
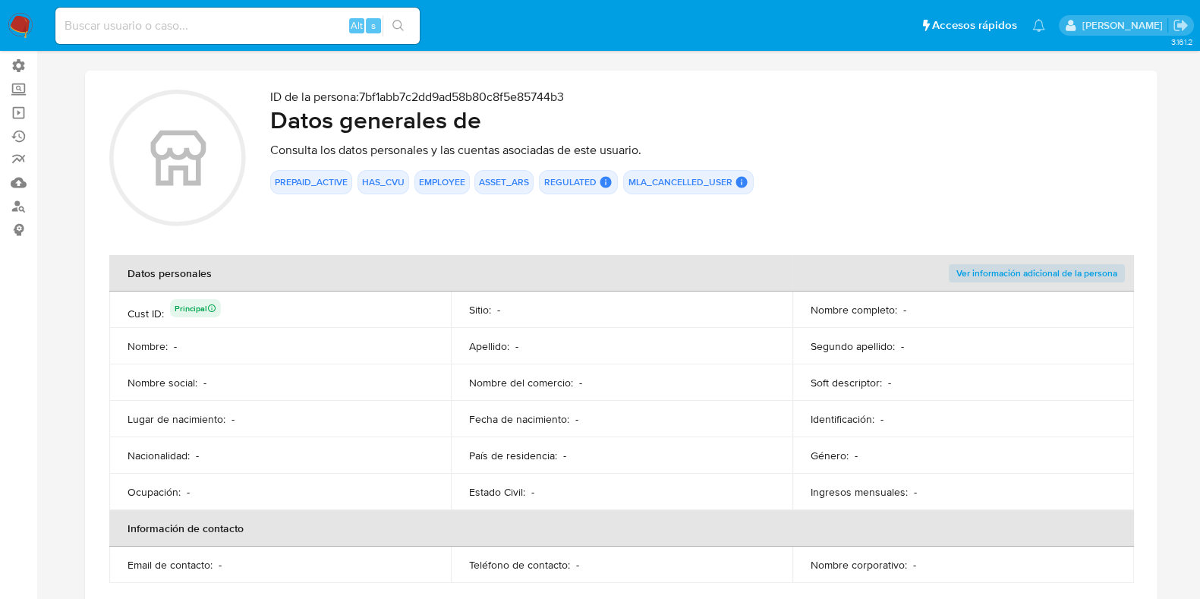
scroll to position [0, 0]
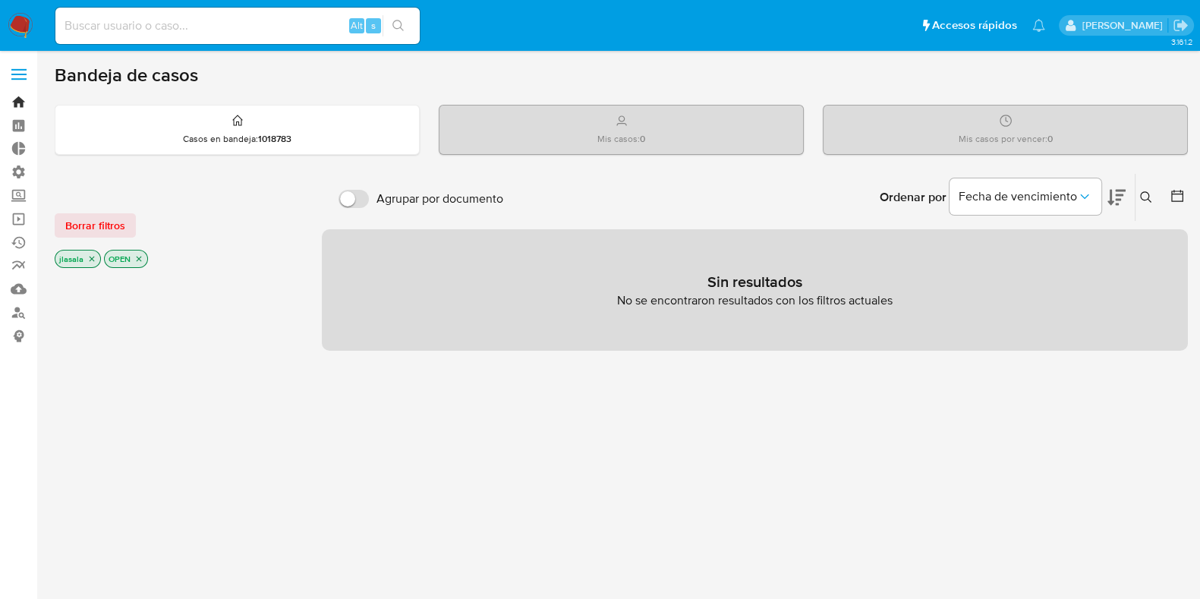
click at [19, 102] on link "Bandeja" at bounding box center [90, 102] width 181 height 24
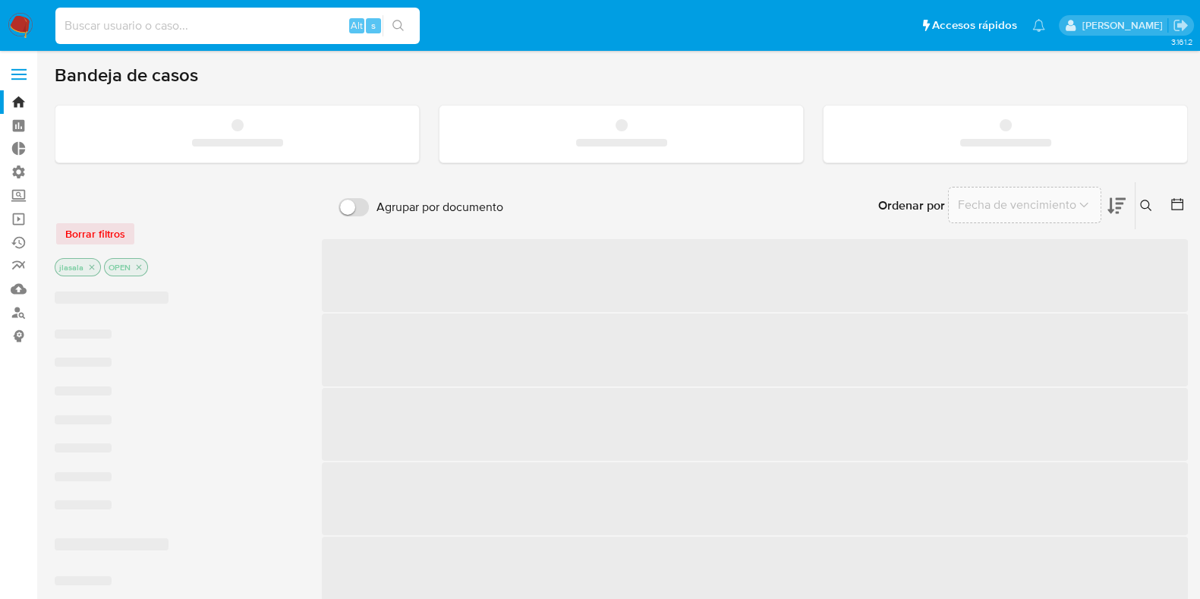
click at [210, 35] on input at bounding box center [237, 26] width 364 height 20
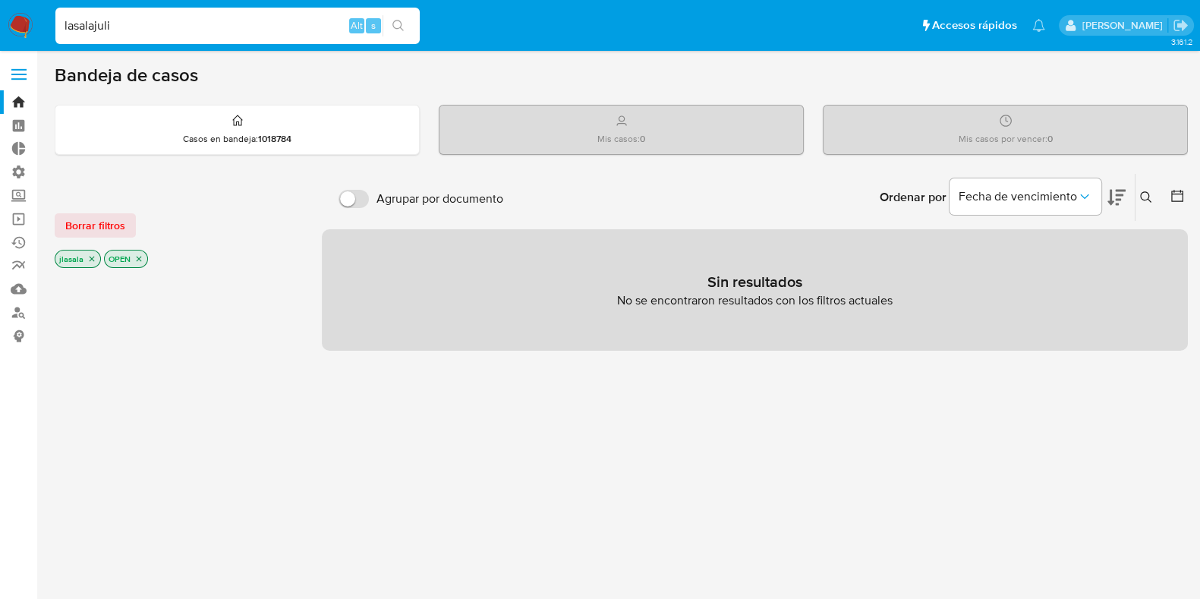
type input "lasalajuli"
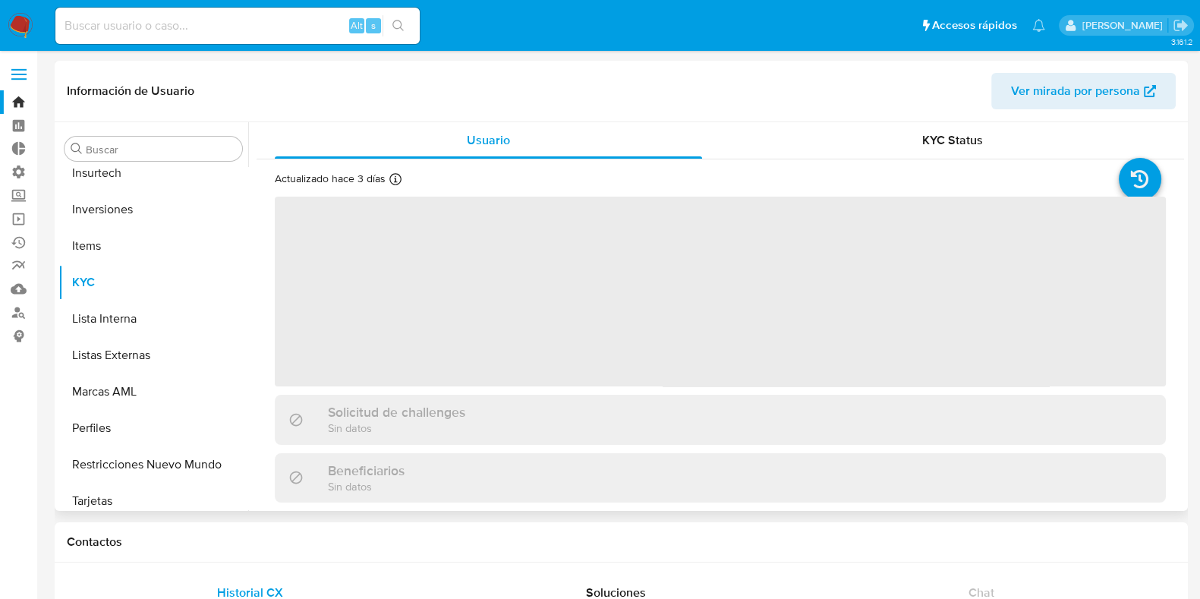
scroll to position [786, 0]
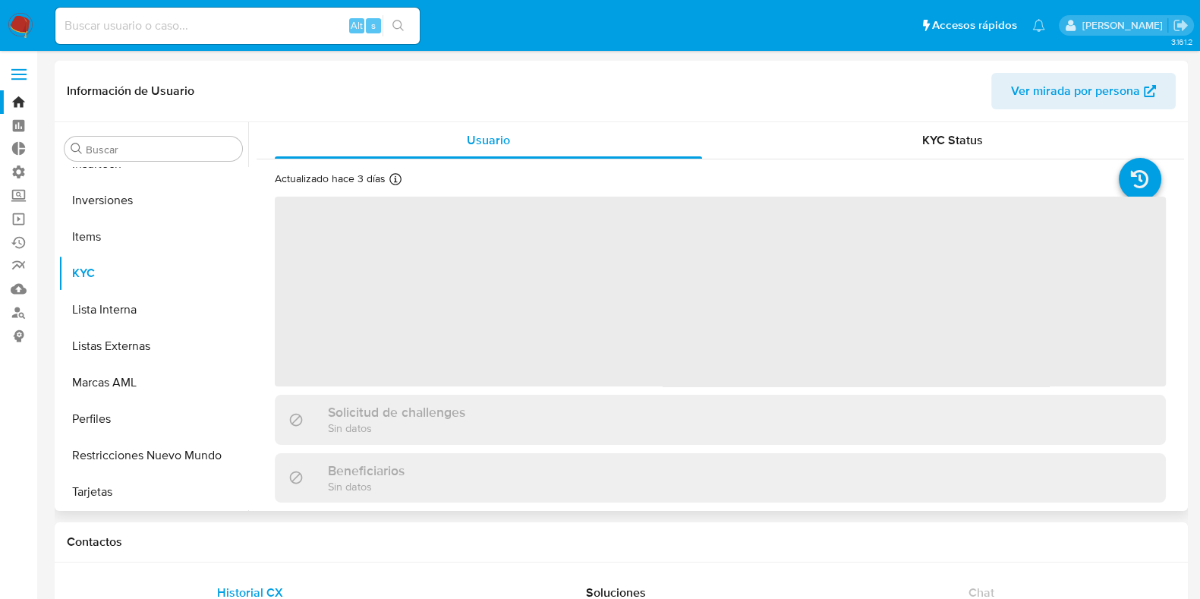
select select "10"
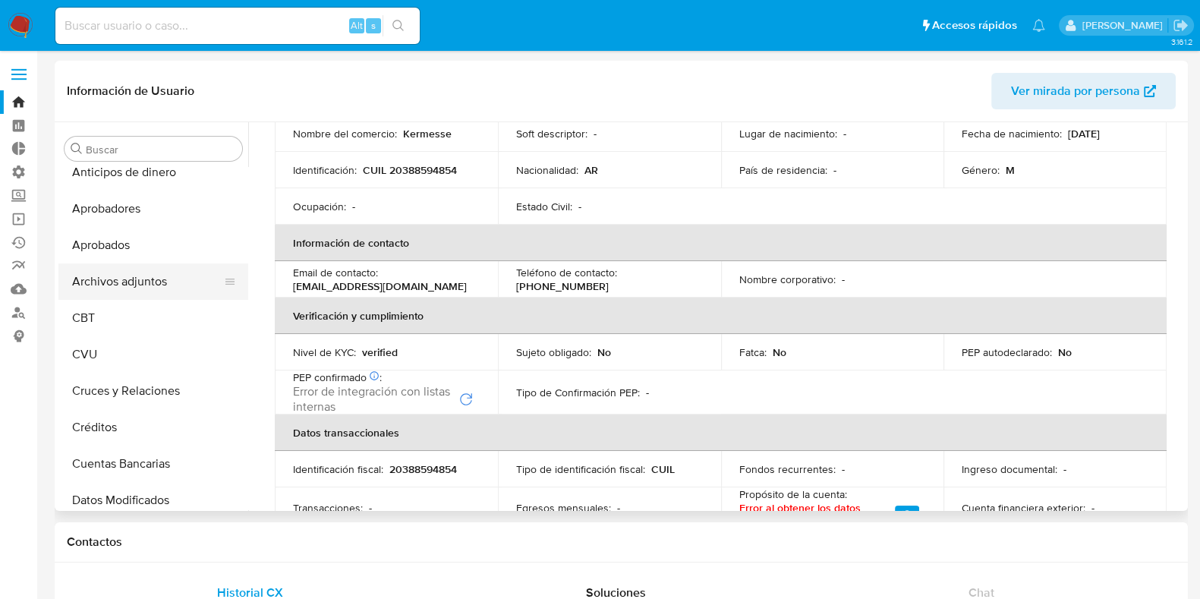
scroll to position [0, 0]
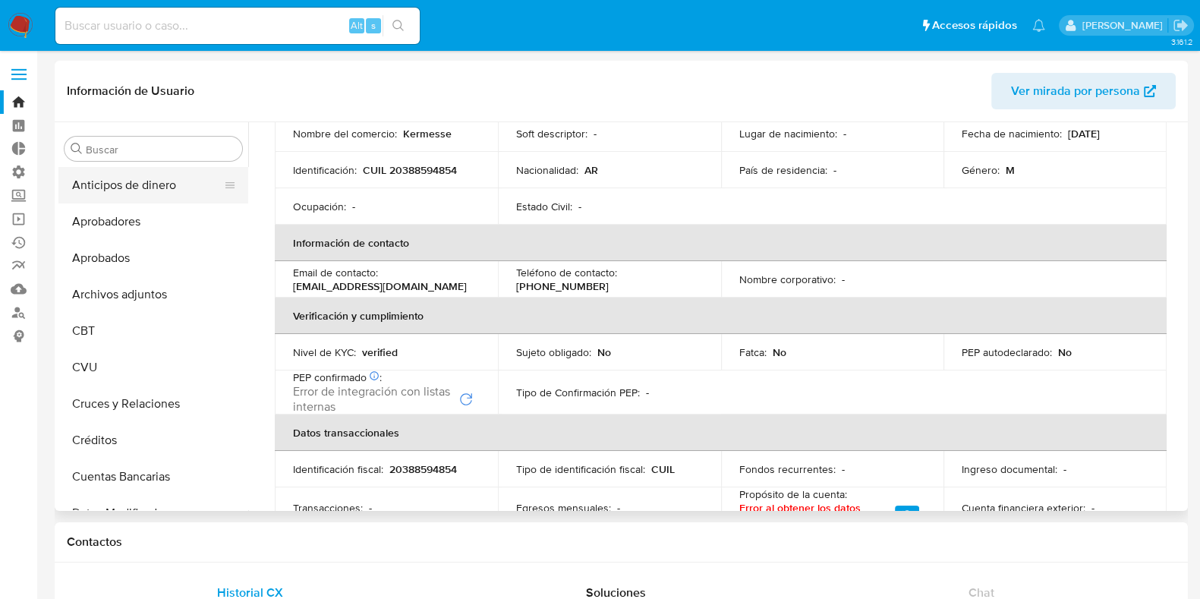
click at [140, 187] on button "Anticipos de dinero" at bounding box center [147, 185] width 178 height 36
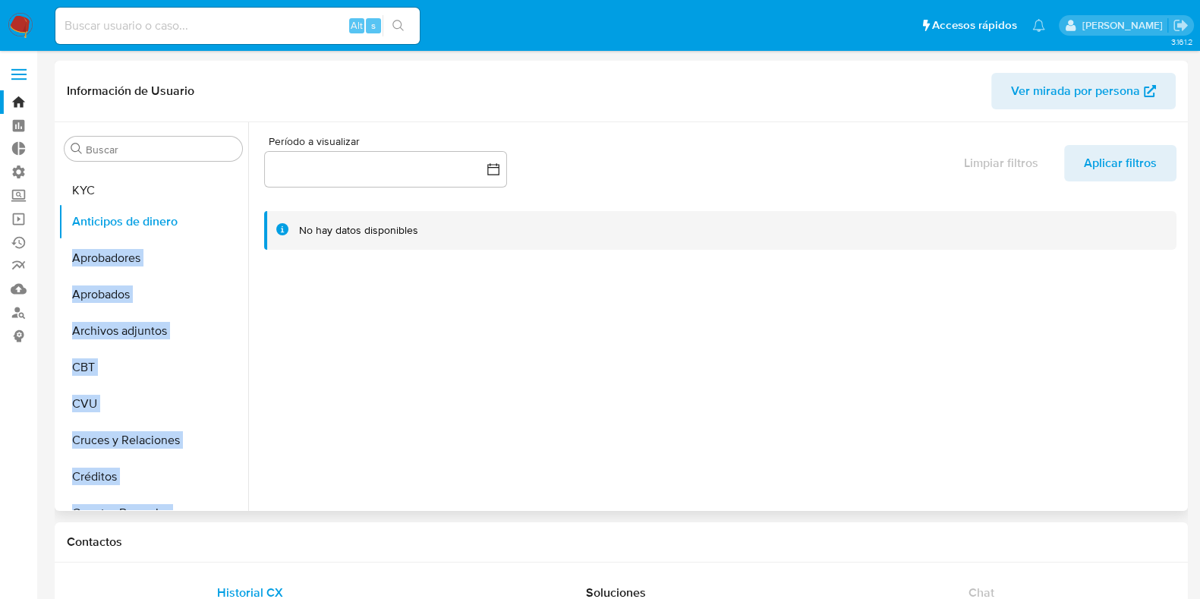
drag, startPoint x: 224, startPoint y: 272, endPoint x: 206, endPoint y: 191, distance: 83.0
click at [206, 191] on ul "Anticipos de dinero Aprobadores Aprobados Archivos adjuntos CBT CVU Cruces y Re…" at bounding box center [153, 338] width 190 height 342
click at [11, 106] on link "Bandeja" at bounding box center [90, 102] width 181 height 24
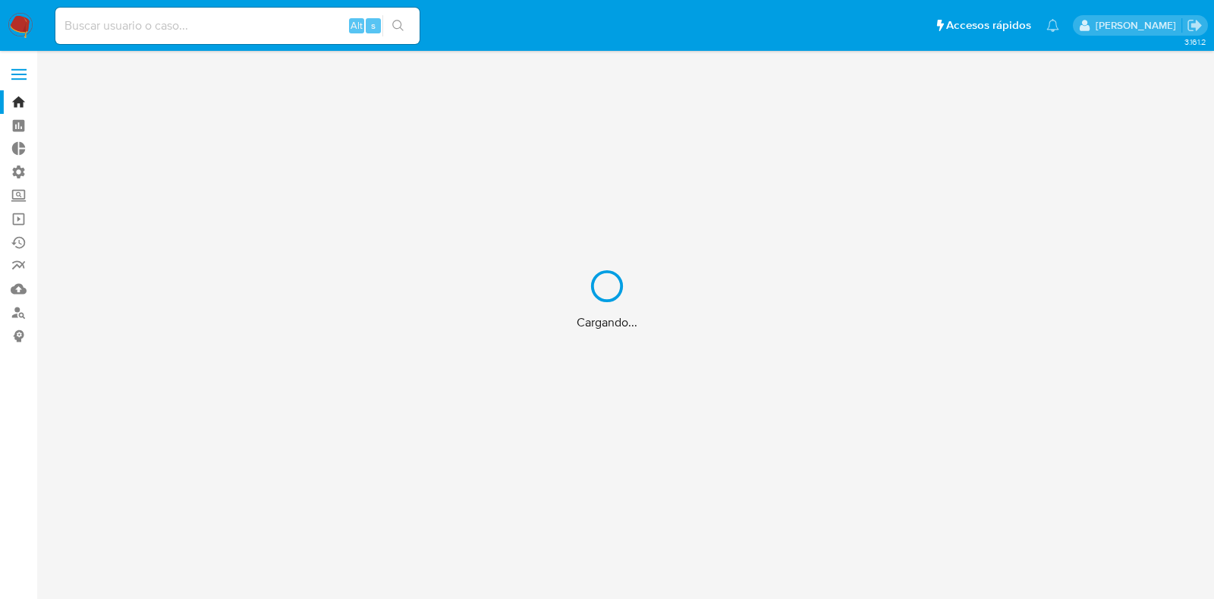
click at [15, 76] on div "Cargando..." at bounding box center [607, 299] width 1214 height 599
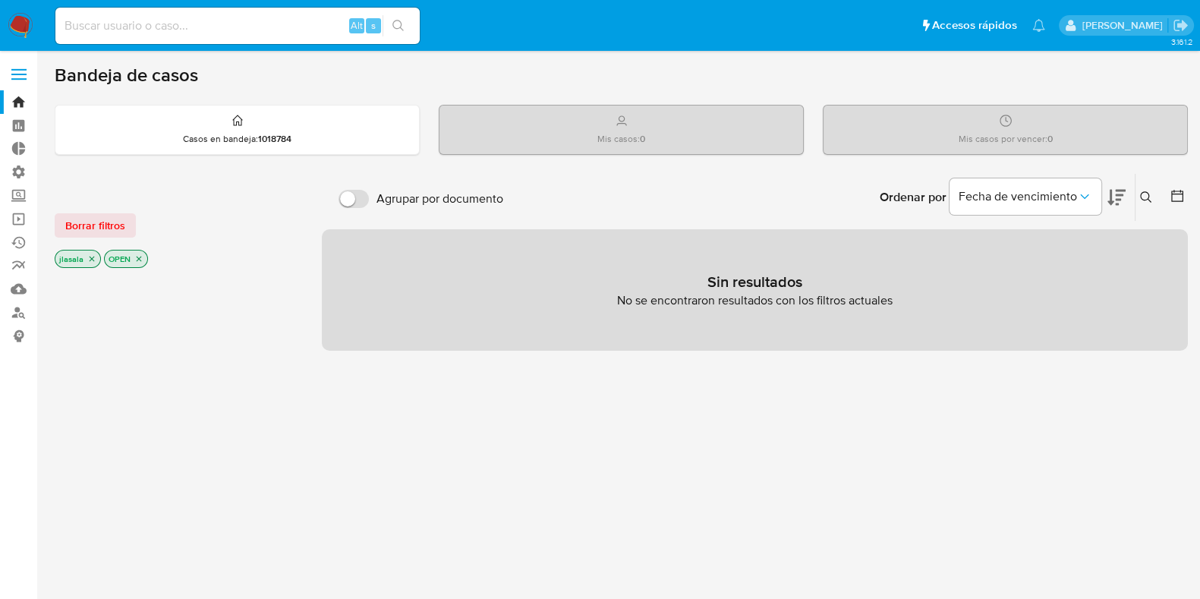
click at [17, 71] on label at bounding box center [19, 74] width 38 height 32
click at [0, 0] on input "checkbox" at bounding box center [0, 0] width 0 height 0
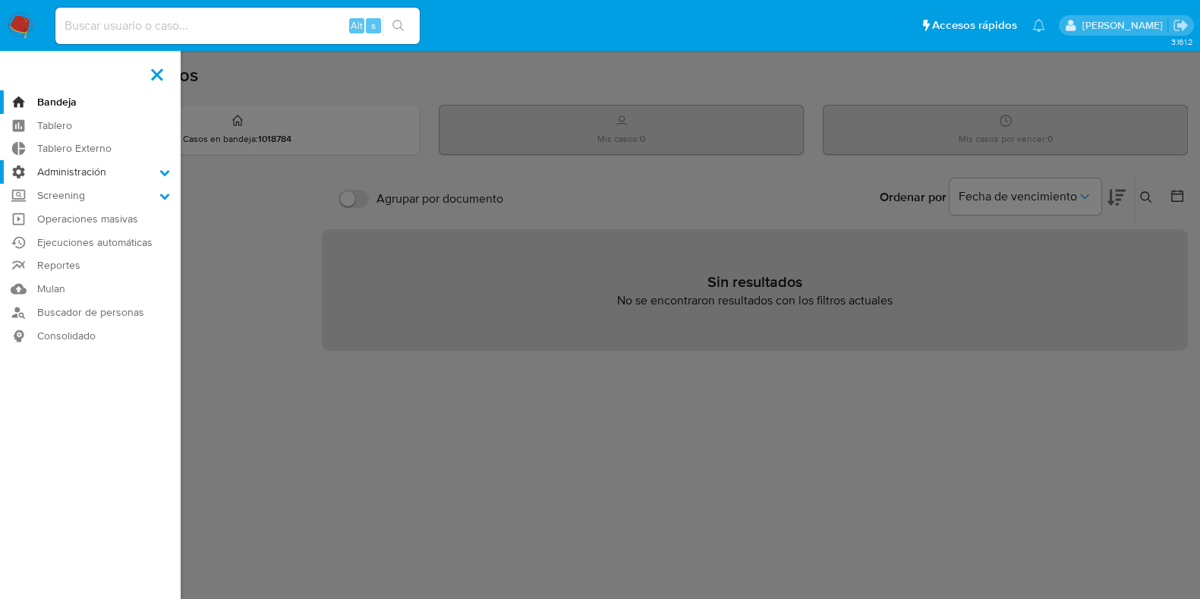
click at [163, 168] on icon at bounding box center [164, 172] width 11 height 11
click at [0, 0] on input "Administración" at bounding box center [0, 0] width 0 height 0
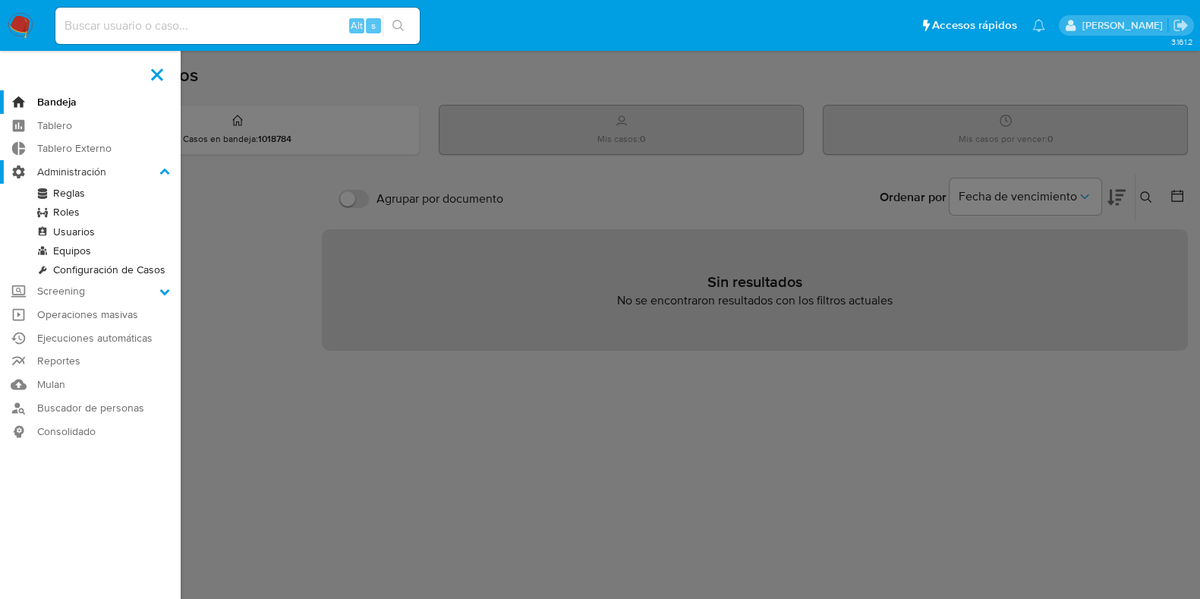
click at [163, 168] on icon at bounding box center [164, 172] width 11 height 11
click at [0, 0] on input "Administración" at bounding box center [0, 0] width 0 height 0
click at [180, 25] on input at bounding box center [237, 26] width 364 height 20
type input "lasalajuli"
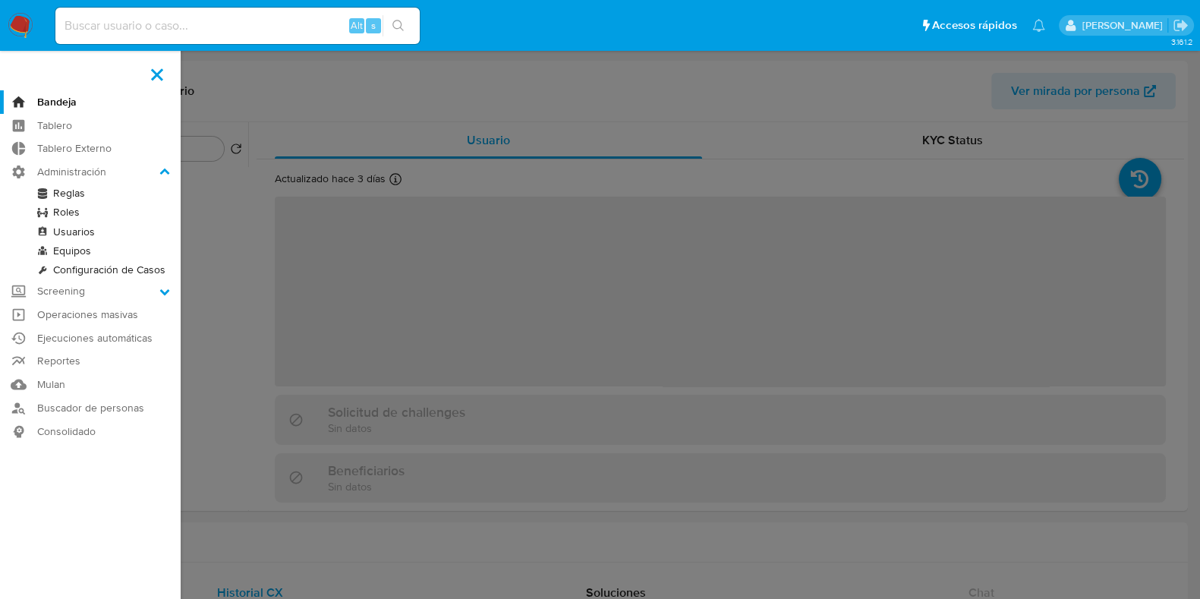
select select "10"
click at [841, 97] on label at bounding box center [600, 299] width 1200 height 599
click at [0, 0] on input "checkbox" at bounding box center [0, 0] width 0 height 0
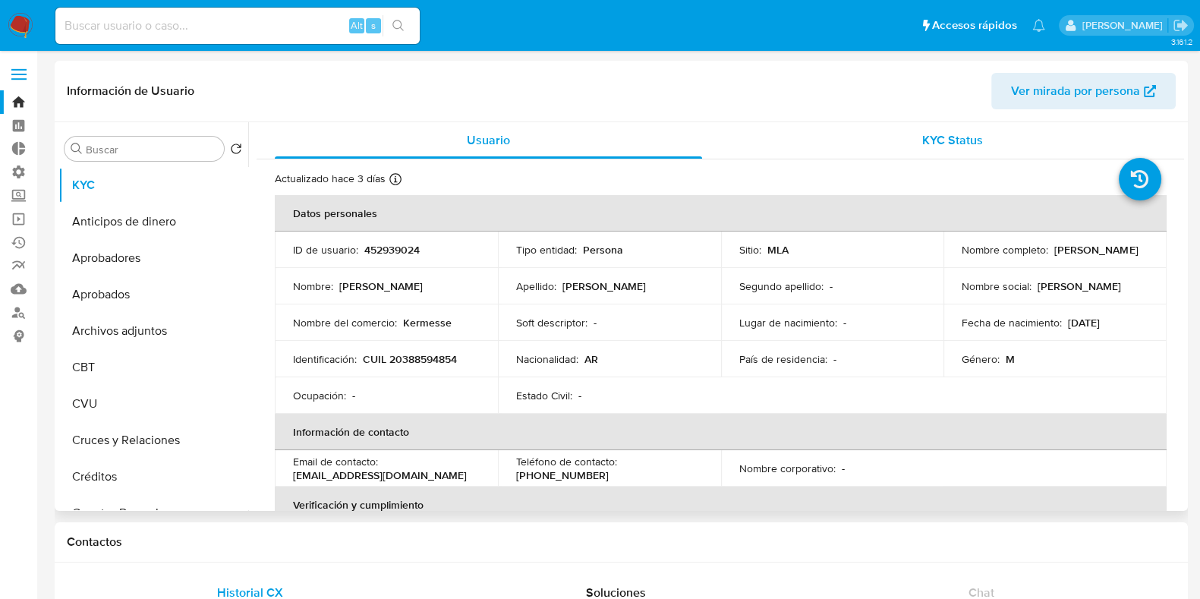
click at [858, 149] on div "KYC Status" at bounding box center [951, 140] width 427 height 36
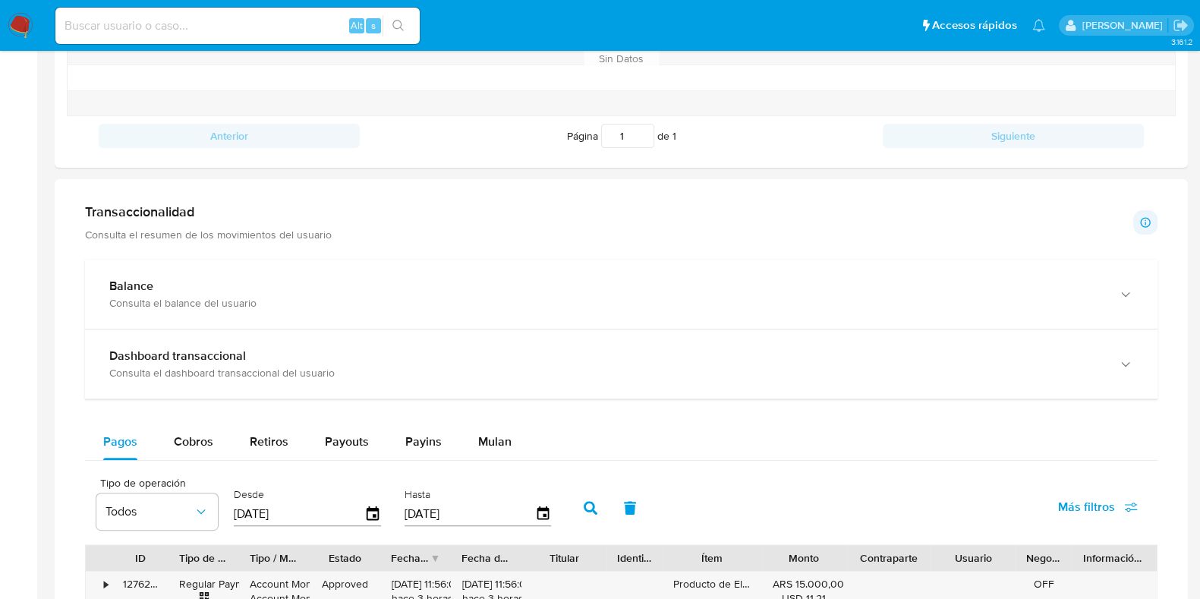
scroll to position [854, 0]
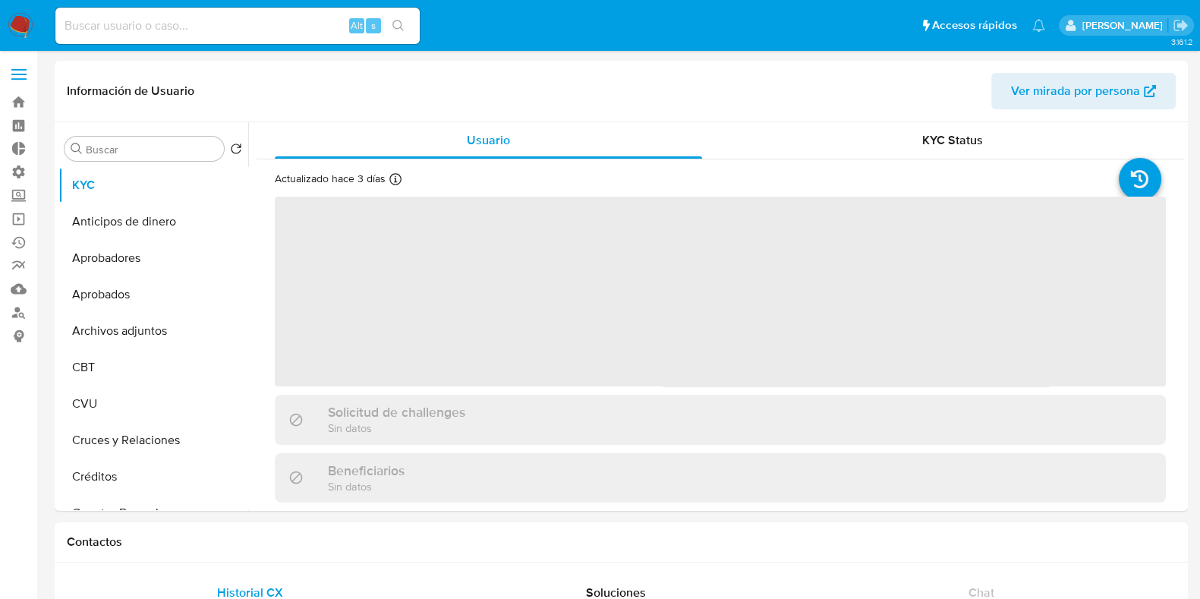
select select "10"
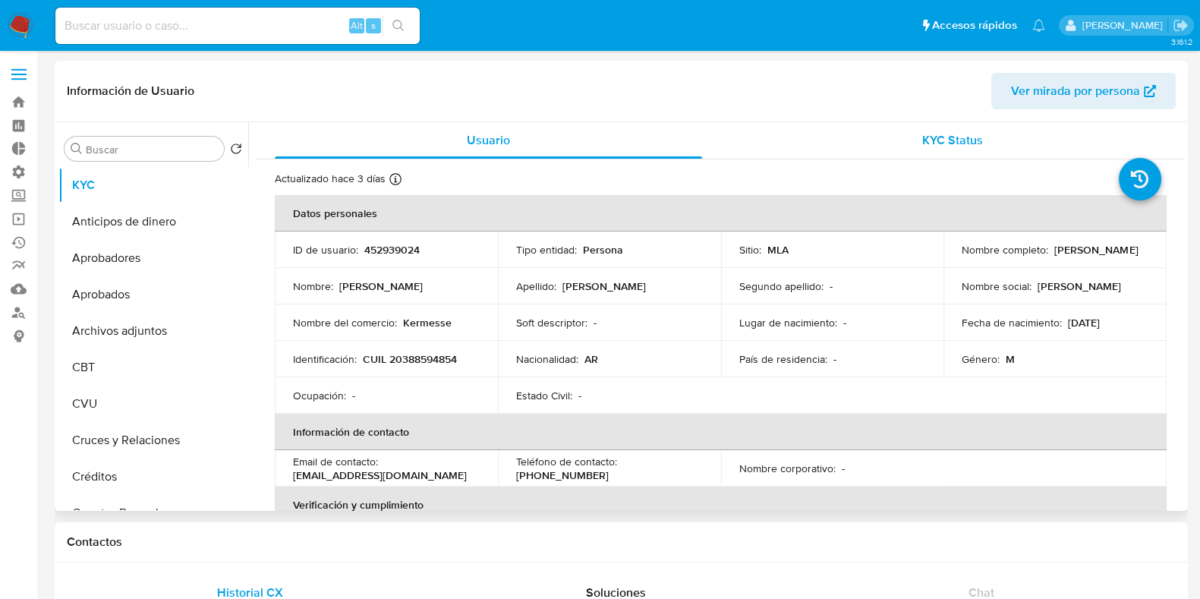
click at [922, 153] on div "KYC Status" at bounding box center [951, 140] width 427 height 36
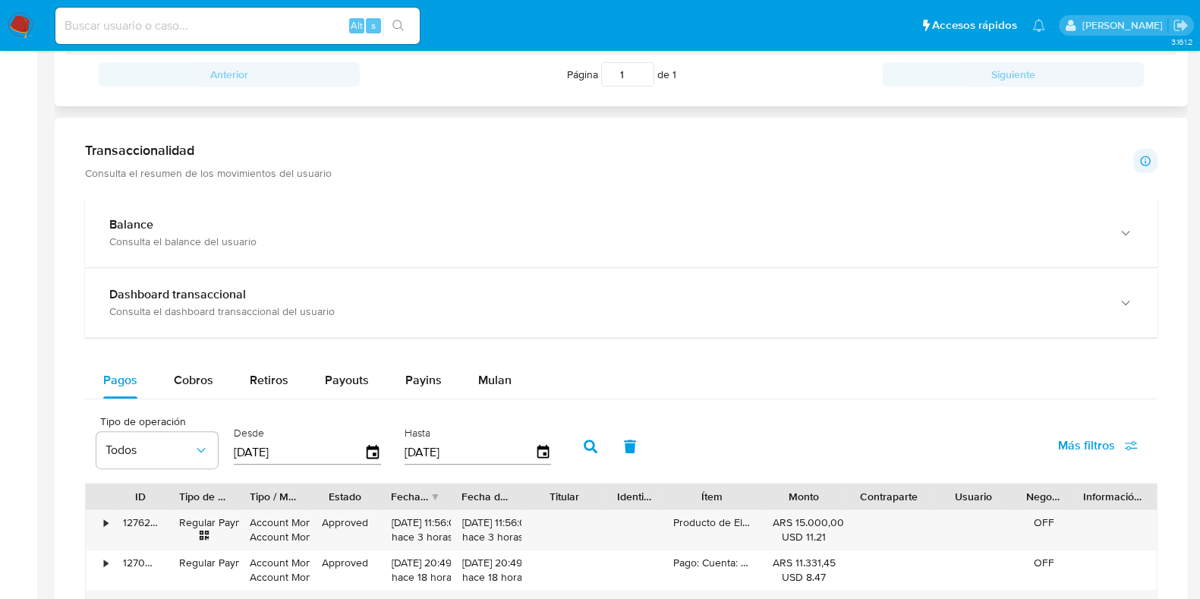
scroll to position [663, 0]
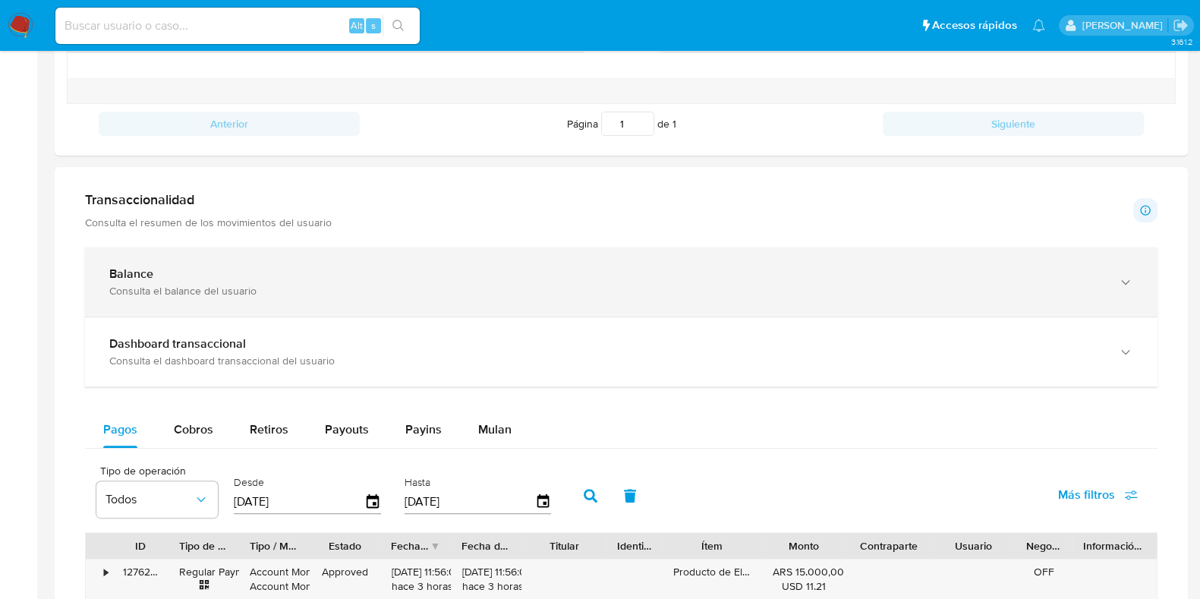
click at [360, 303] on div "Balance Consulta el balance del usuario" at bounding box center [621, 281] width 1072 height 69
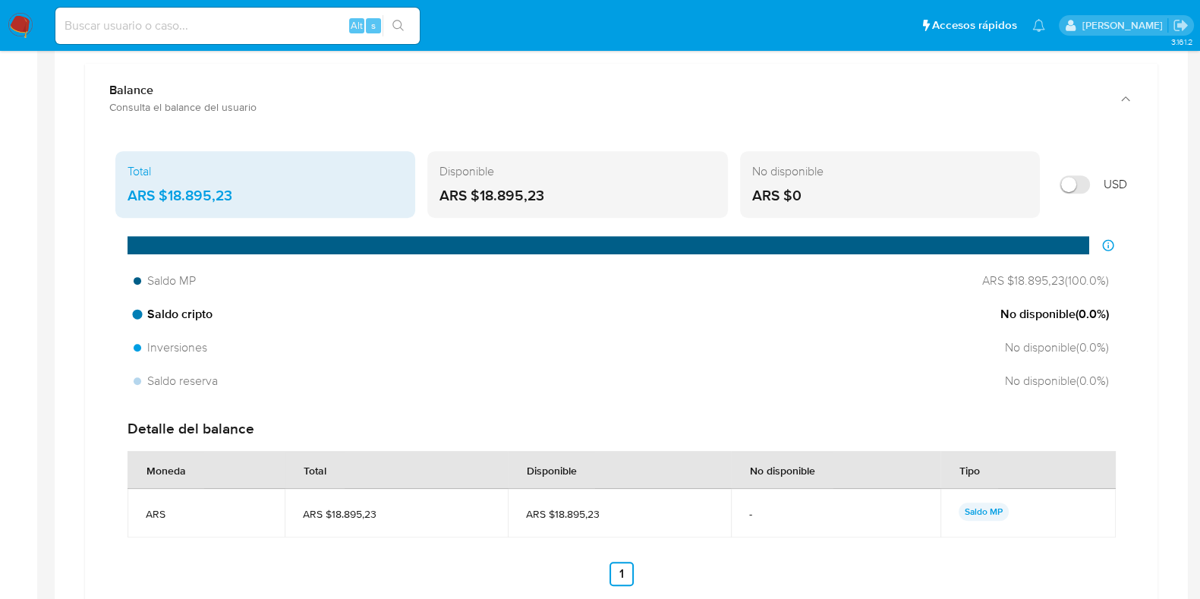
scroll to position [854, 0]
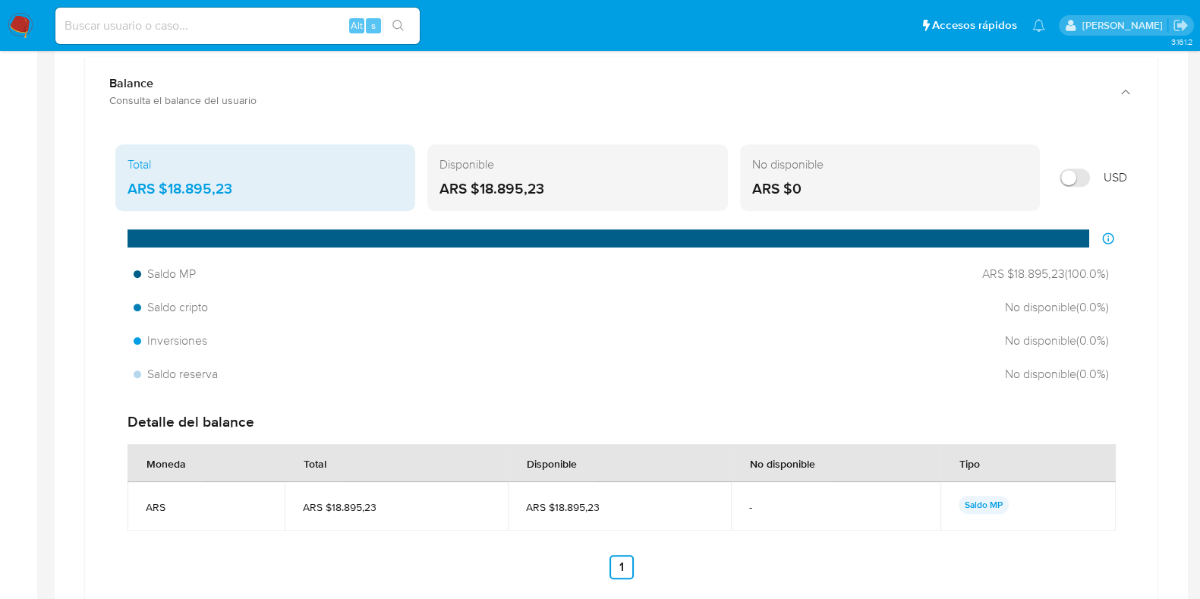
click at [1080, 178] on input "Mostrar en USD" at bounding box center [1074, 177] width 30 height 18
click at [1074, 176] on input "Mostrar en USD" at bounding box center [1074, 177] width 30 height 18
click at [1077, 176] on input "Mostrar en USD" at bounding box center [1074, 177] width 30 height 18
checkbox input "false"
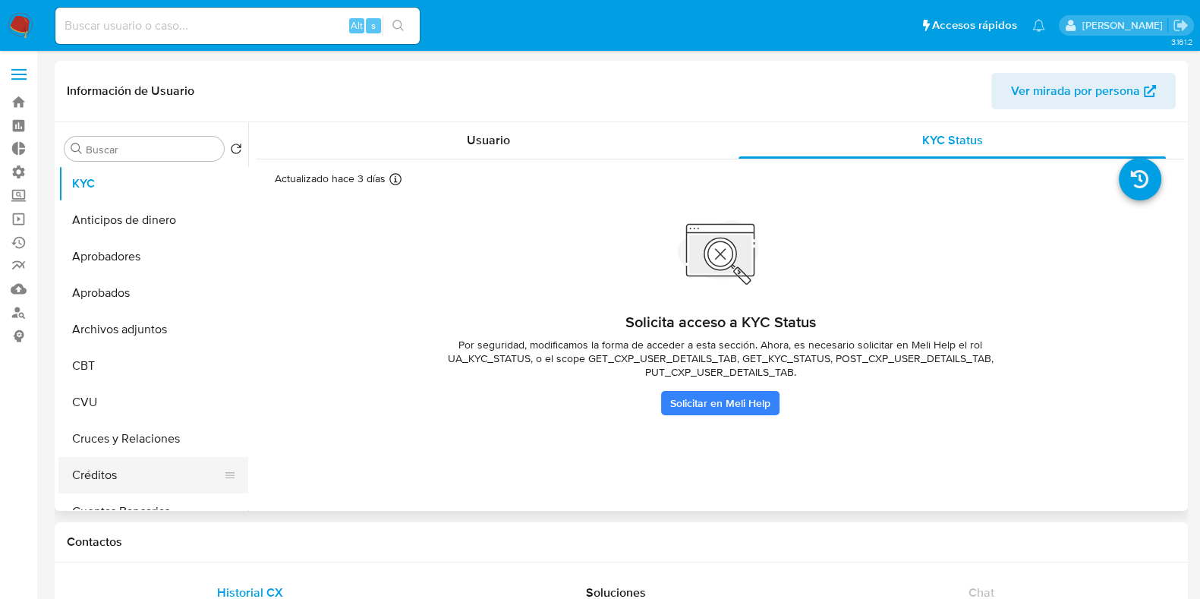
scroll to position [0, 0]
click at [136, 402] on button "CVU" at bounding box center [147, 403] width 178 height 36
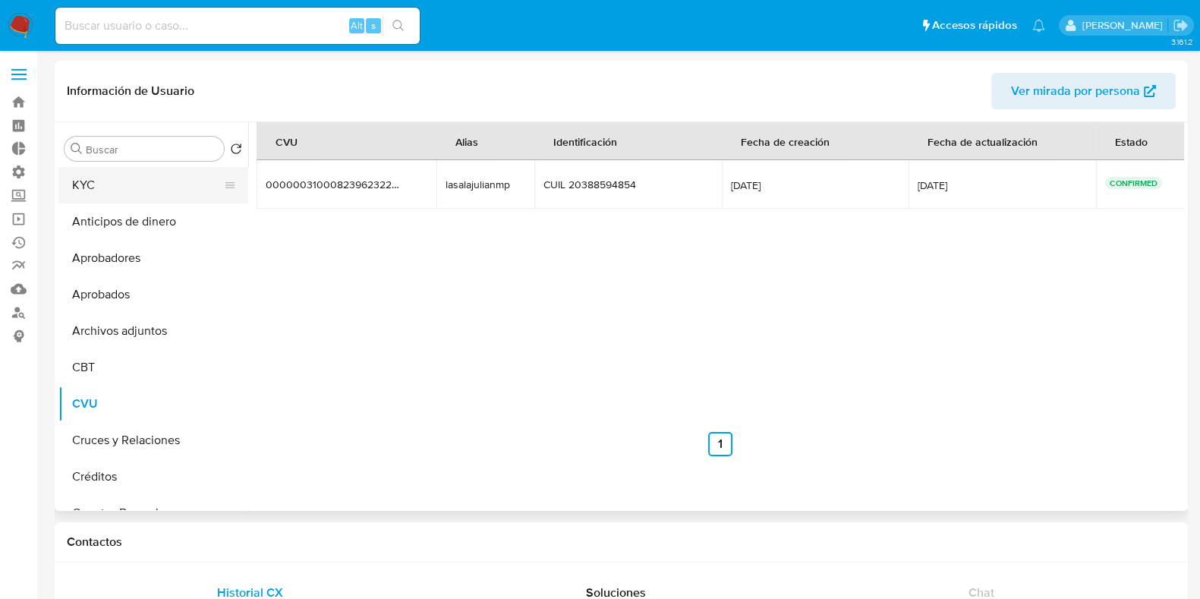
click at [86, 180] on button "KYC" at bounding box center [147, 185] width 178 height 36
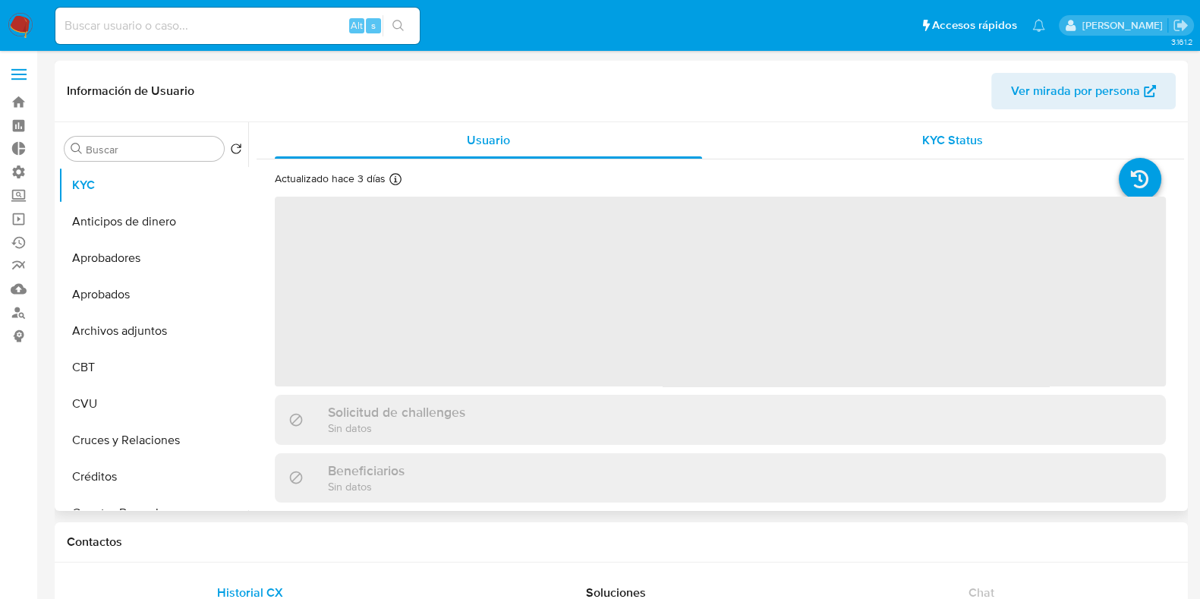
click at [903, 131] on div "KYC Status" at bounding box center [951, 140] width 427 height 36
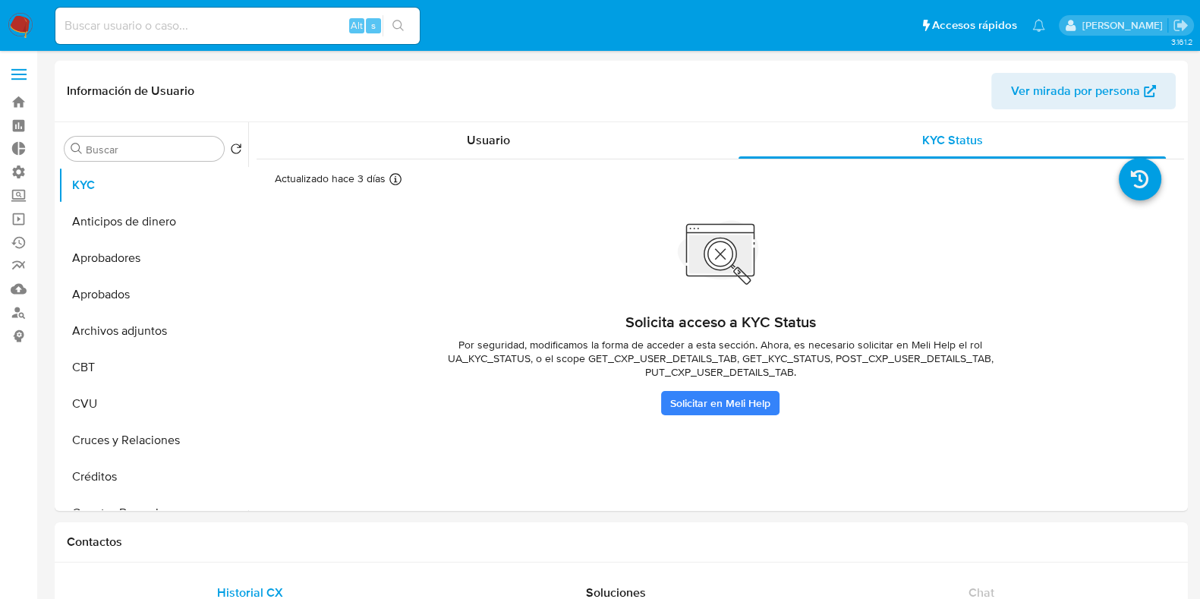
click at [223, 33] on input at bounding box center [237, 26] width 364 height 20
click at [1136, 174] on icon at bounding box center [1139, 179] width 42 height 42
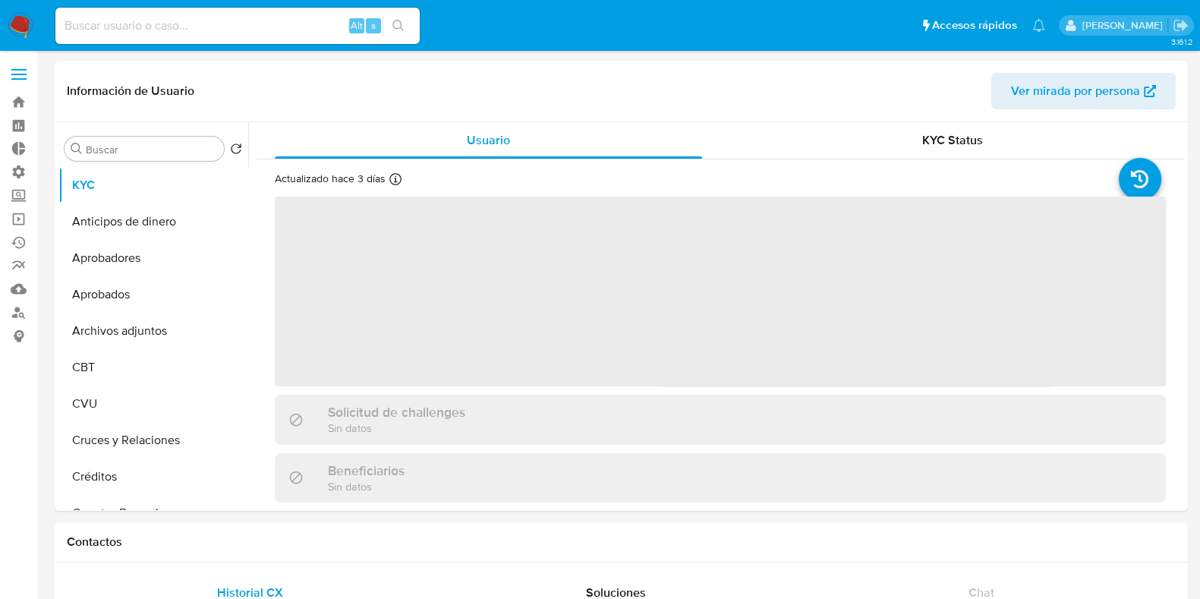
select select "10"
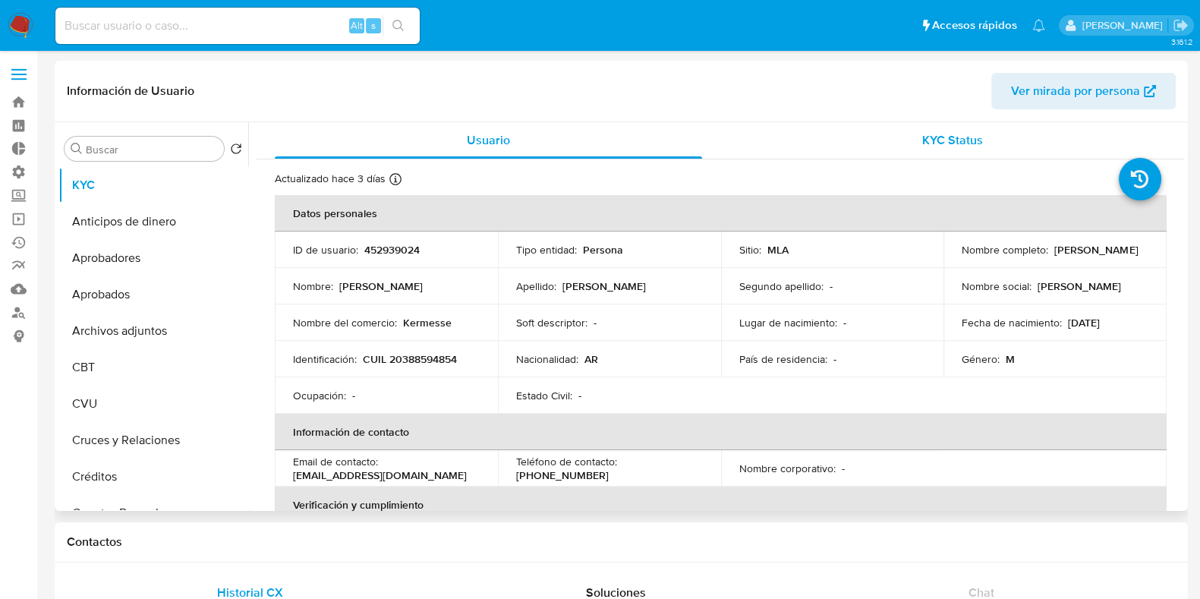
click at [926, 142] on span "KYC Status" at bounding box center [952, 139] width 61 height 17
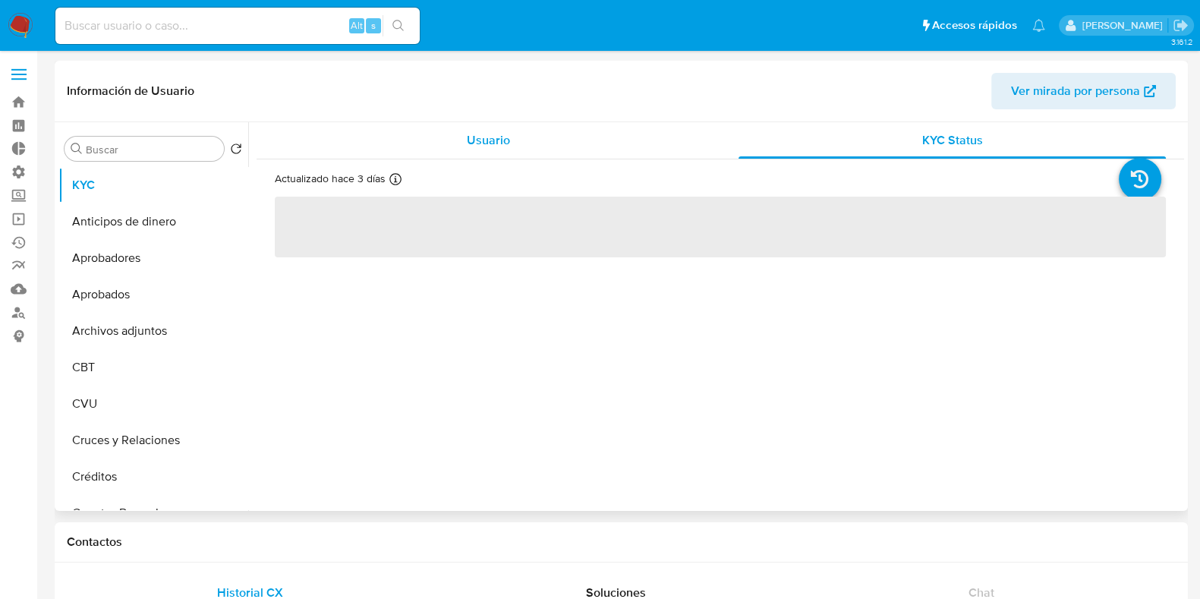
click at [586, 138] on div "Usuario" at bounding box center [488, 140] width 427 height 36
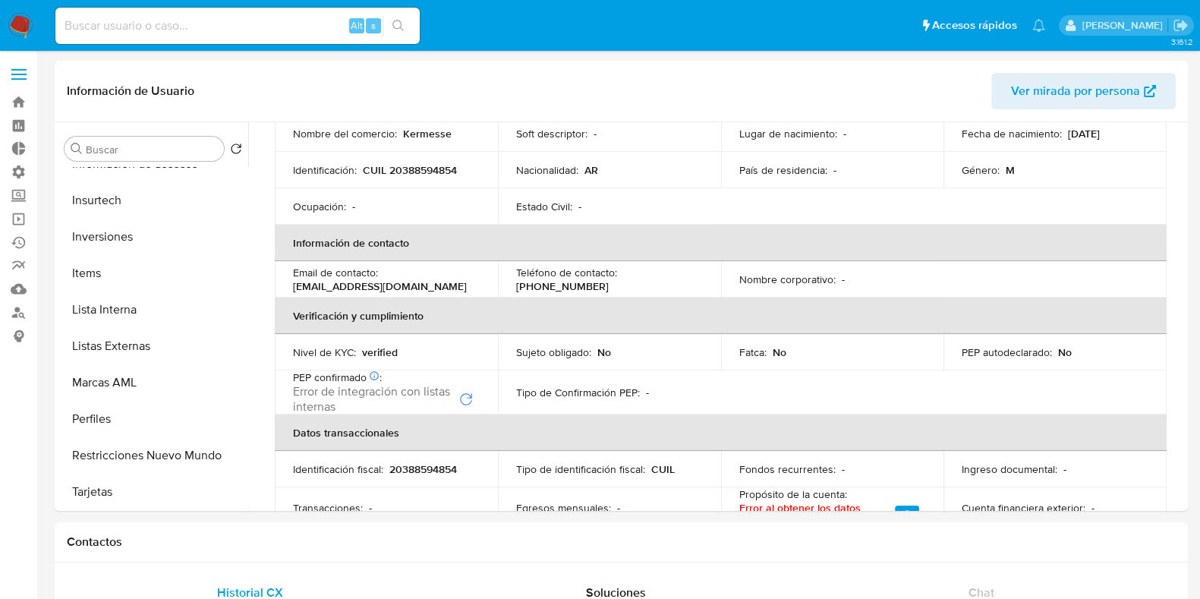
click at [23, 68] on span at bounding box center [18, 69] width 15 height 2
click at [0, 0] on input "checkbox" at bounding box center [0, 0] width 0 height 0
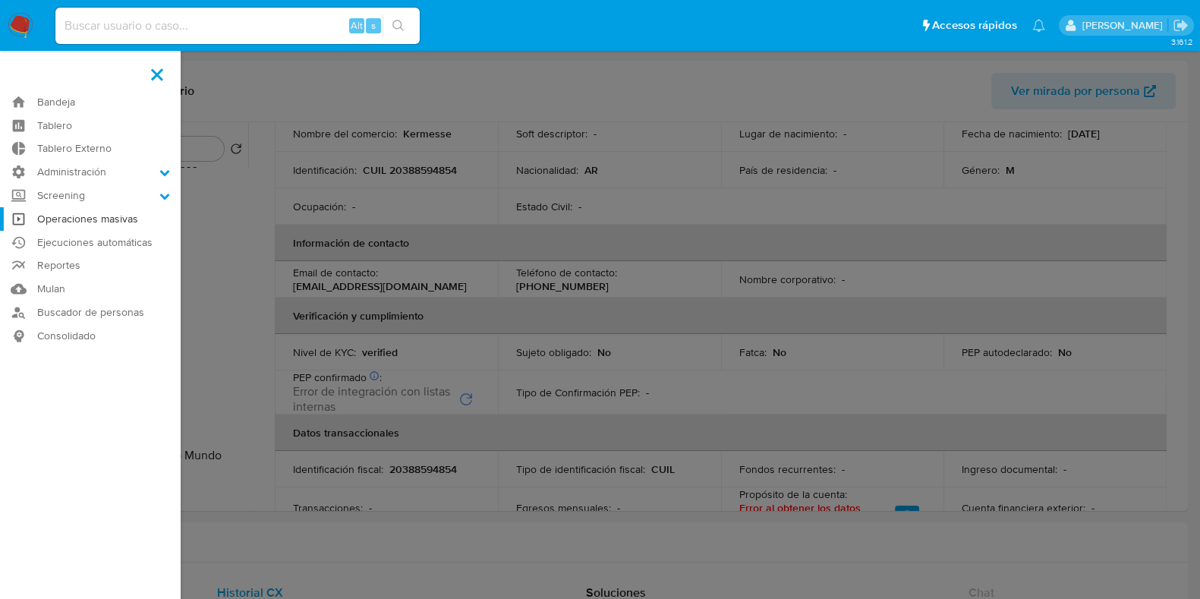
click at [119, 225] on link "Operaciones masivas" at bounding box center [90, 219] width 181 height 24
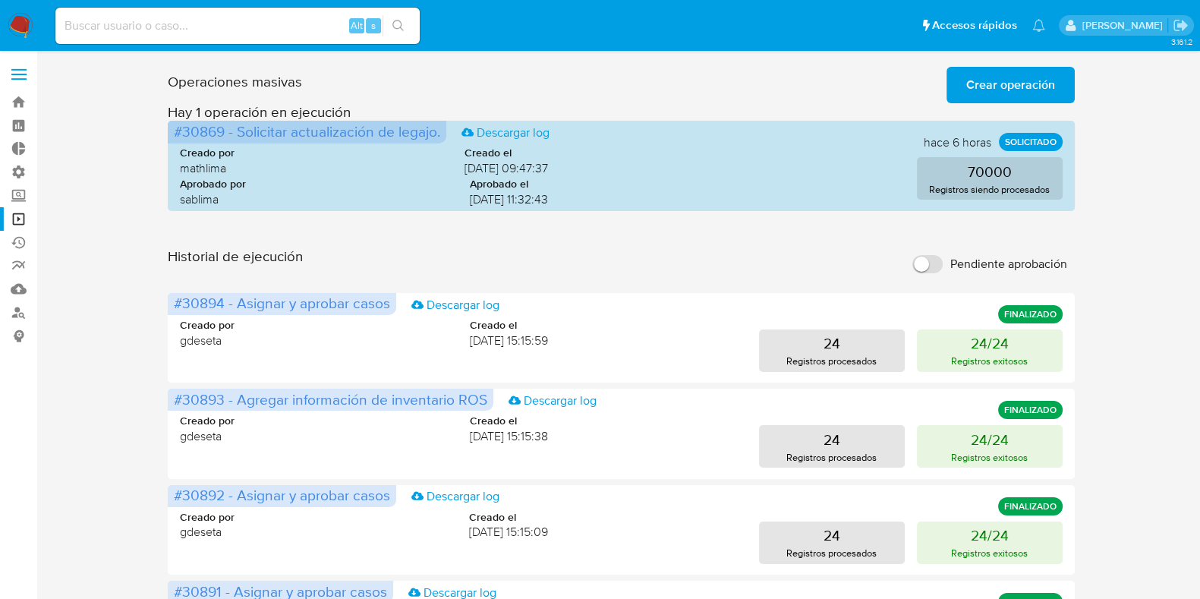
click at [15, 71] on label at bounding box center [19, 74] width 38 height 32
click at [0, 0] on input "checkbox" at bounding box center [0, 0] width 0 height 0
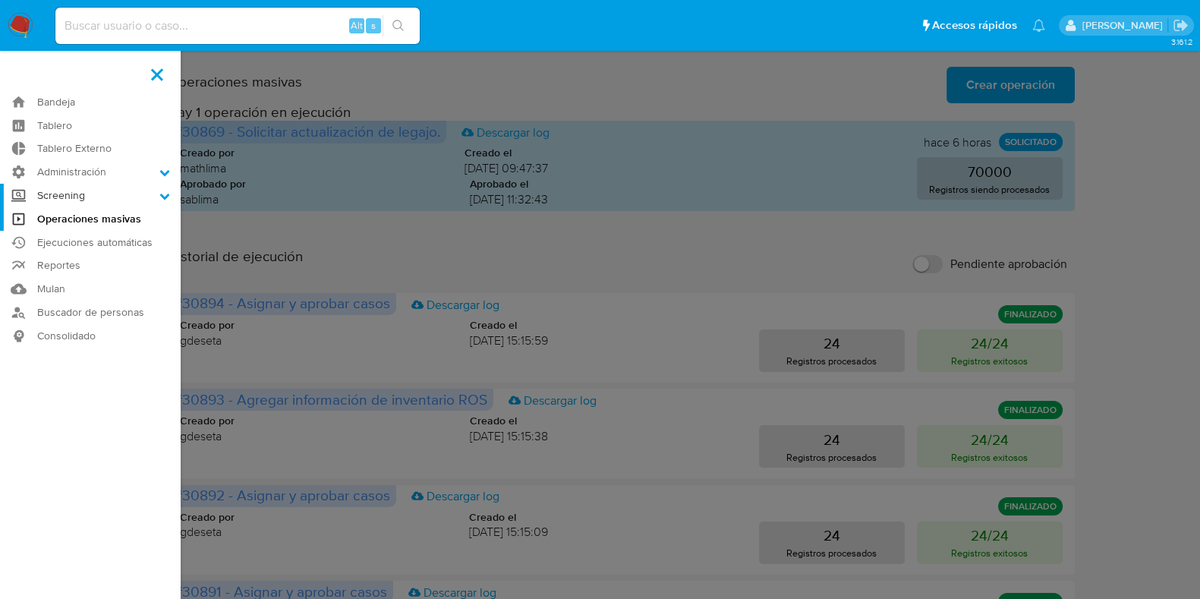
click at [165, 200] on icon at bounding box center [164, 195] width 11 height 11
click at [0, 0] on input "Screening" at bounding box center [0, 0] width 0 height 0
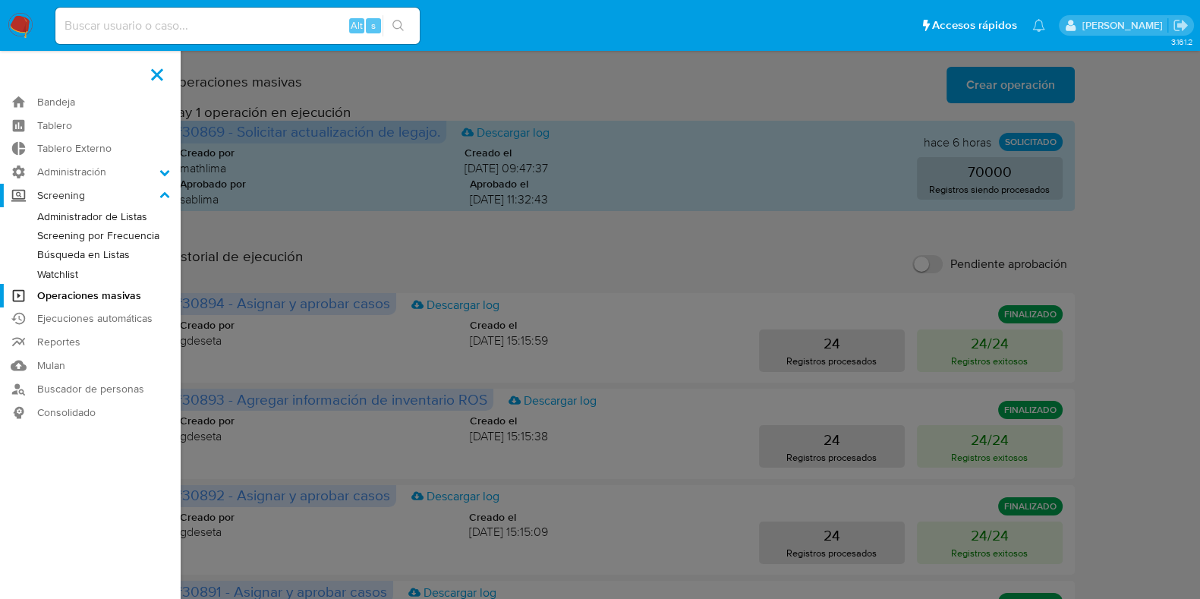
click at [165, 198] on icon at bounding box center [164, 195] width 11 height 11
click at [0, 0] on input "Screening" at bounding box center [0, 0] width 0 height 0
click at [550, 84] on label at bounding box center [600, 299] width 1200 height 599
click at [0, 0] on input "checkbox" at bounding box center [0, 0] width 0 height 0
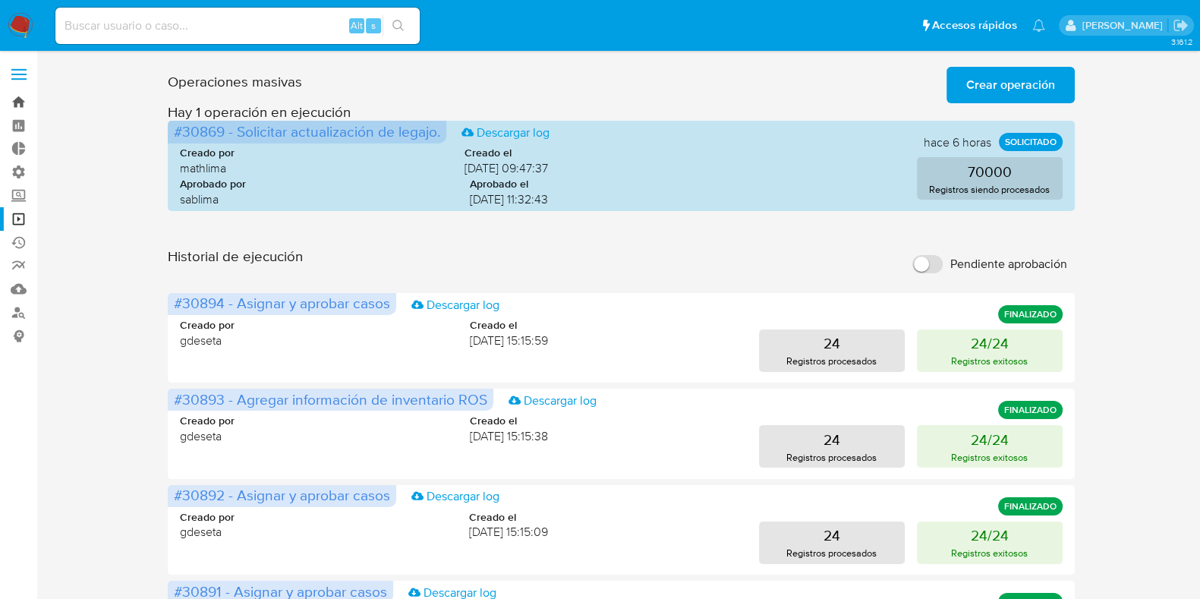
click at [18, 105] on link "Bandeja" at bounding box center [90, 102] width 181 height 24
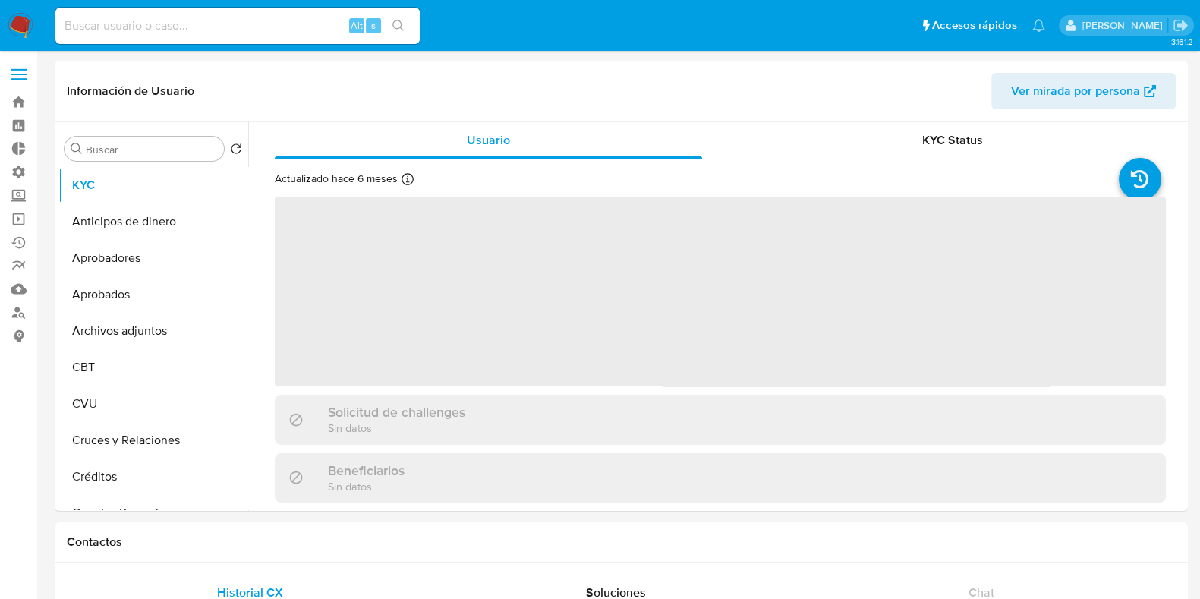
click at [162, 46] on div "Alt s" at bounding box center [237, 26] width 364 height 42
click at [157, 30] on input at bounding box center [237, 26] width 364 height 20
select select "10"
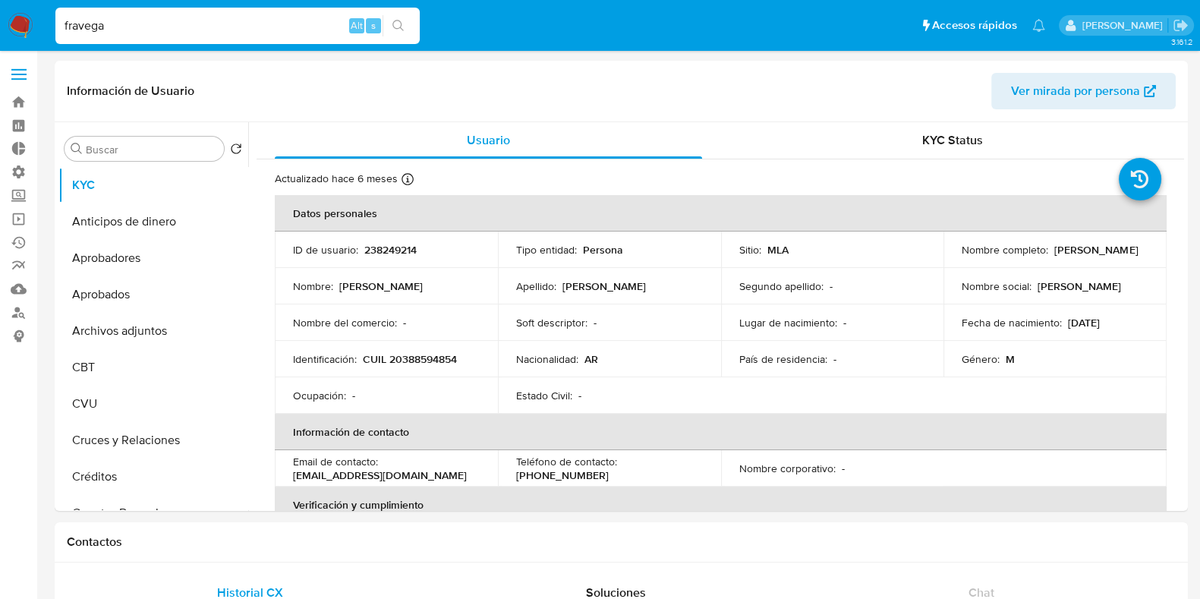
type input "fravega"
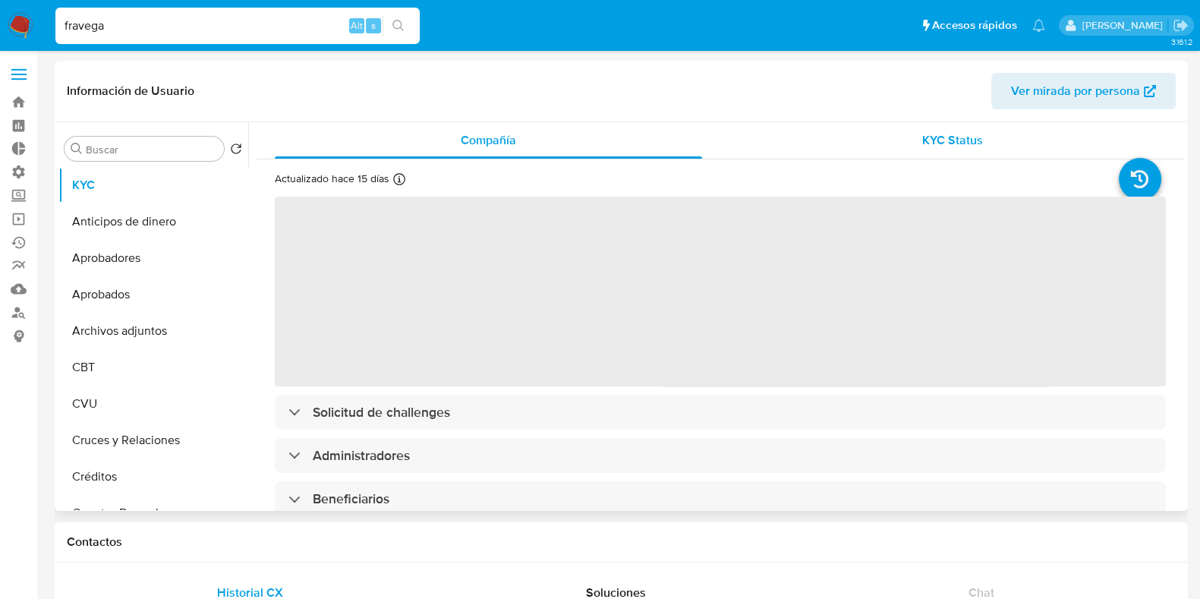
select select "10"
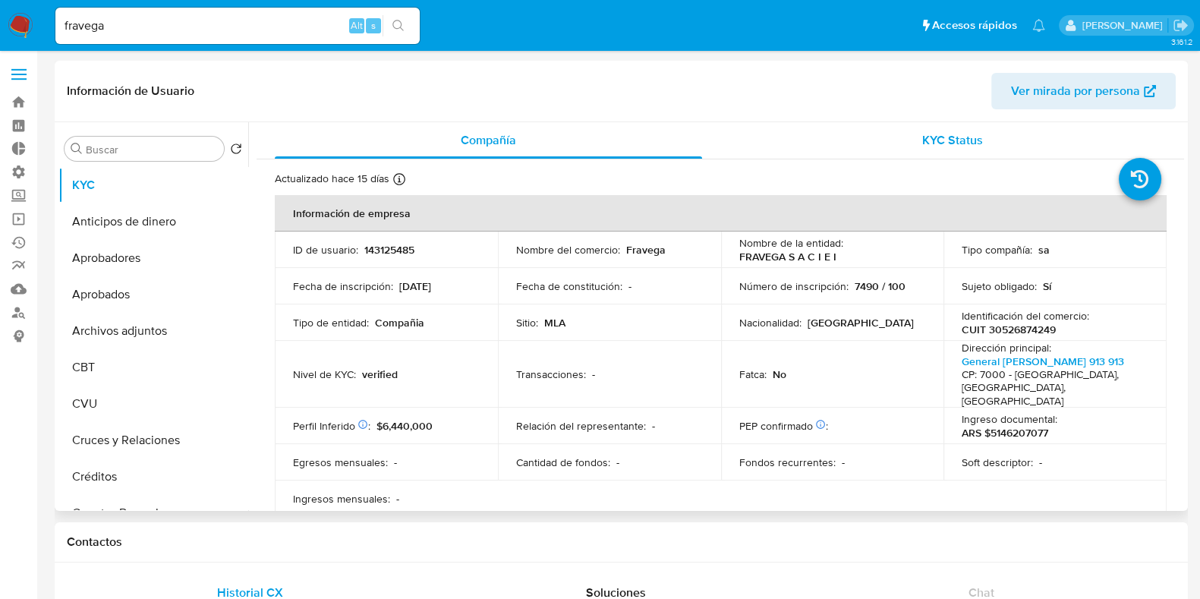
click at [951, 136] on span "KYC Status" at bounding box center [952, 139] width 61 height 17
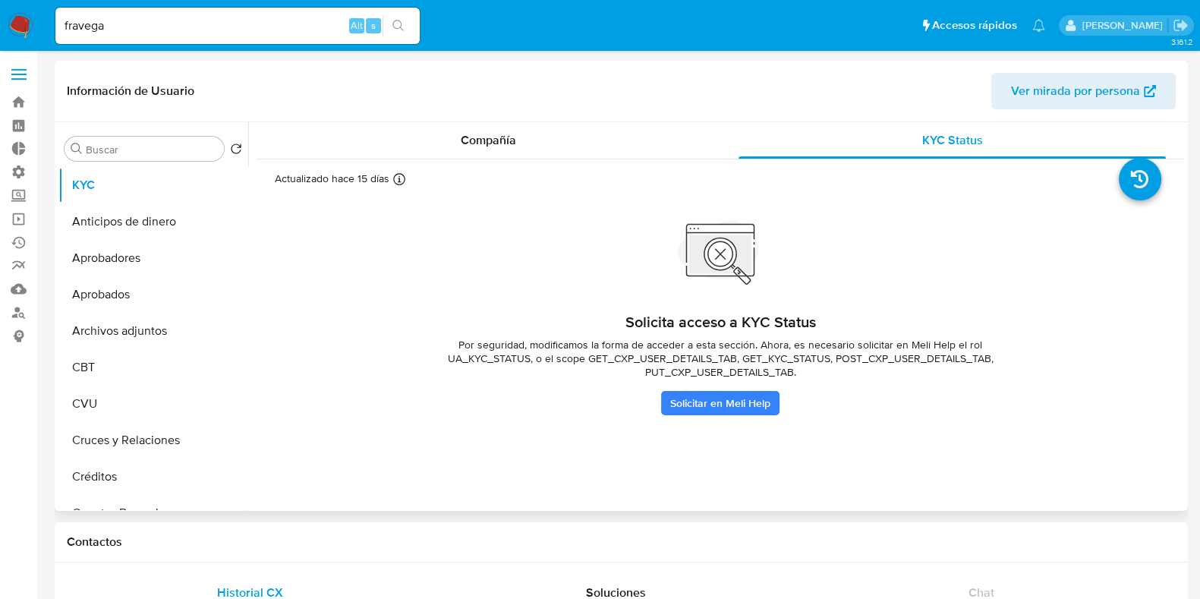
click at [616, 347] on span "Por seguridad, modificamos la forma de acceder a esta sección. Ahora, es necesa…" at bounding box center [720, 358] width 607 height 41
click at [404, 140] on div "Compañía" at bounding box center [488, 140] width 427 height 36
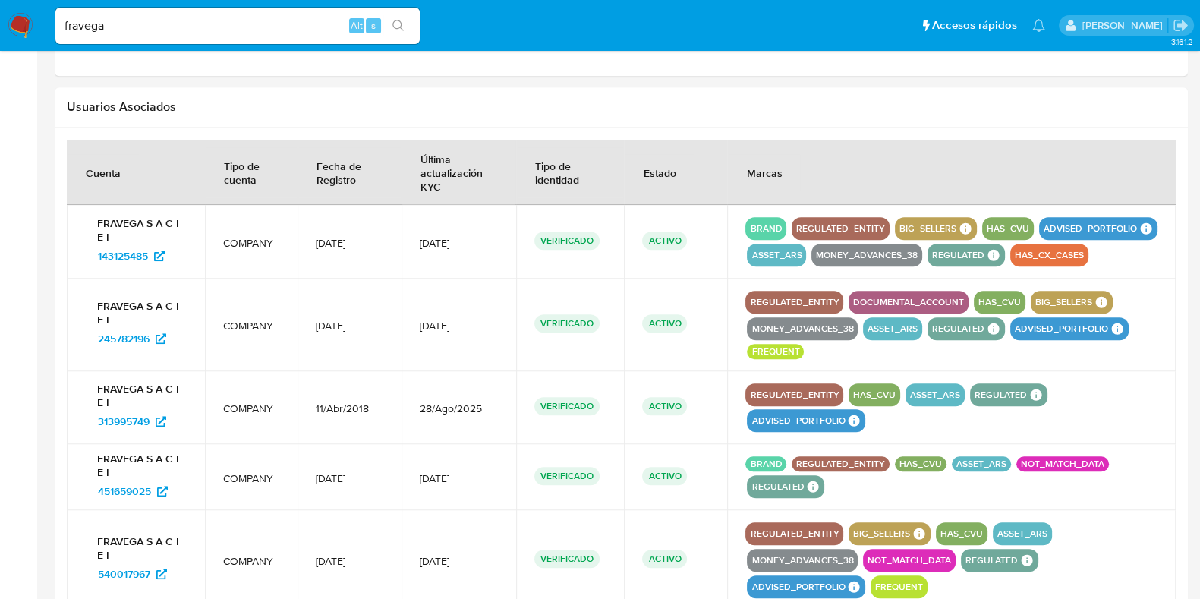
scroll to position [2022, 0]
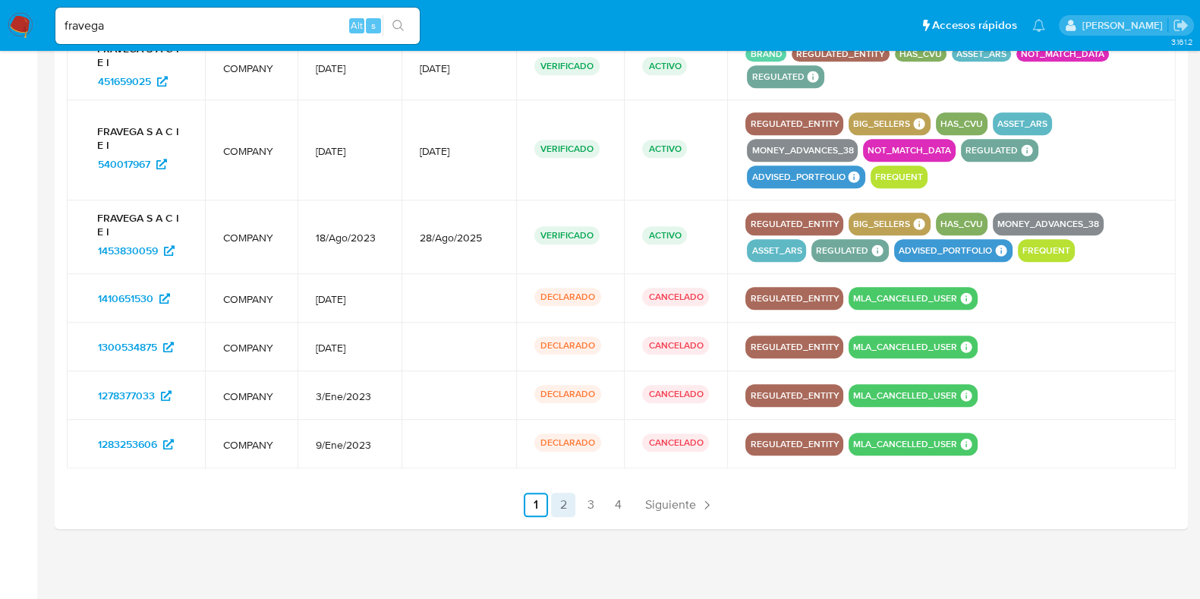
click at [564, 498] on link "2" at bounding box center [563, 504] width 24 height 24
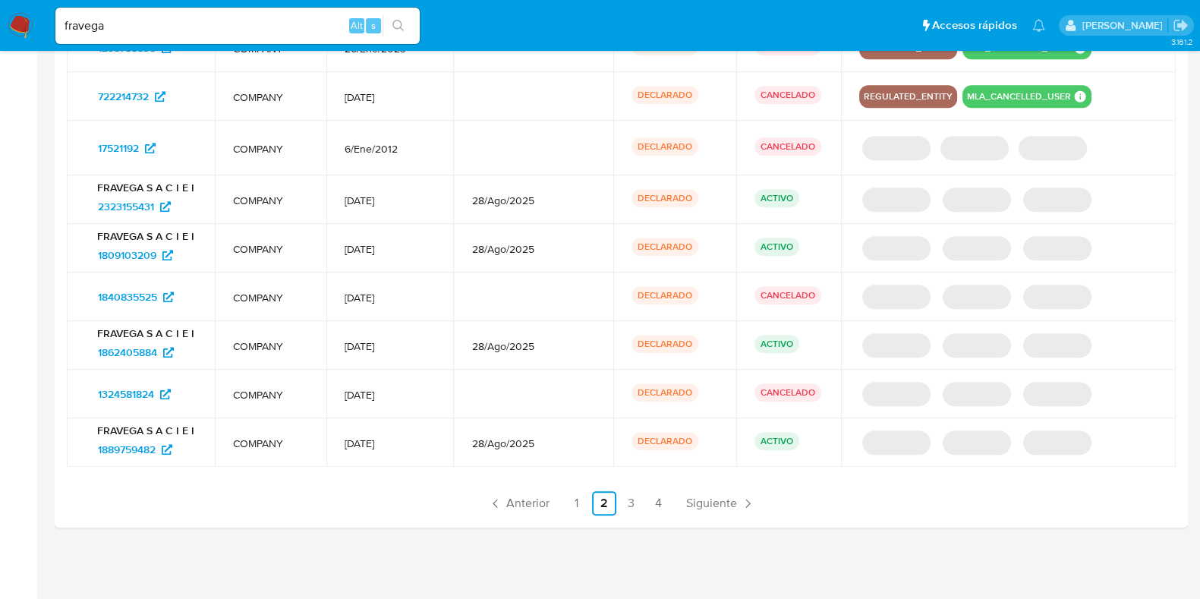
scroll to position [1821, 0]
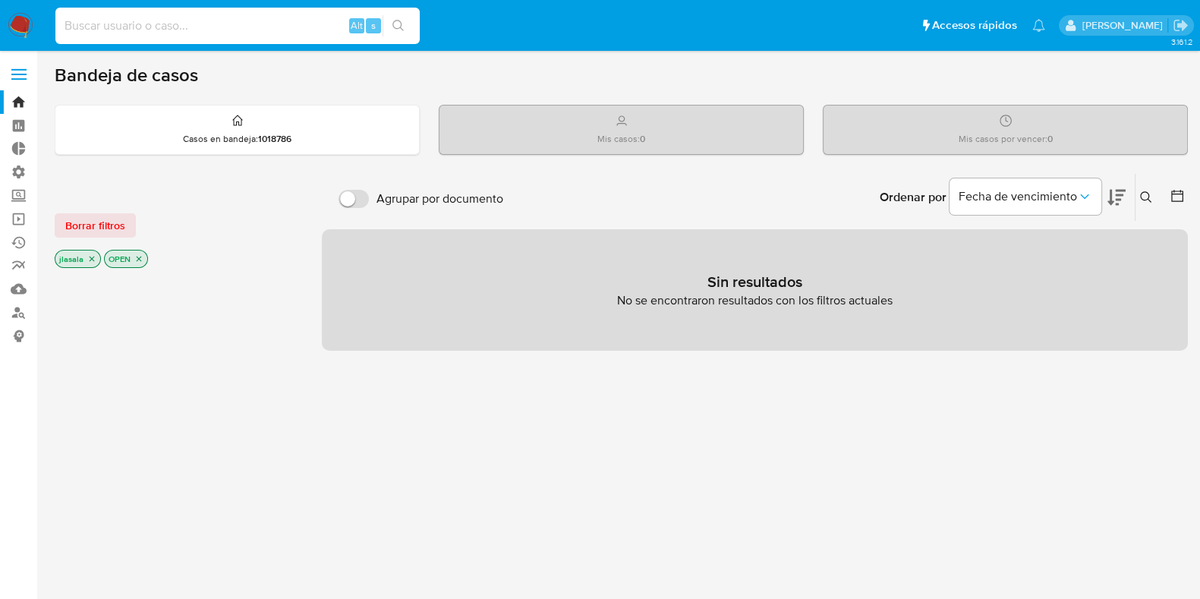
click at [255, 20] on input at bounding box center [237, 26] width 364 height 20
type input "lasalajuli"
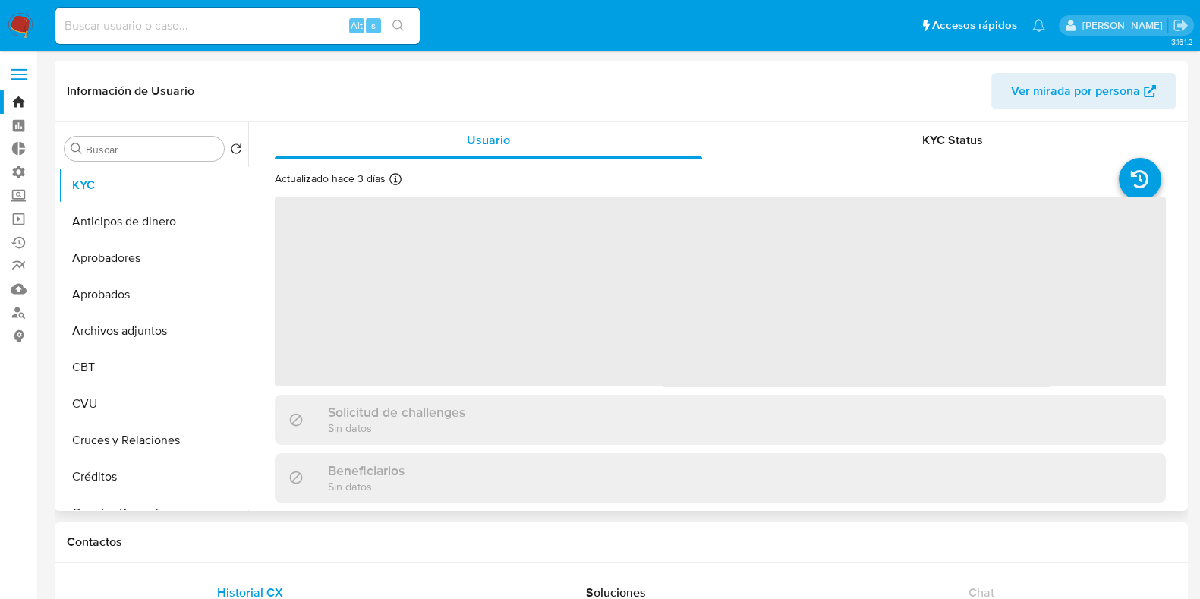
select select "10"
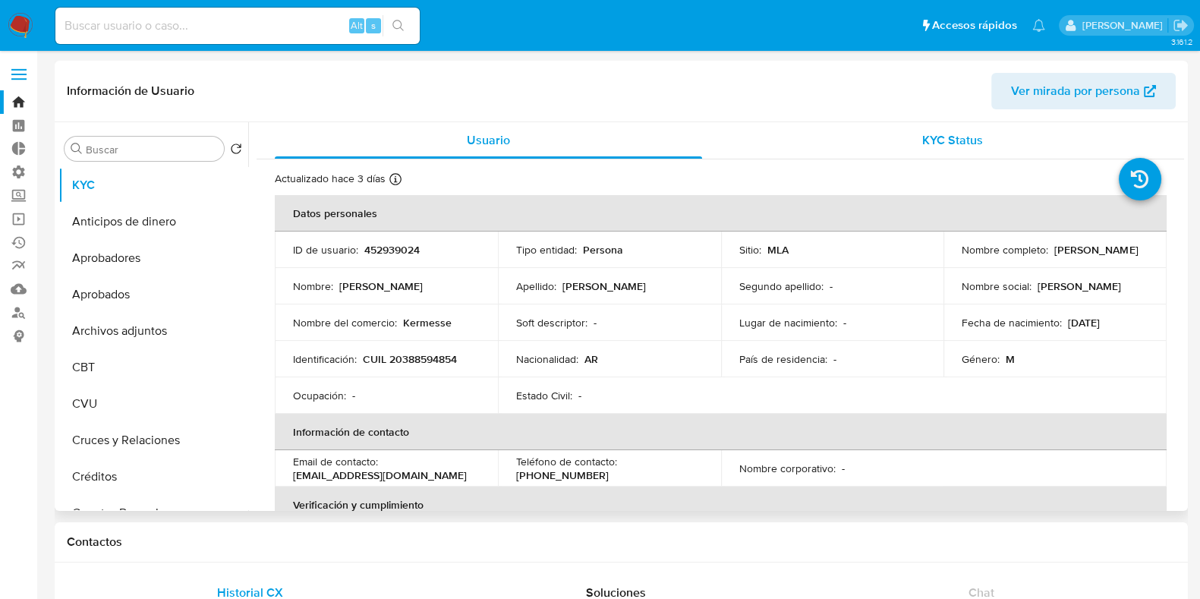
click at [955, 142] on span "KYC Status" at bounding box center [952, 139] width 61 height 17
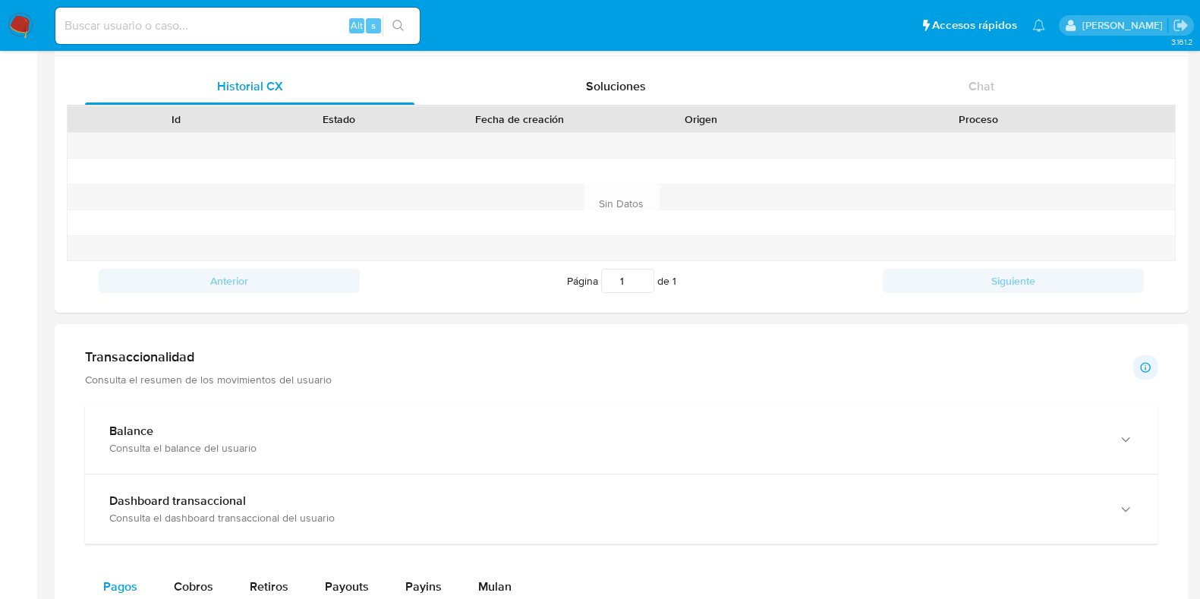
scroll to position [189, 0]
